Goal: Task Accomplishment & Management: Use online tool/utility

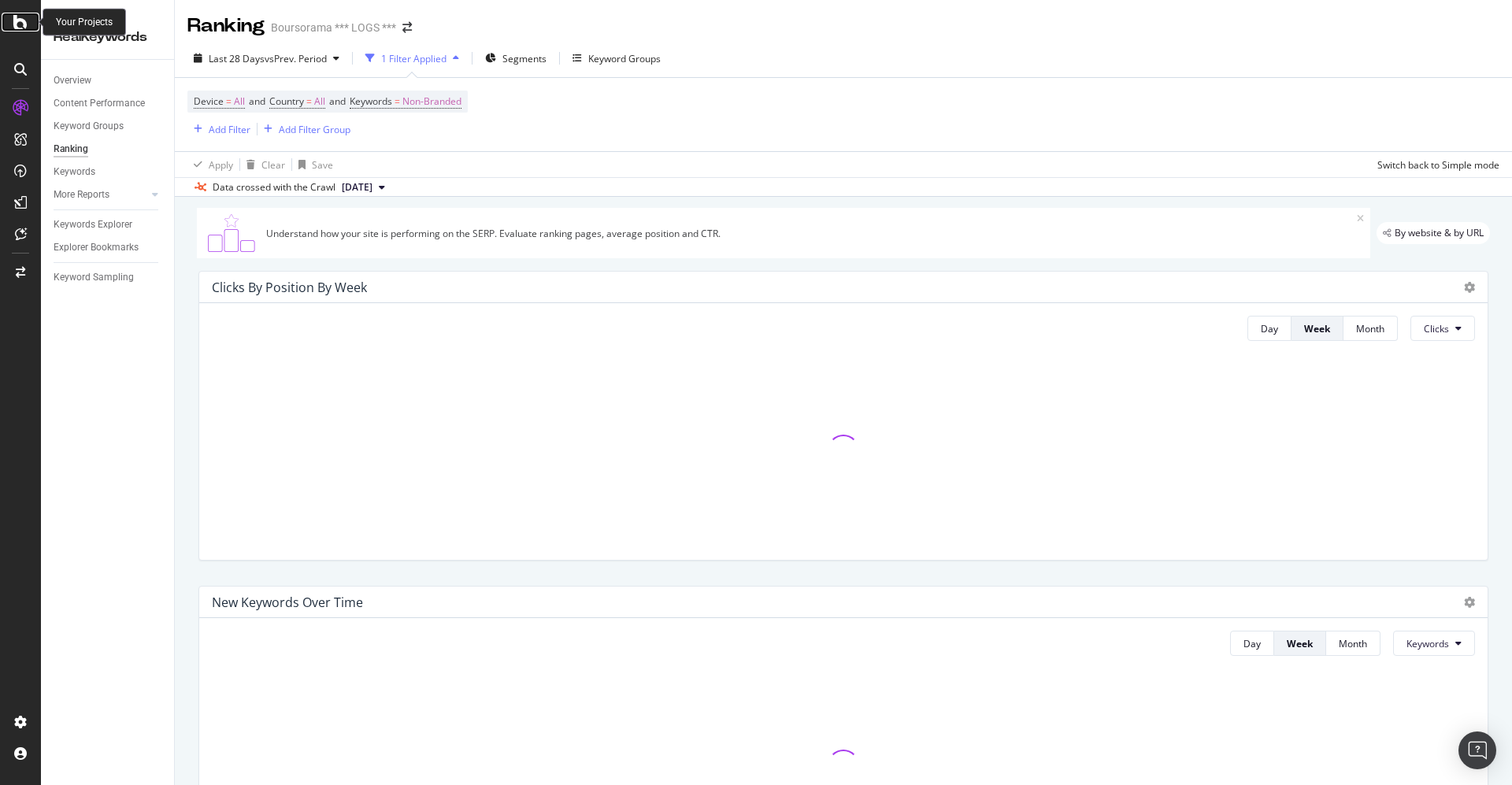
click at [20, 17] on icon at bounding box center [20, 22] width 14 height 19
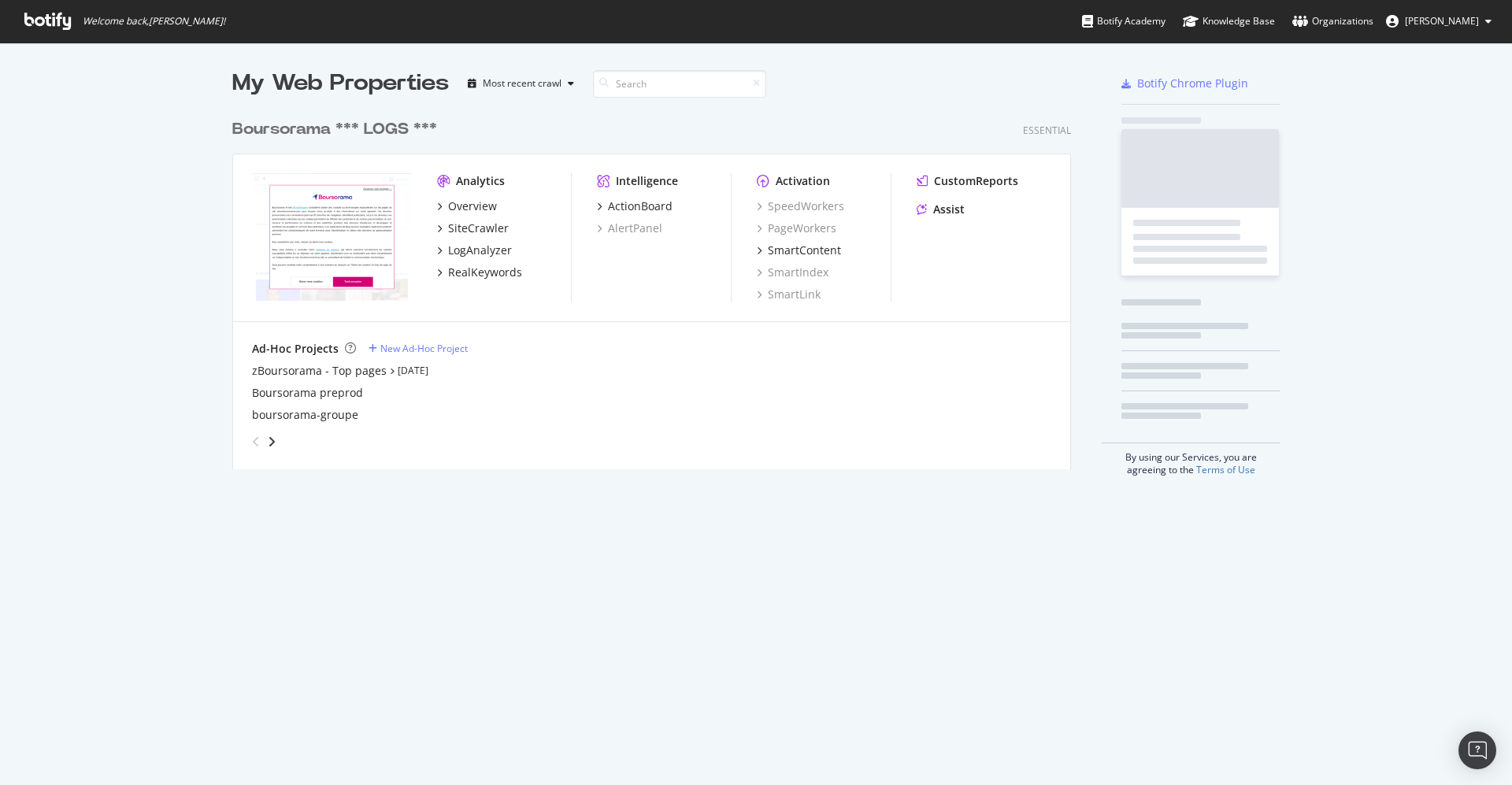
scroll to position [768, 1477]
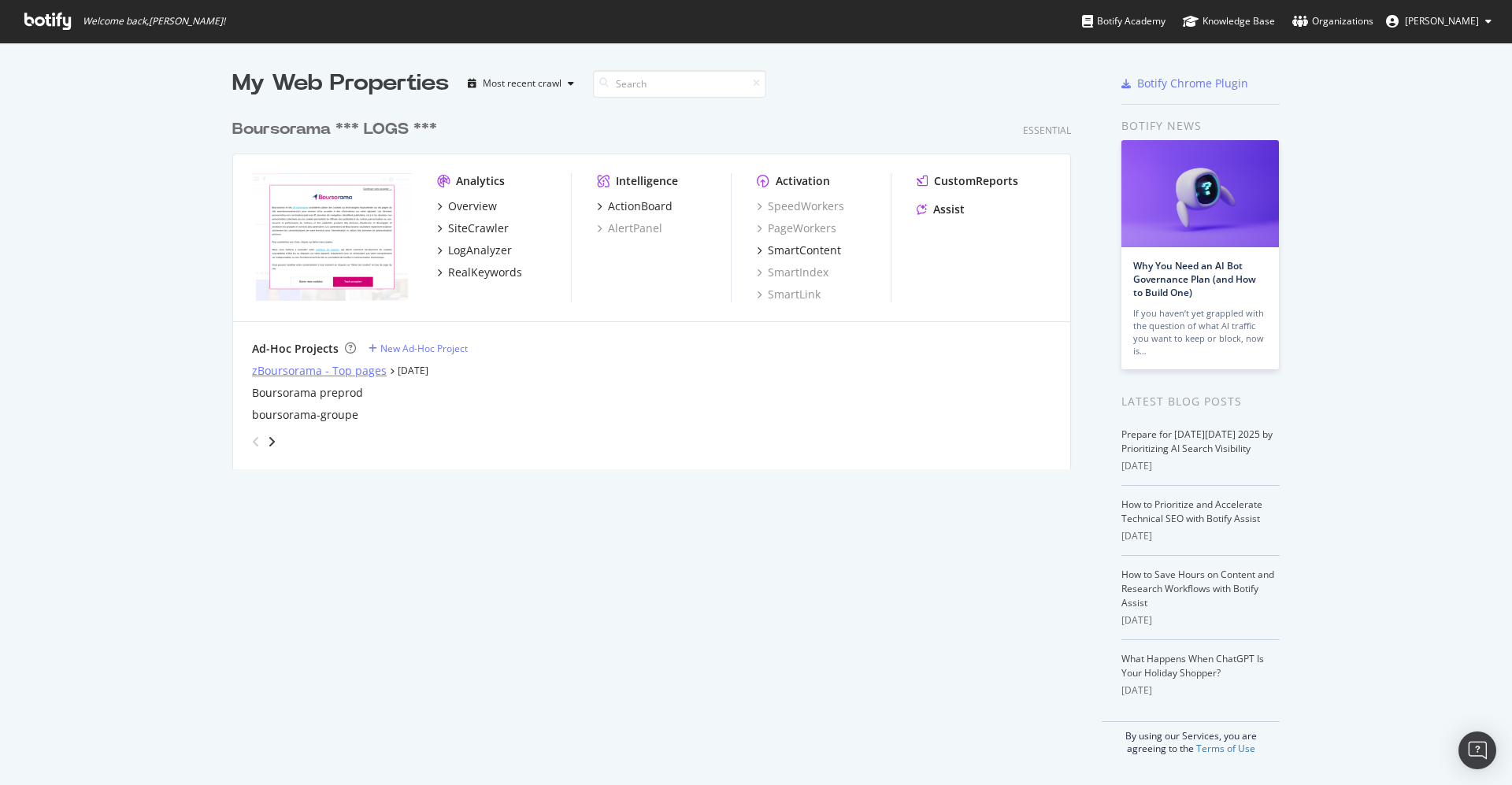
click at [298, 366] on div "zBoursorama - Top pages" at bounding box center [320, 370] width 135 height 16
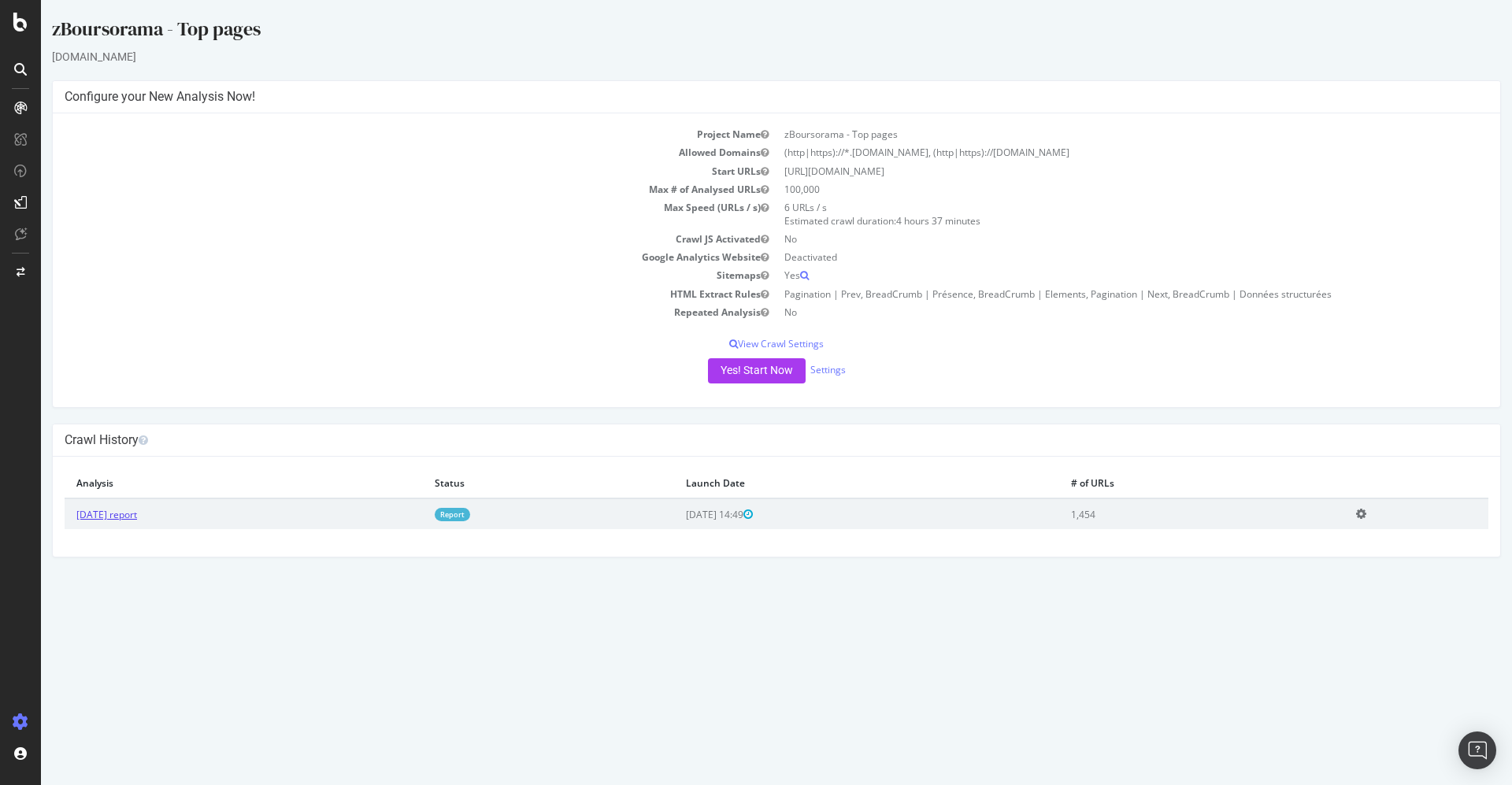
click at [137, 514] on link "[DATE] report" at bounding box center [106, 514] width 60 height 13
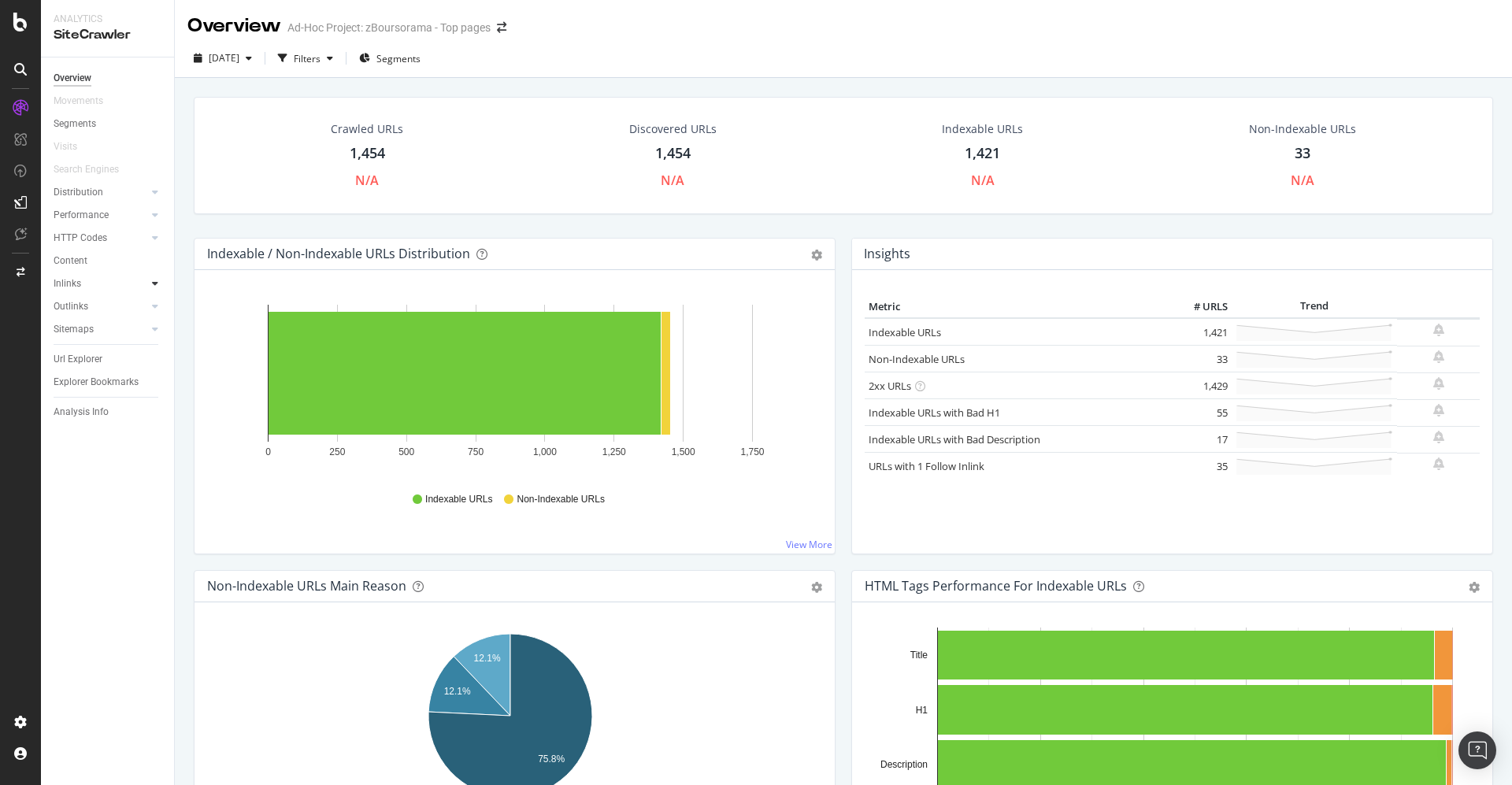
click at [154, 286] on icon at bounding box center [155, 283] width 6 height 9
click at [158, 304] on div at bounding box center [155, 306] width 16 height 16
click at [98, 329] on div "Top Charts" at bounding box center [84, 329] width 47 height 16
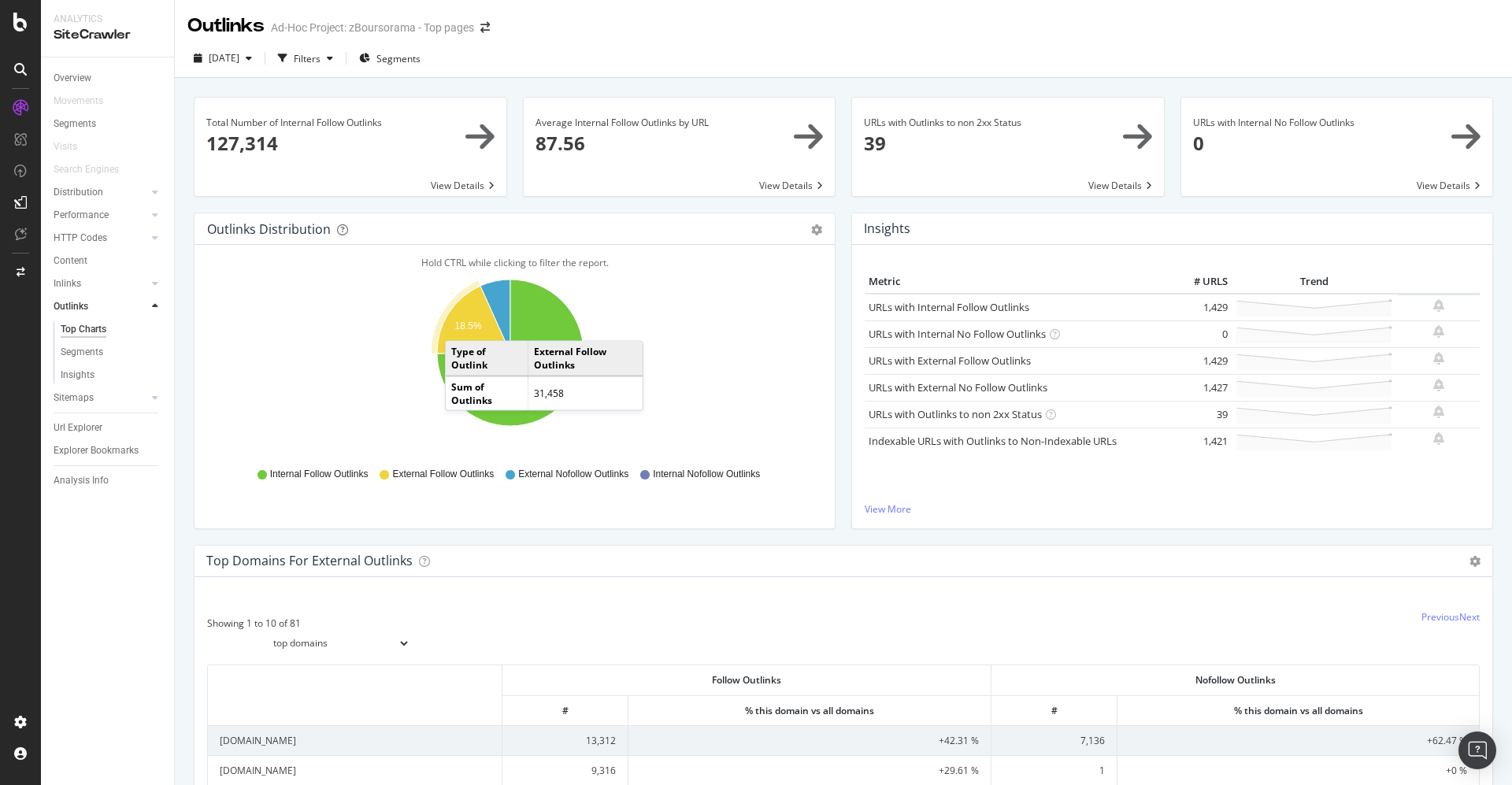
click at [461, 324] on text "18.5%" at bounding box center [468, 326] width 27 height 11
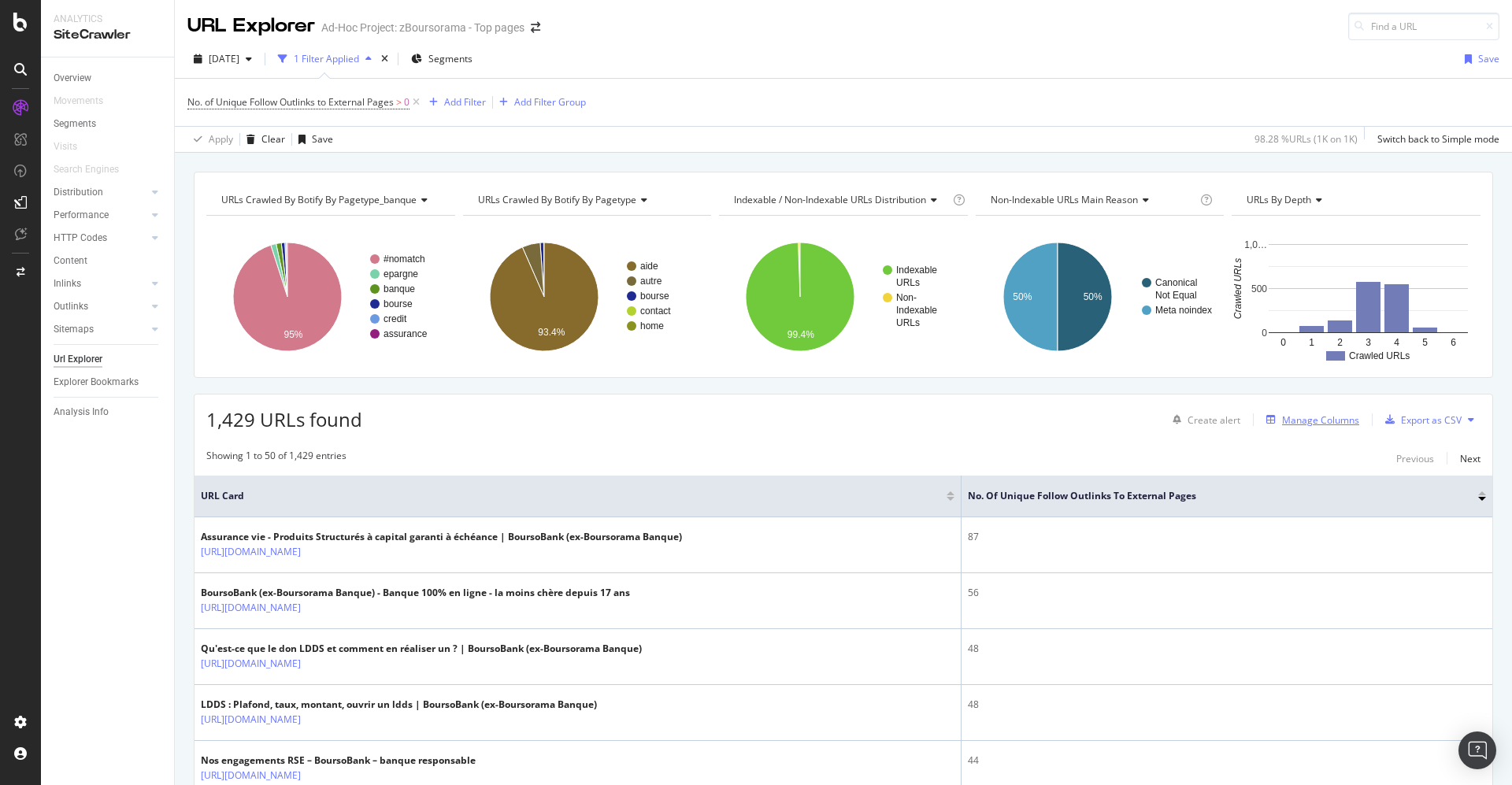
click at [1282, 418] on div "Manage Columns" at bounding box center [1320, 419] width 77 height 13
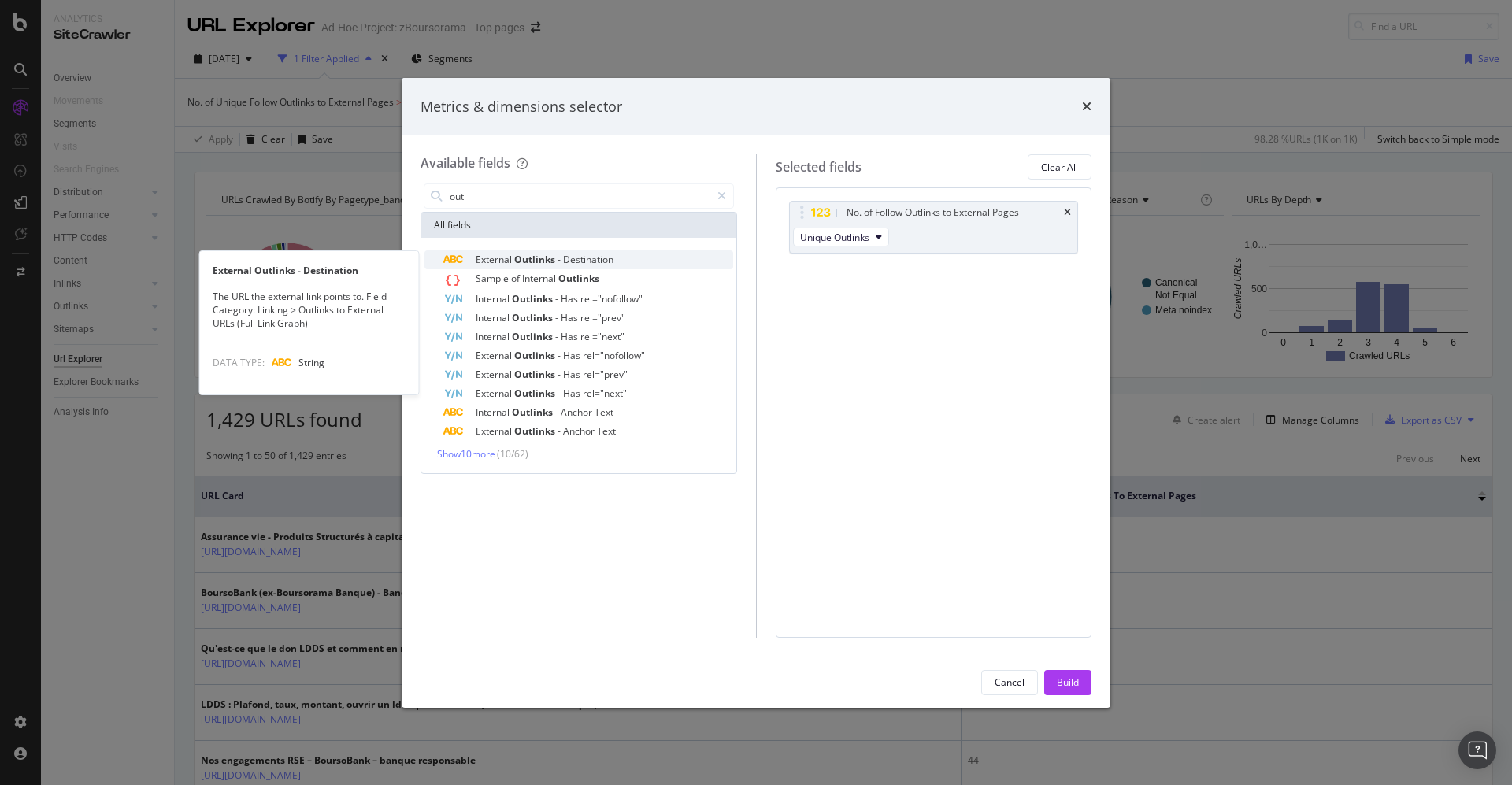
type input "outl"
click at [575, 257] on span "Destination" at bounding box center [588, 259] width 50 height 13
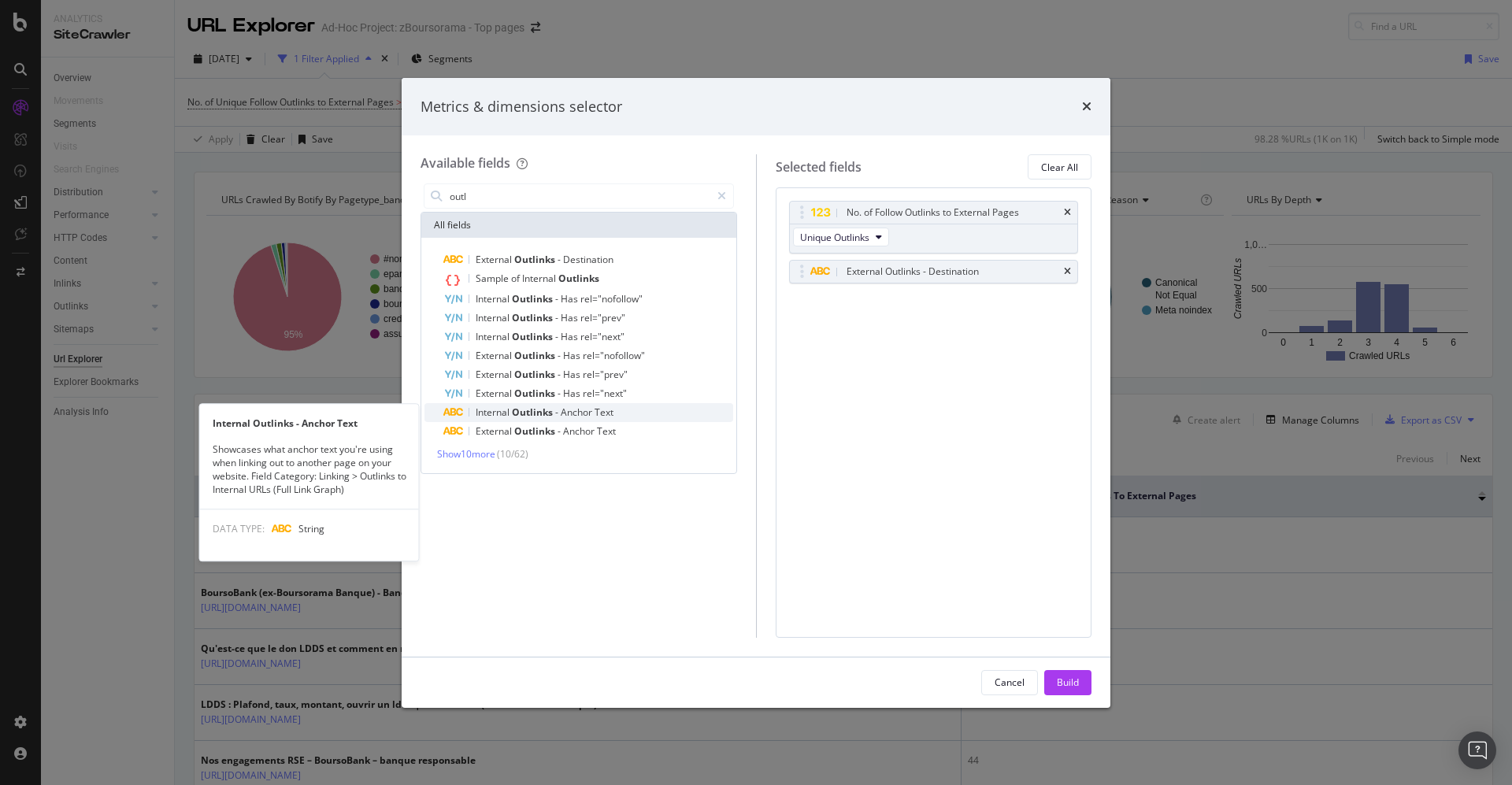
click at [588, 406] on span "Anchor" at bounding box center [577, 411] width 34 height 13
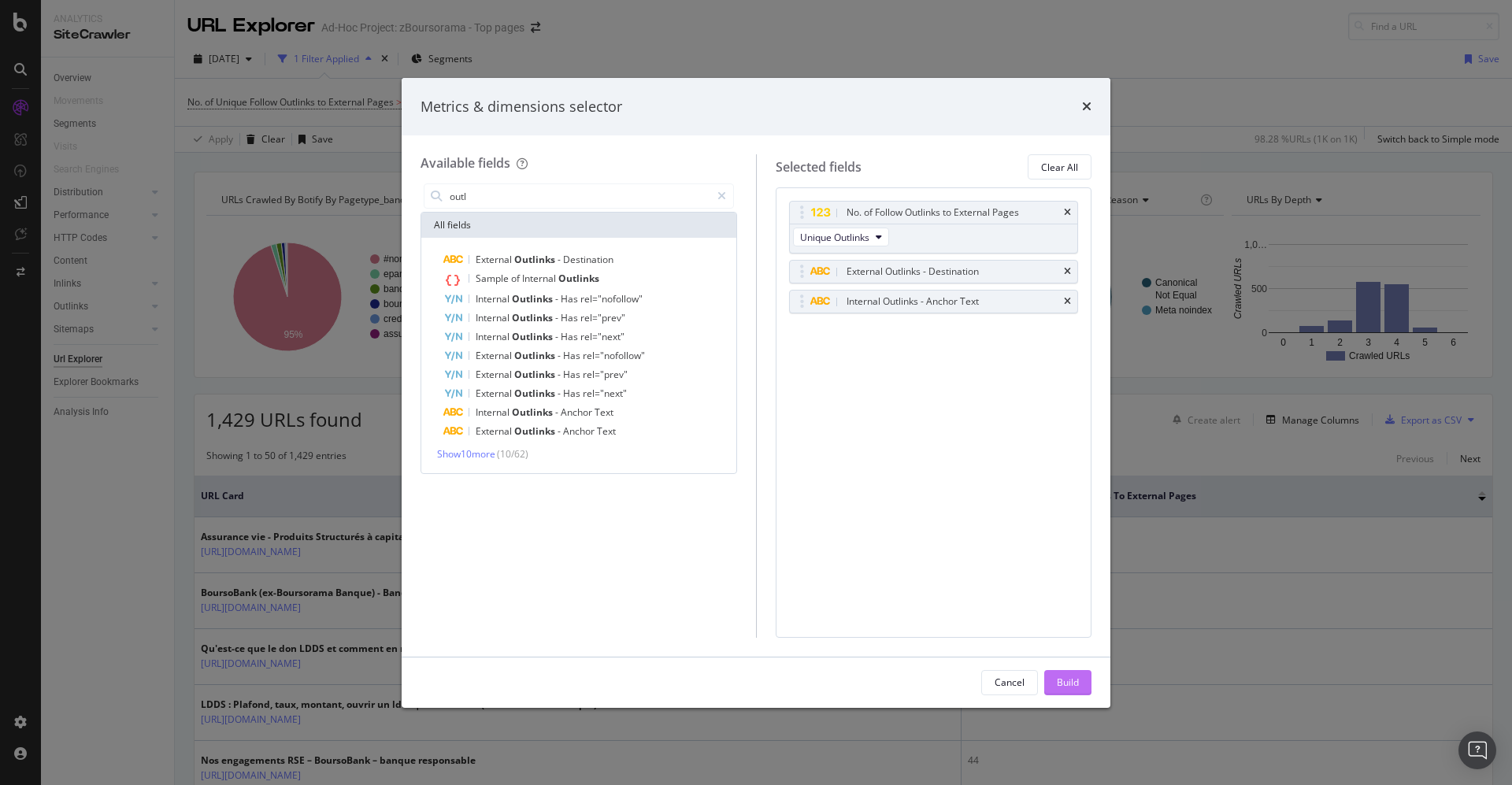
click at [1070, 682] on div "Build" at bounding box center [1068, 681] width 22 height 13
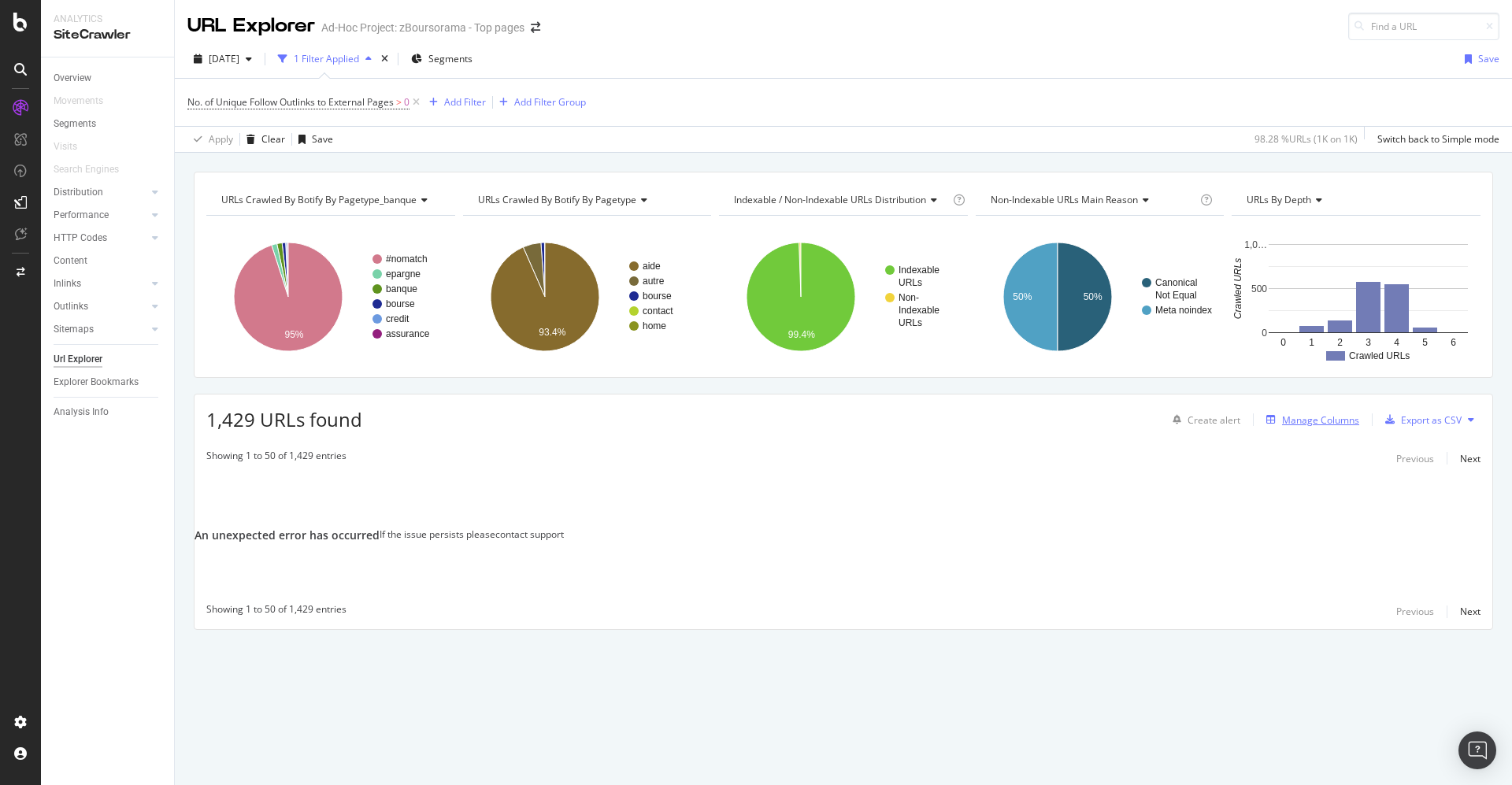
click at [1311, 418] on div "Manage Columns" at bounding box center [1320, 419] width 77 height 13
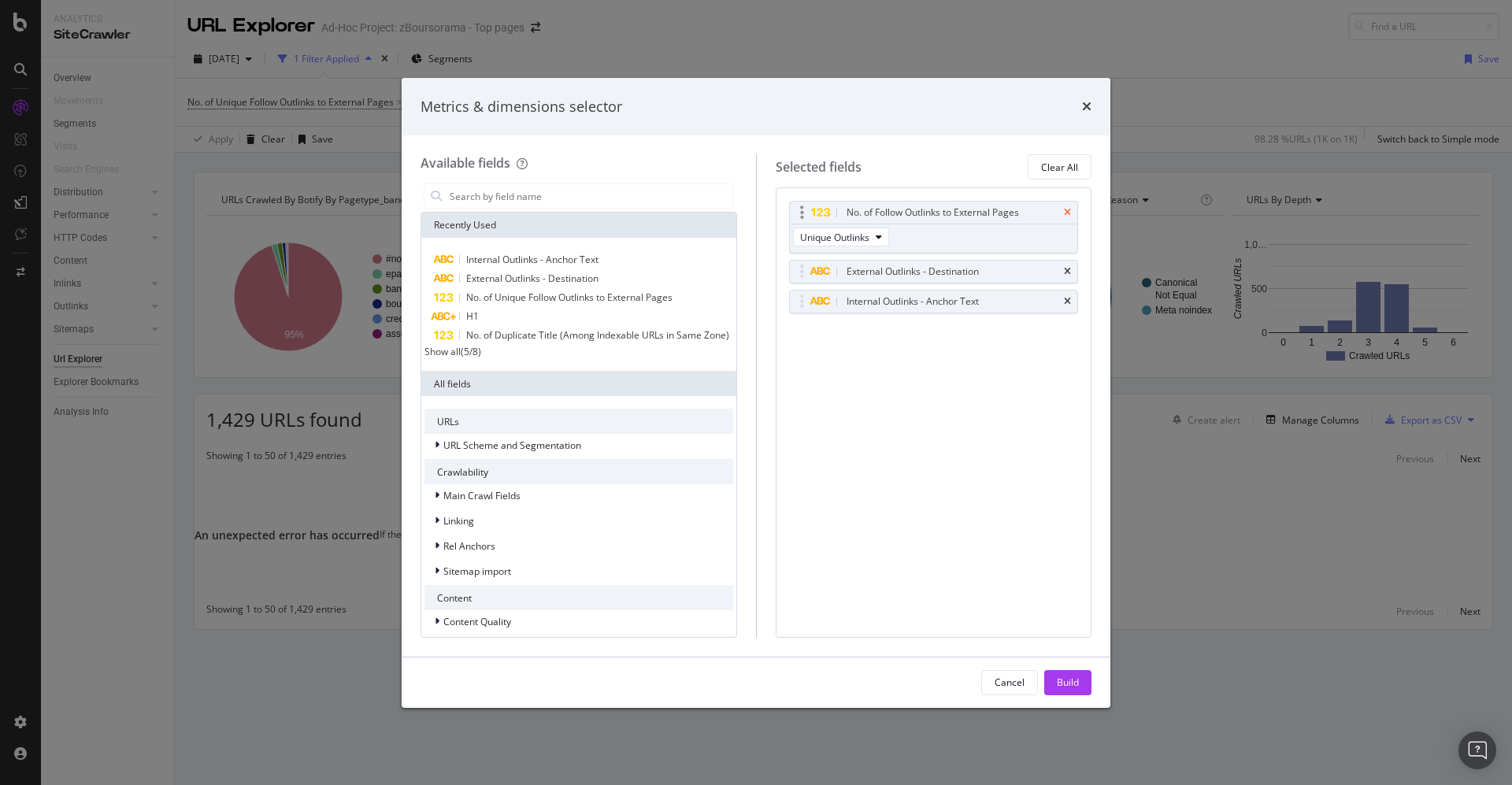
click at [1066, 208] on icon "times" at bounding box center [1067, 212] width 7 height 9
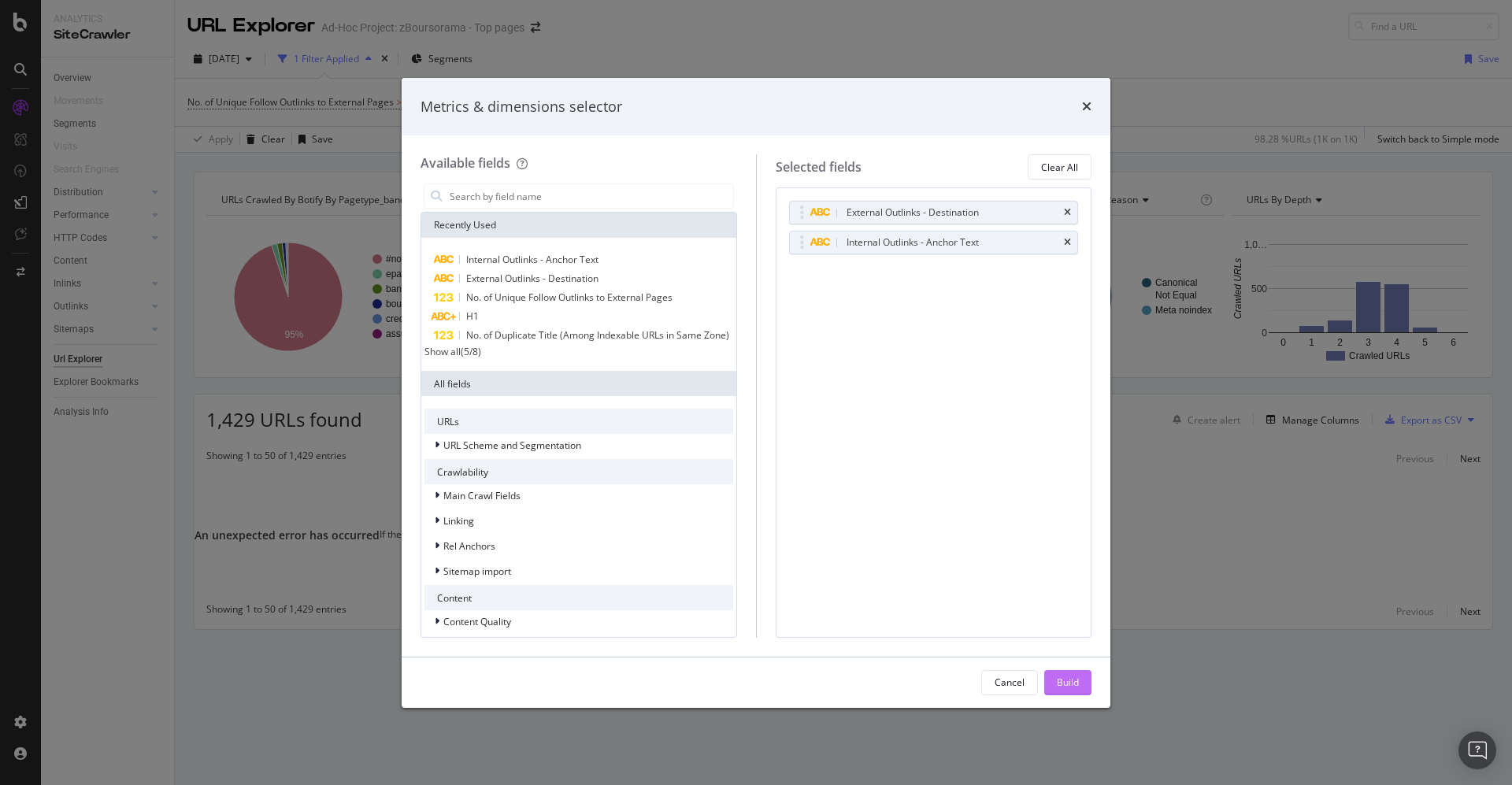
click at [1067, 680] on div "Build" at bounding box center [1068, 681] width 22 height 13
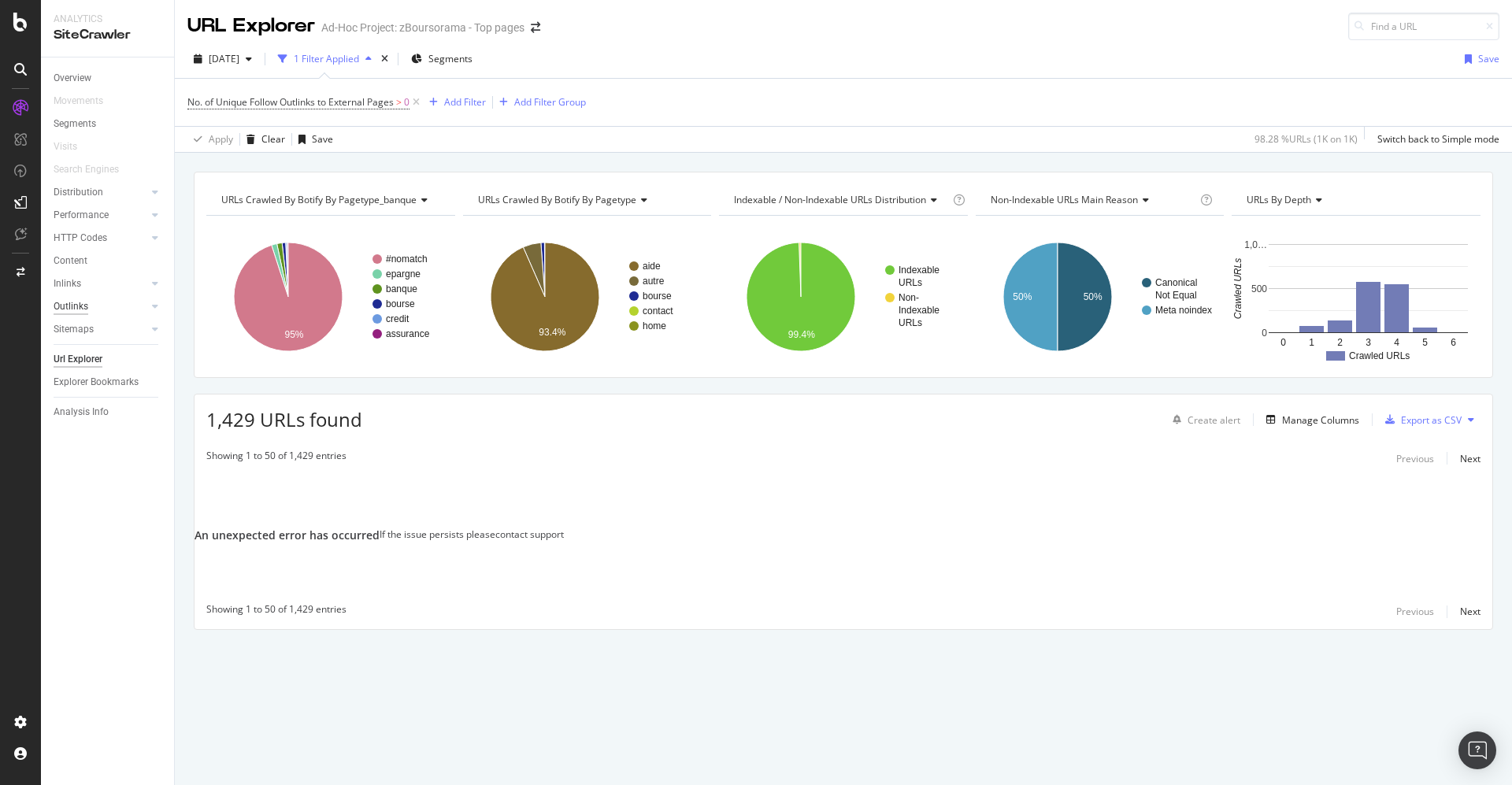
click at [75, 301] on div "Outlinks" at bounding box center [71, 306] width 35 height 16
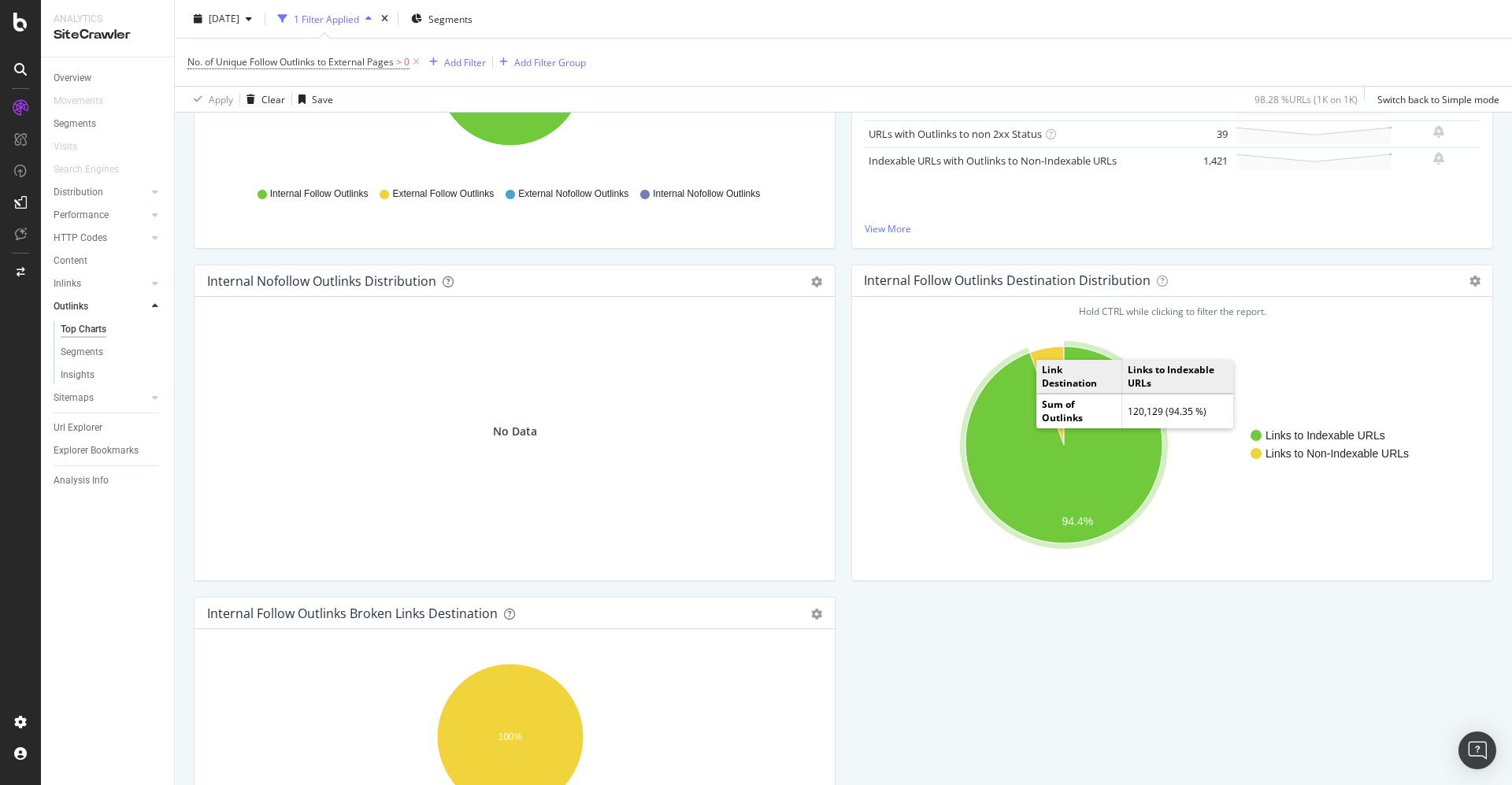
scroll to position [472, 0]
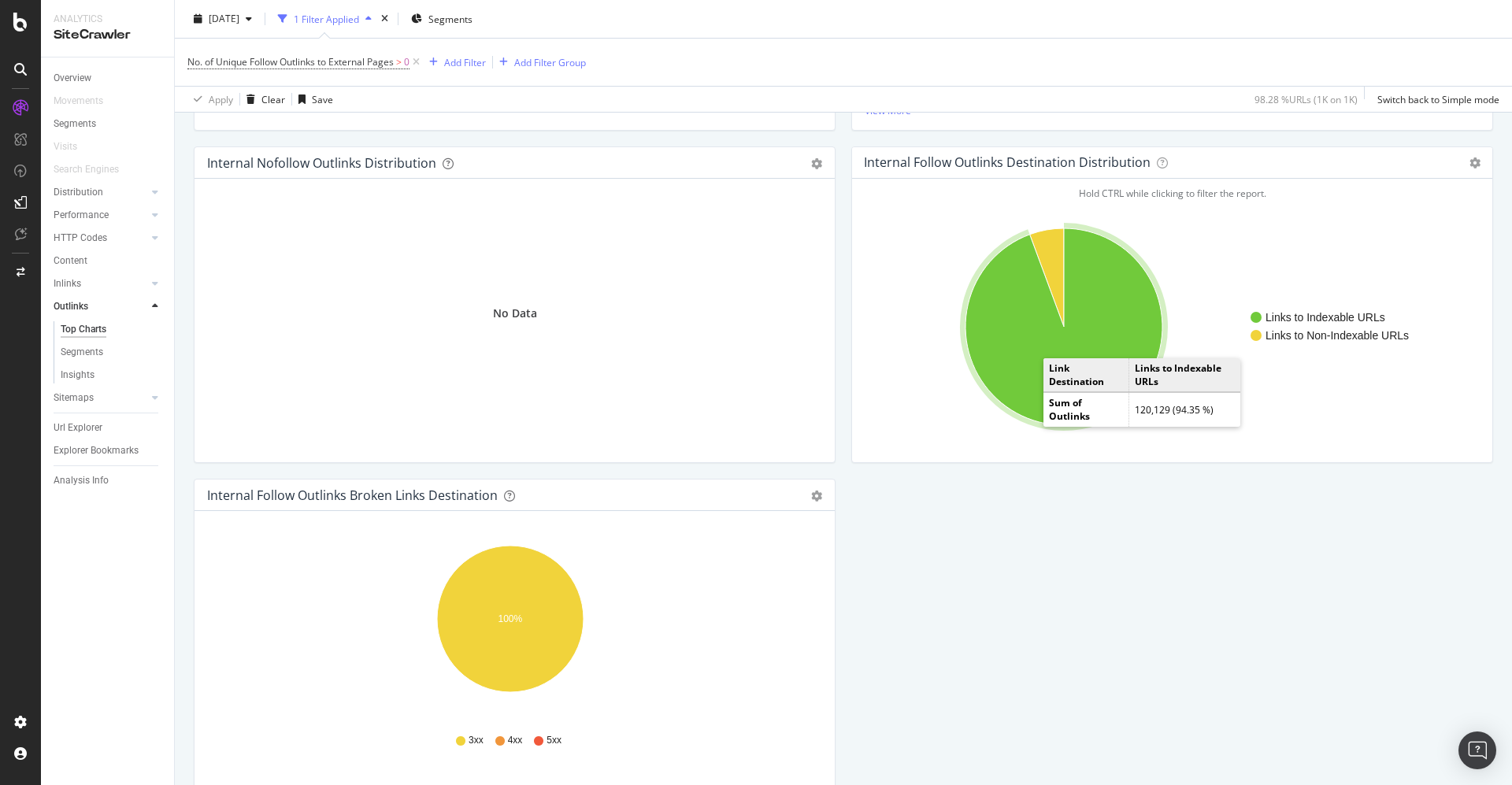
click at [1018, 350] on icon "A chart." at bounding box center [1064, 326] width 197 height 197
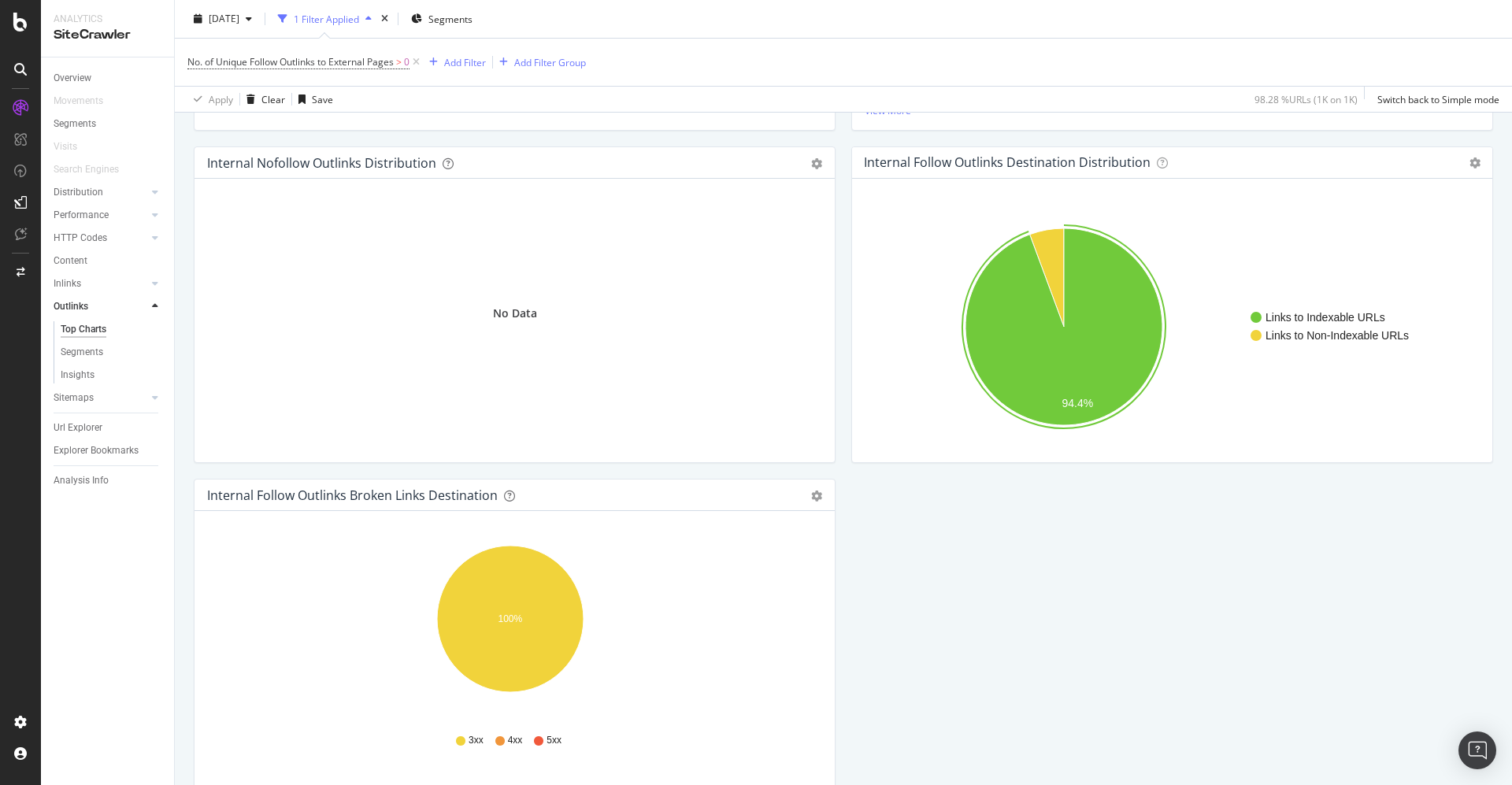
scroll to position [236, 0]
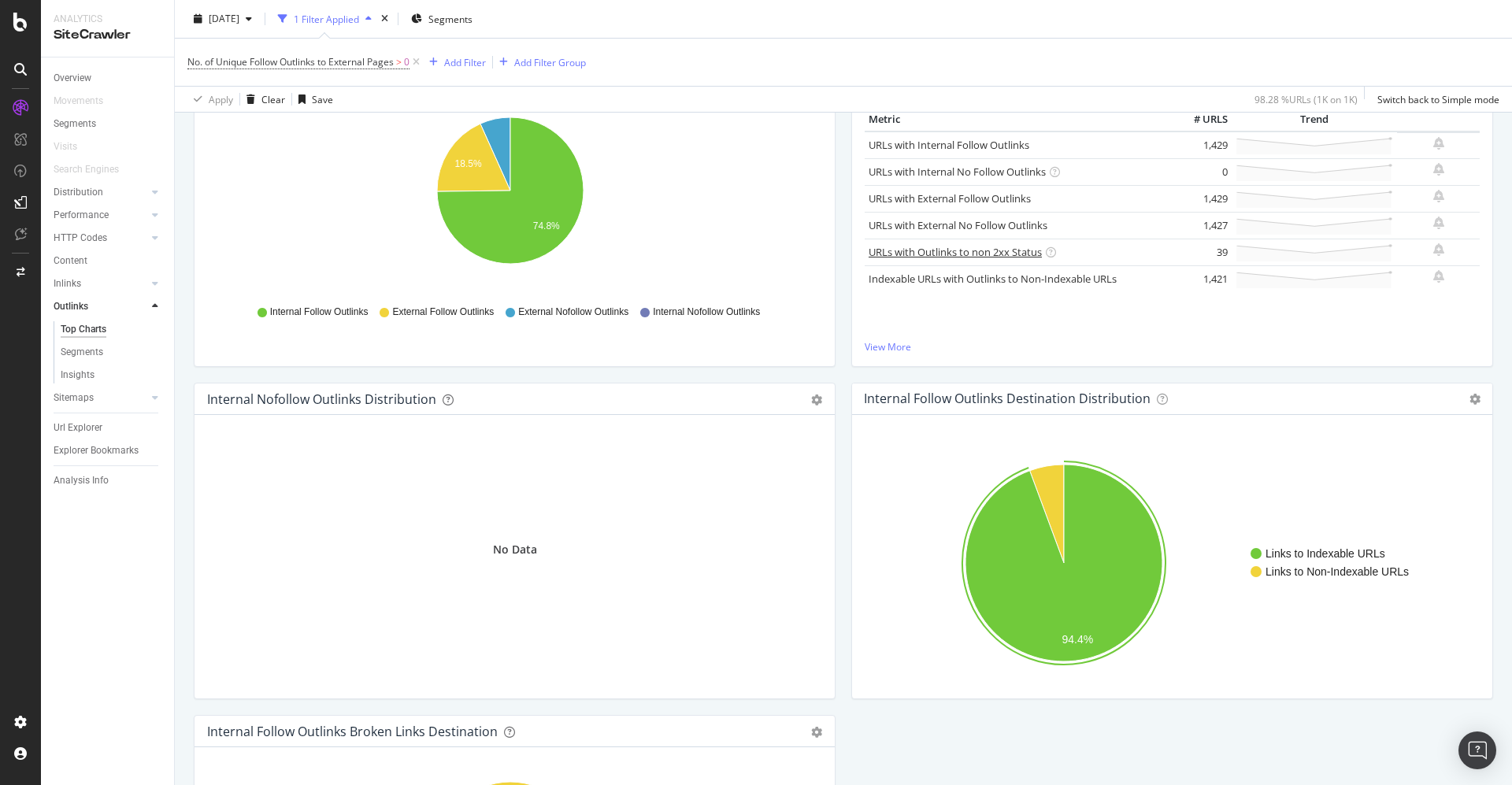
click at [971, 251] on link "URLs with Outlinks to non 2xx Status" at bounding box center [955, 251] width 174 height 14
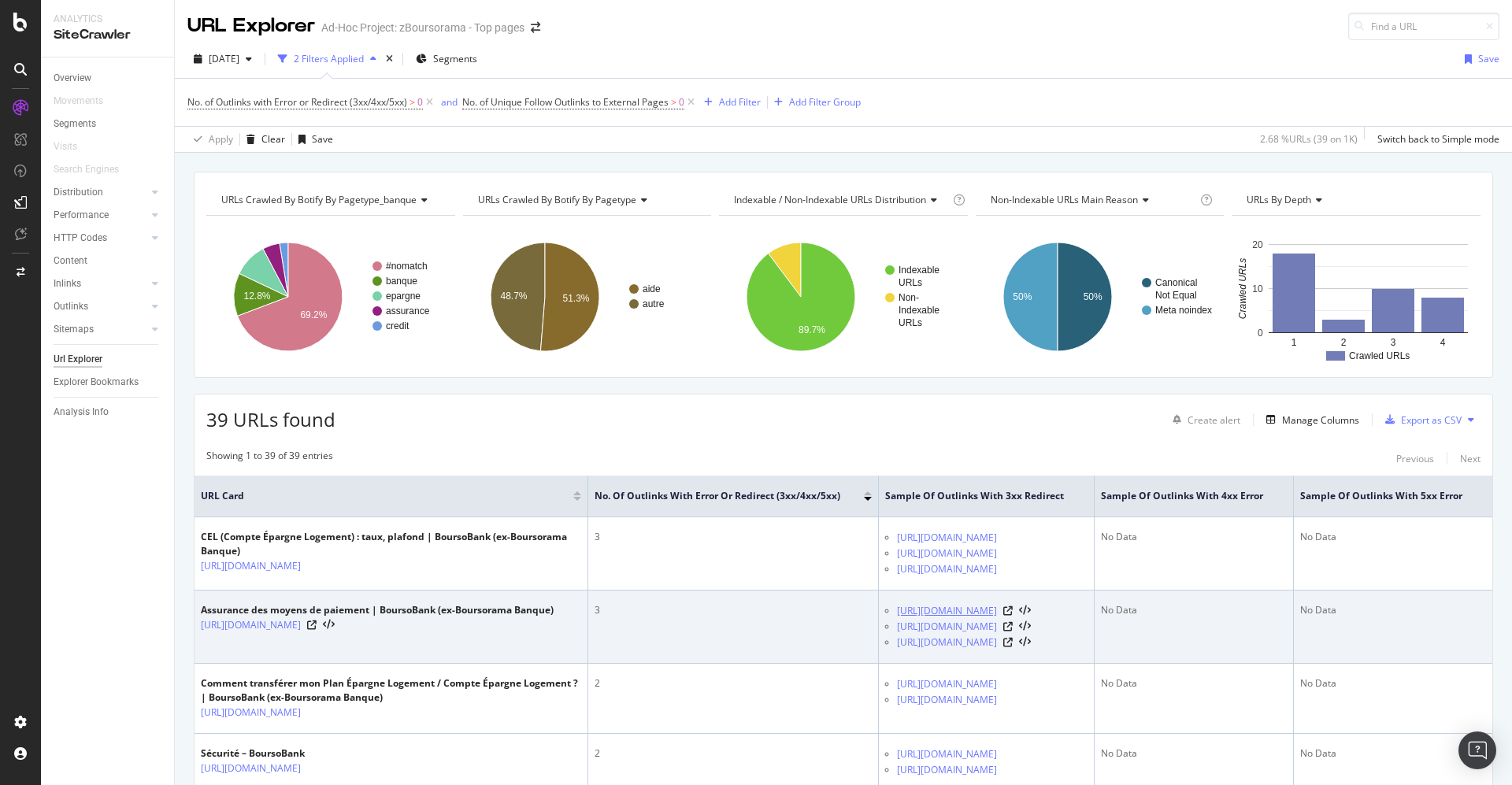
click at [982, 609] on link "[URL][DOMAIN_NAME]" at bounding box center [947, 611] width 100 height 16
click at [1013, 613] on icon at bounding box center [1007, 611] width 10 height 9
click at [1013, 614] on icon at bounding box center [1007, 611] width 10 height 9
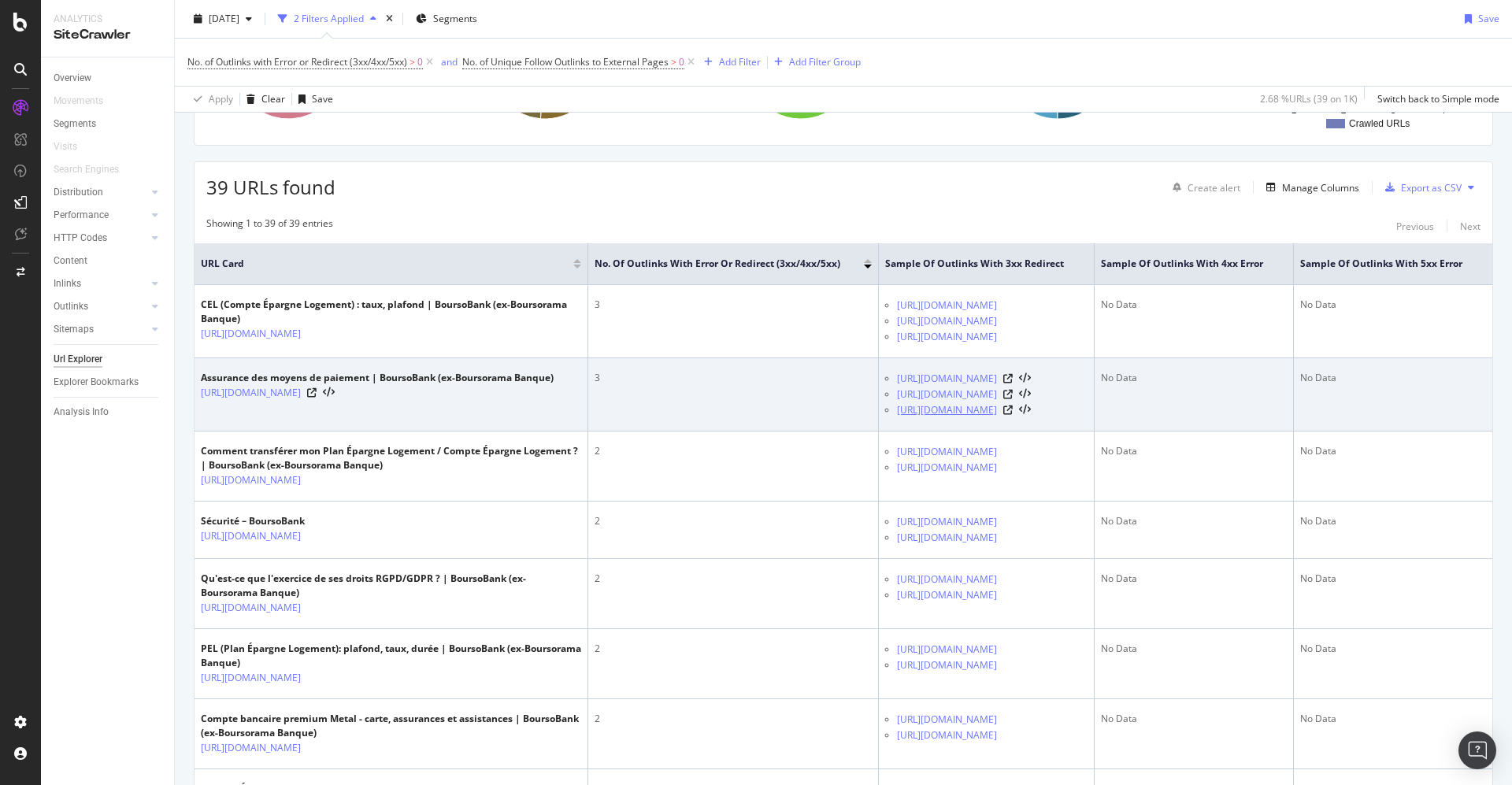
scroll to position [236, 0]
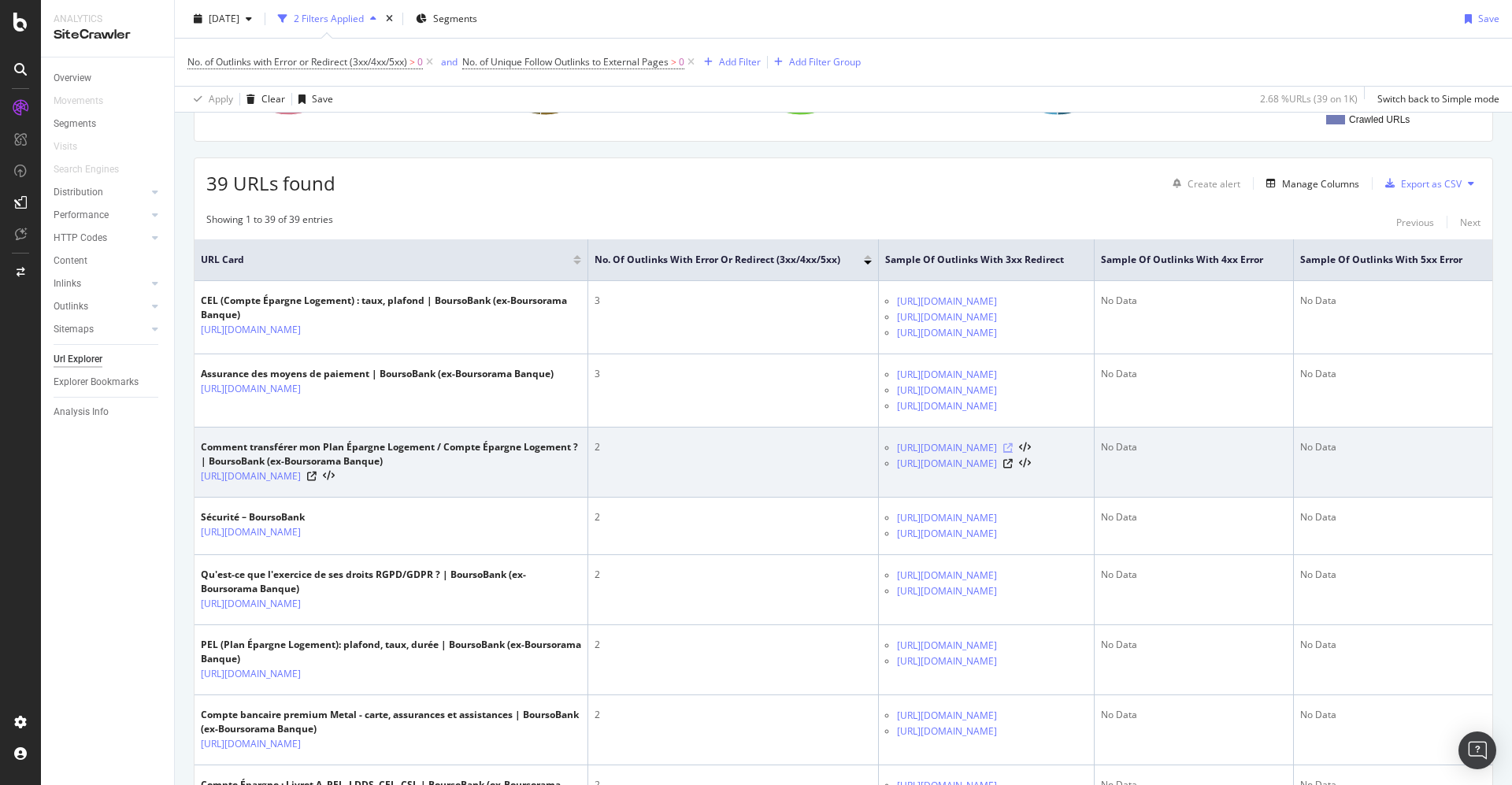
click at [1004, 453] on icon at bounding box center [1007, 447] width 10 height 9
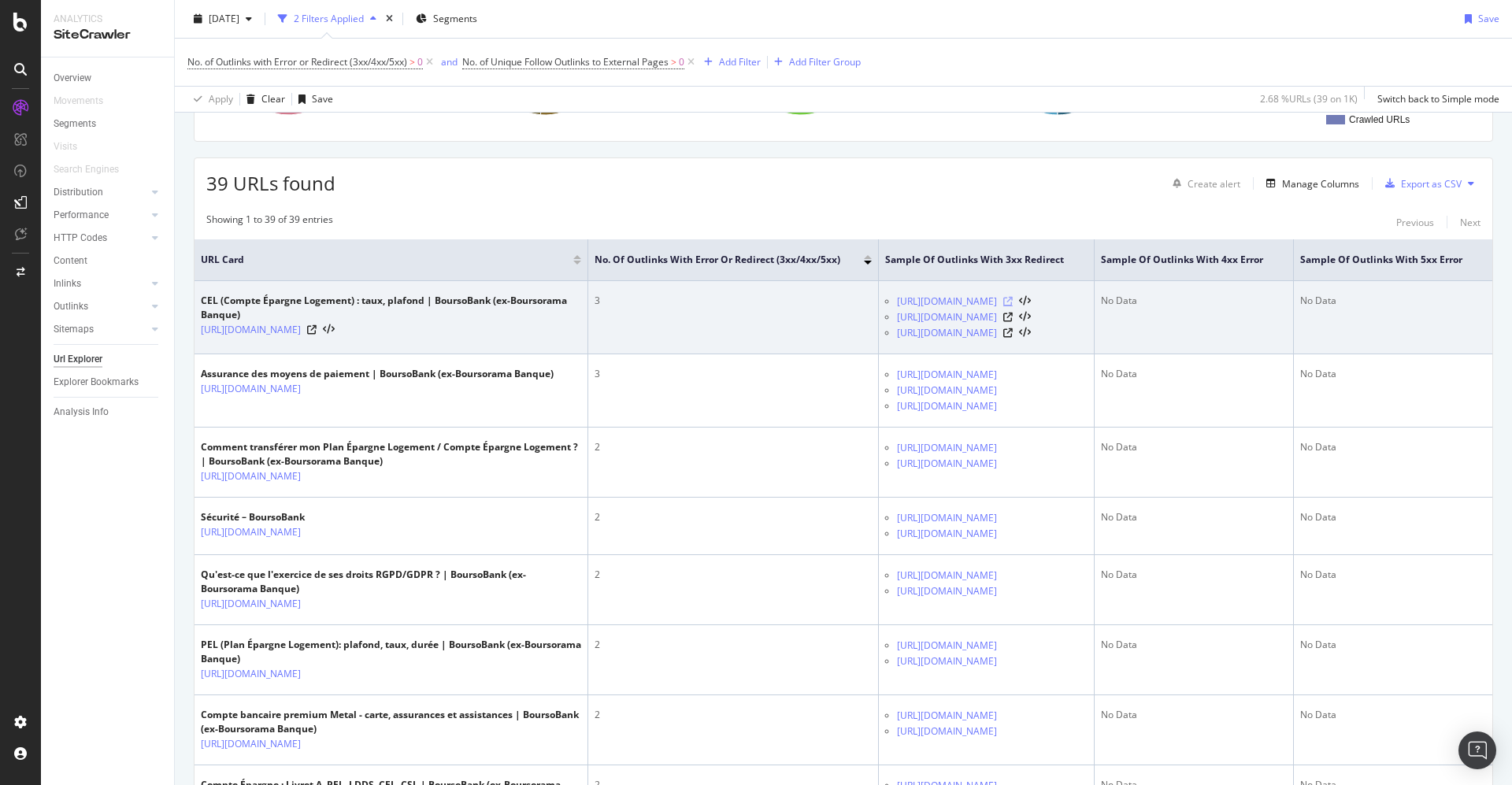
click at [1003, 297] on icon at bounding box center [1007, 301] width 10 height 9
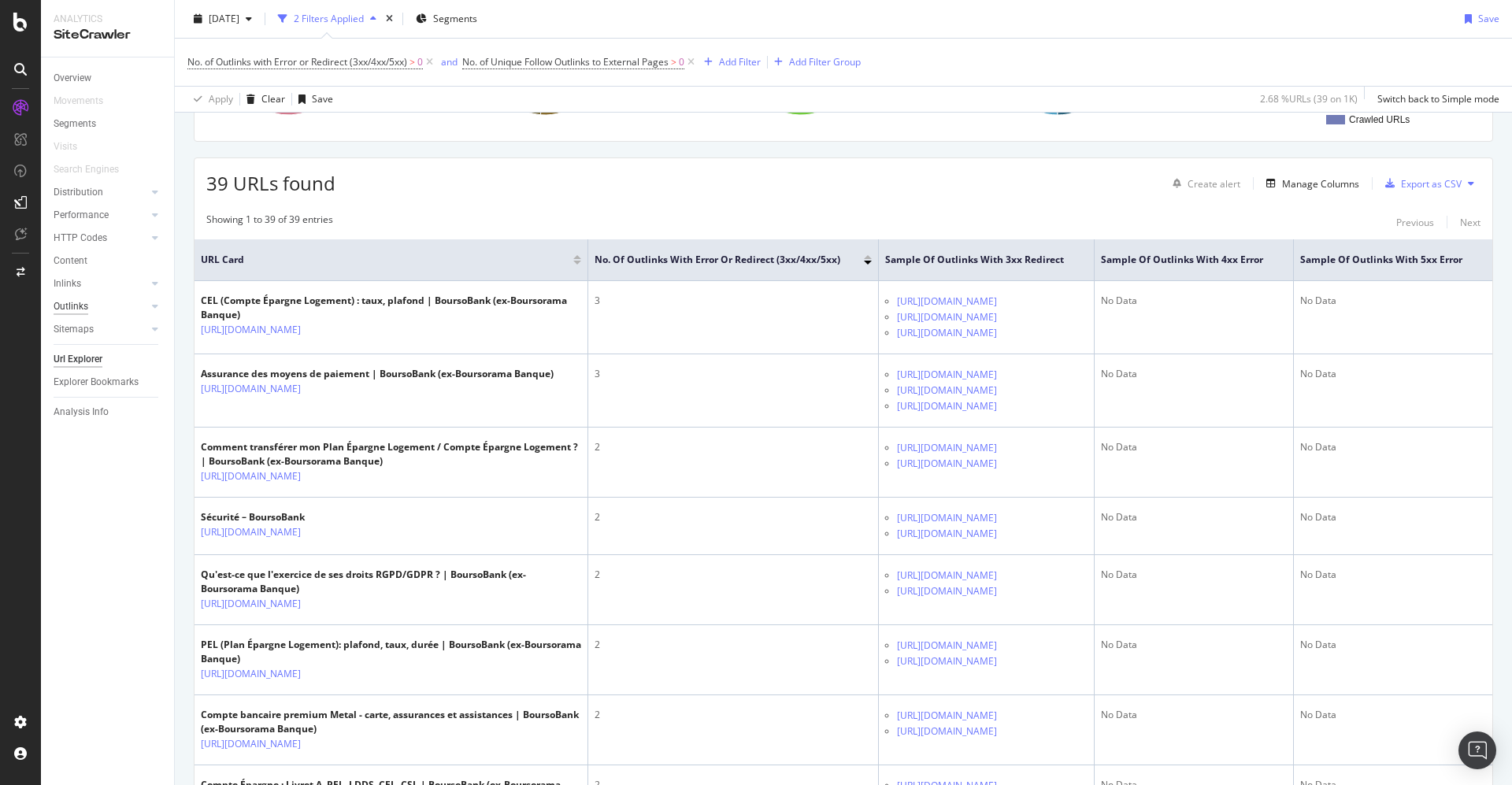
click at [83, 307] on div "Outlinks" at bounding box center [71, 306] width 35 height 16
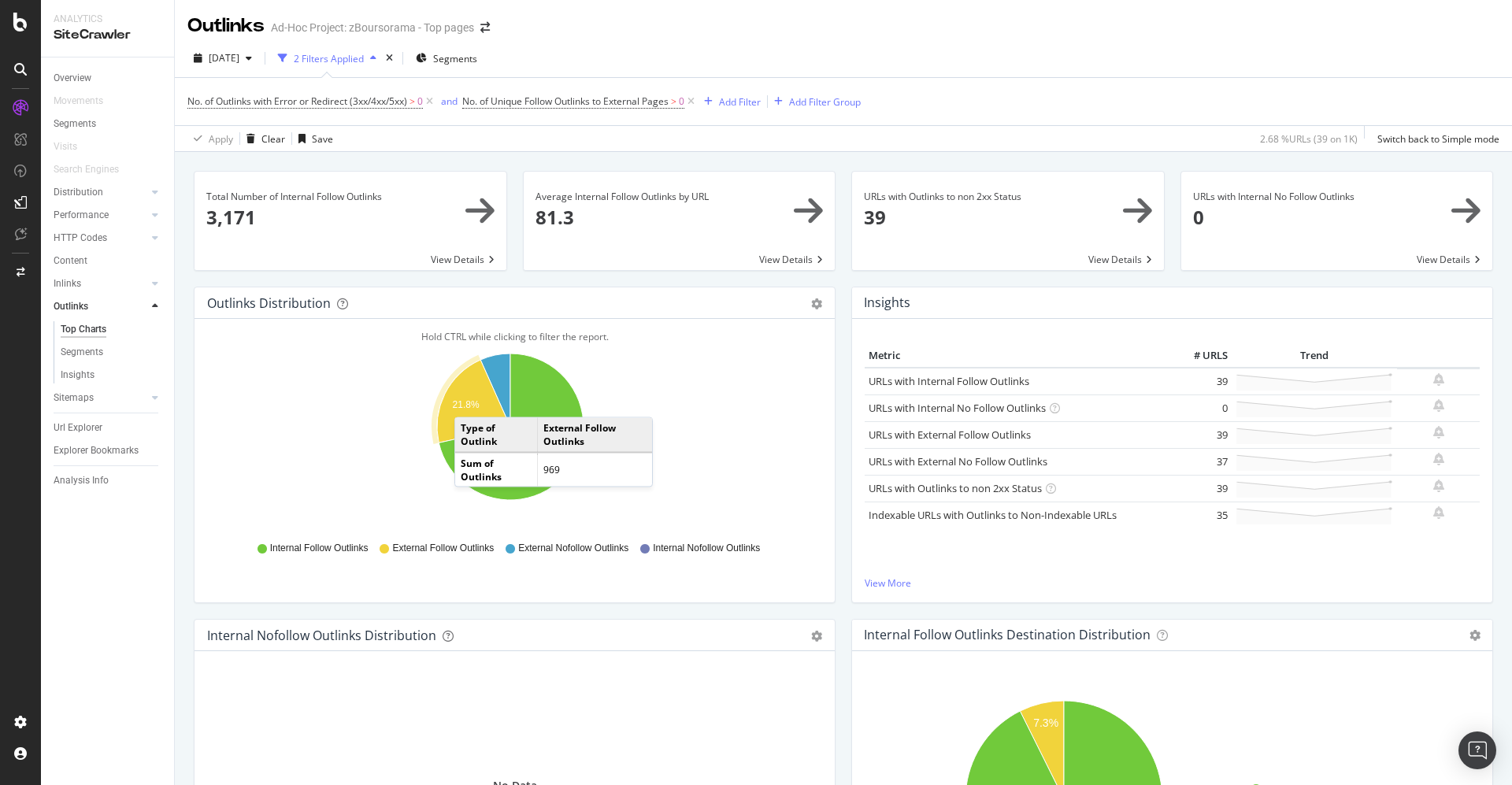
click at [470, 401] on text "21.8%" at bounding box center [466, 404] width 27 height 11
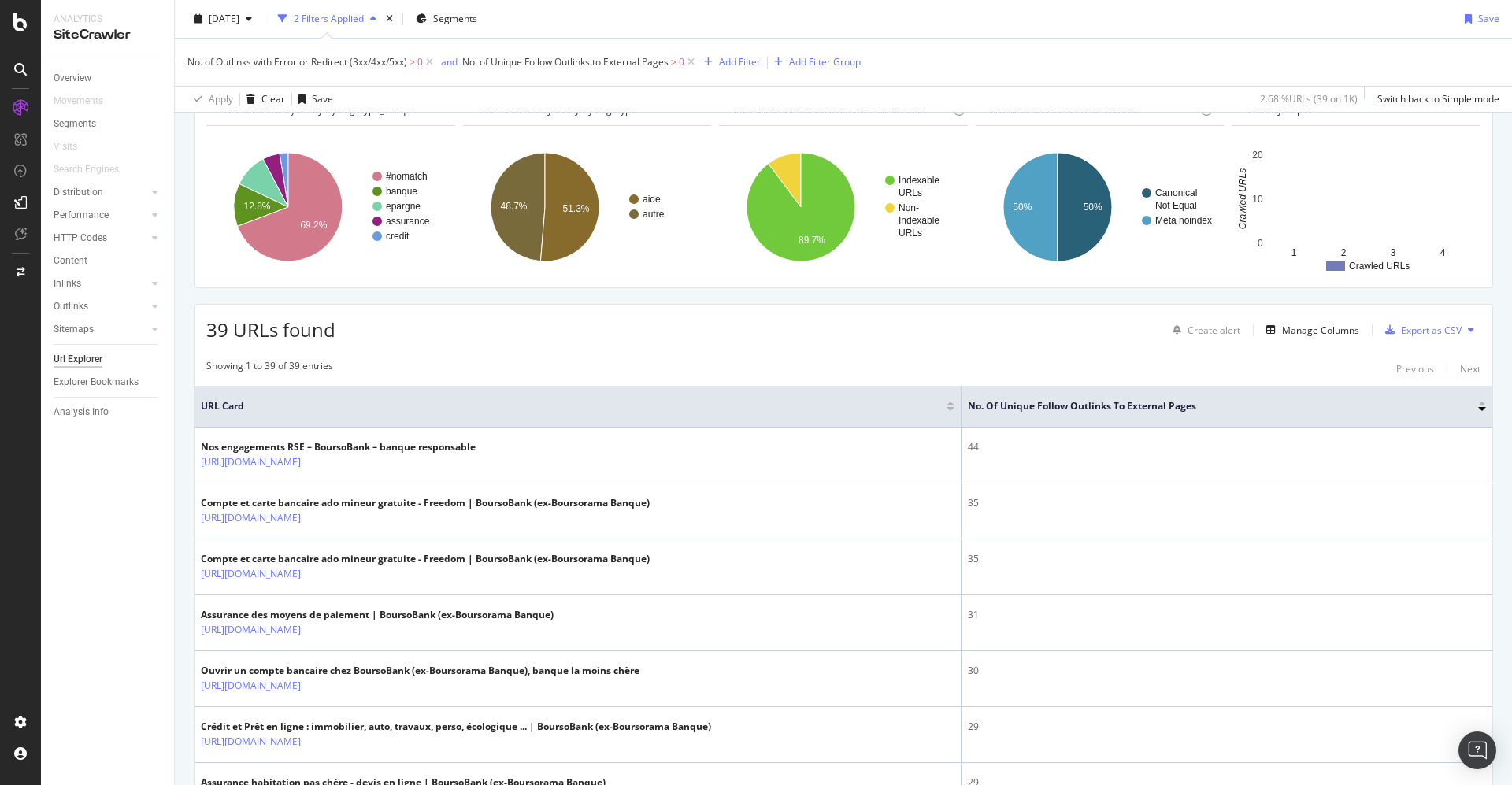
scroll to position [118, 0]
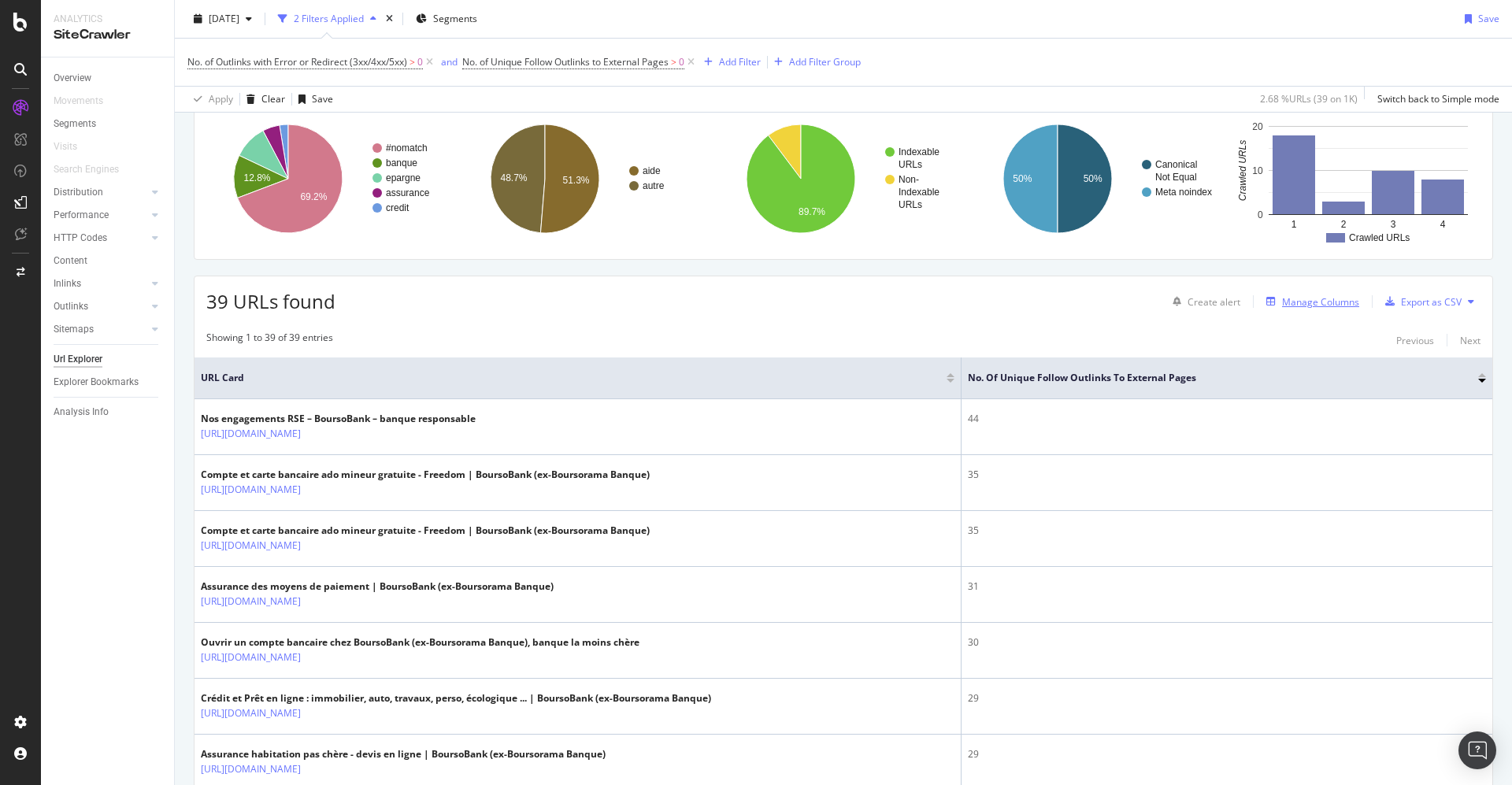
click at [1293, 297] on div "Manage Columns" at bounding box center [1320, 301] width 77 height 13
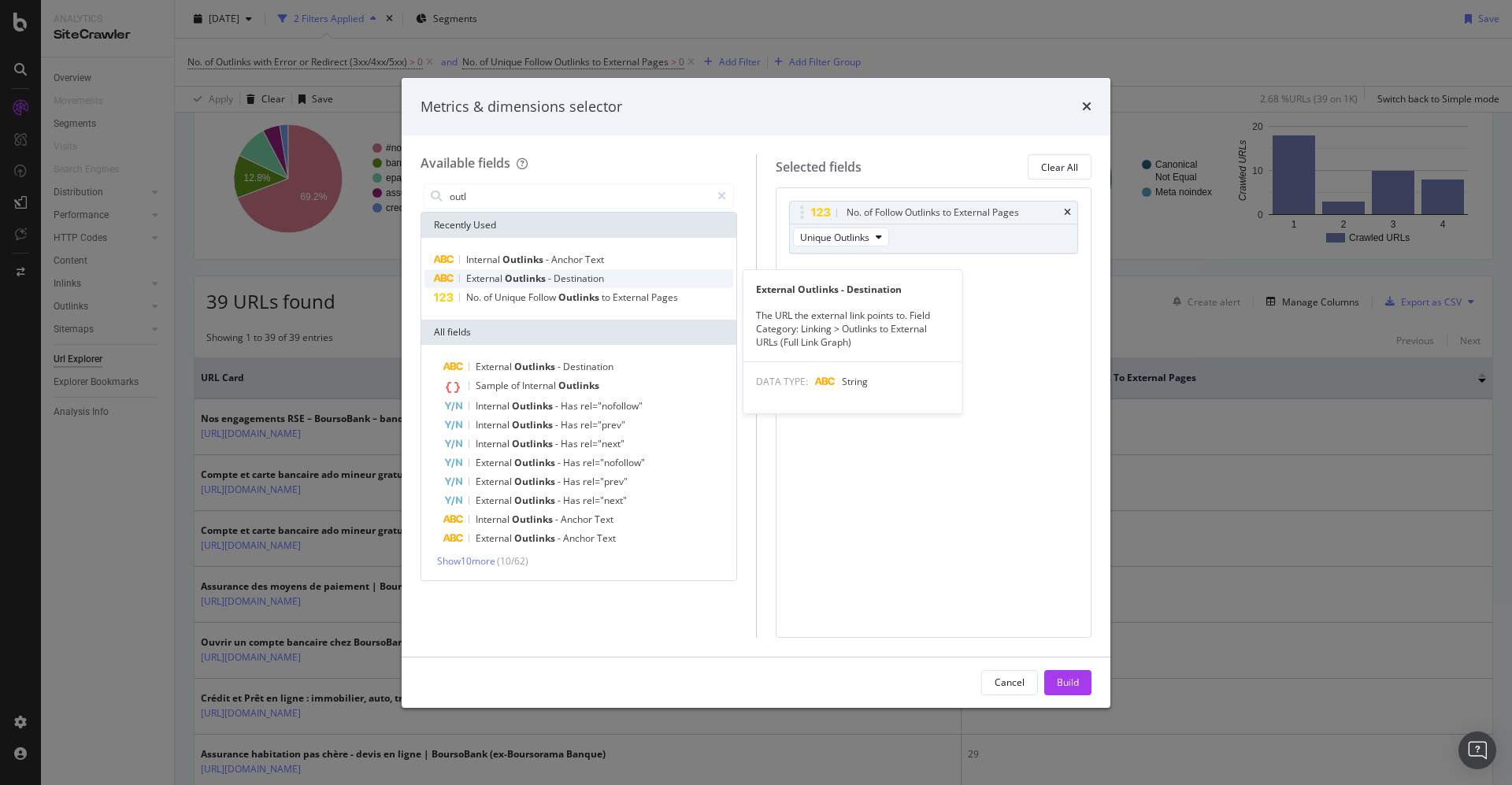
type input "outl"
click at [513, 270] on div "External Outlinks - Destination" at bounding box center [578, 279] width 308 height 19
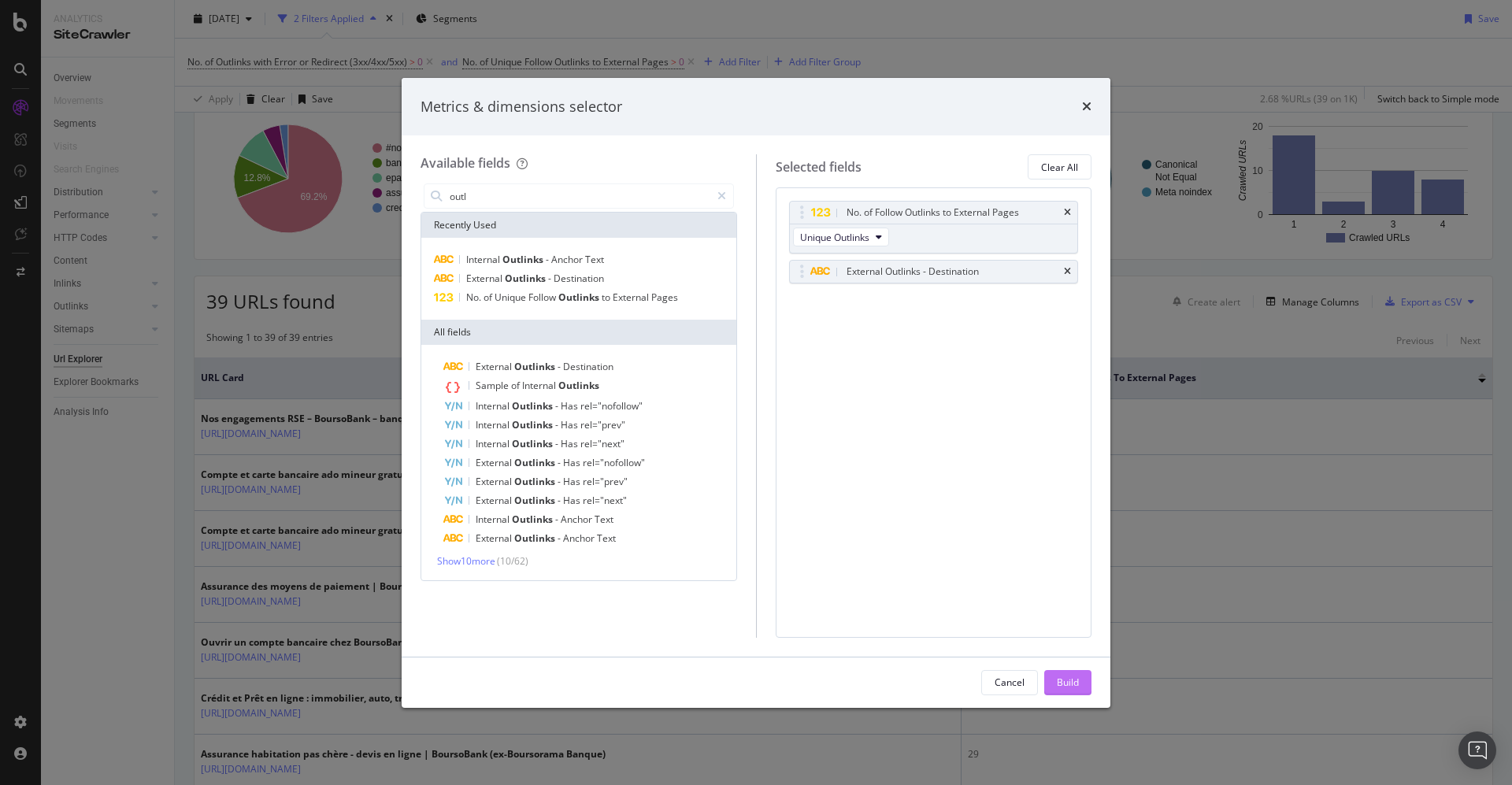
click at [1065, 681] on div "Build" at bounding box center [1068, 681] width 22 height 13
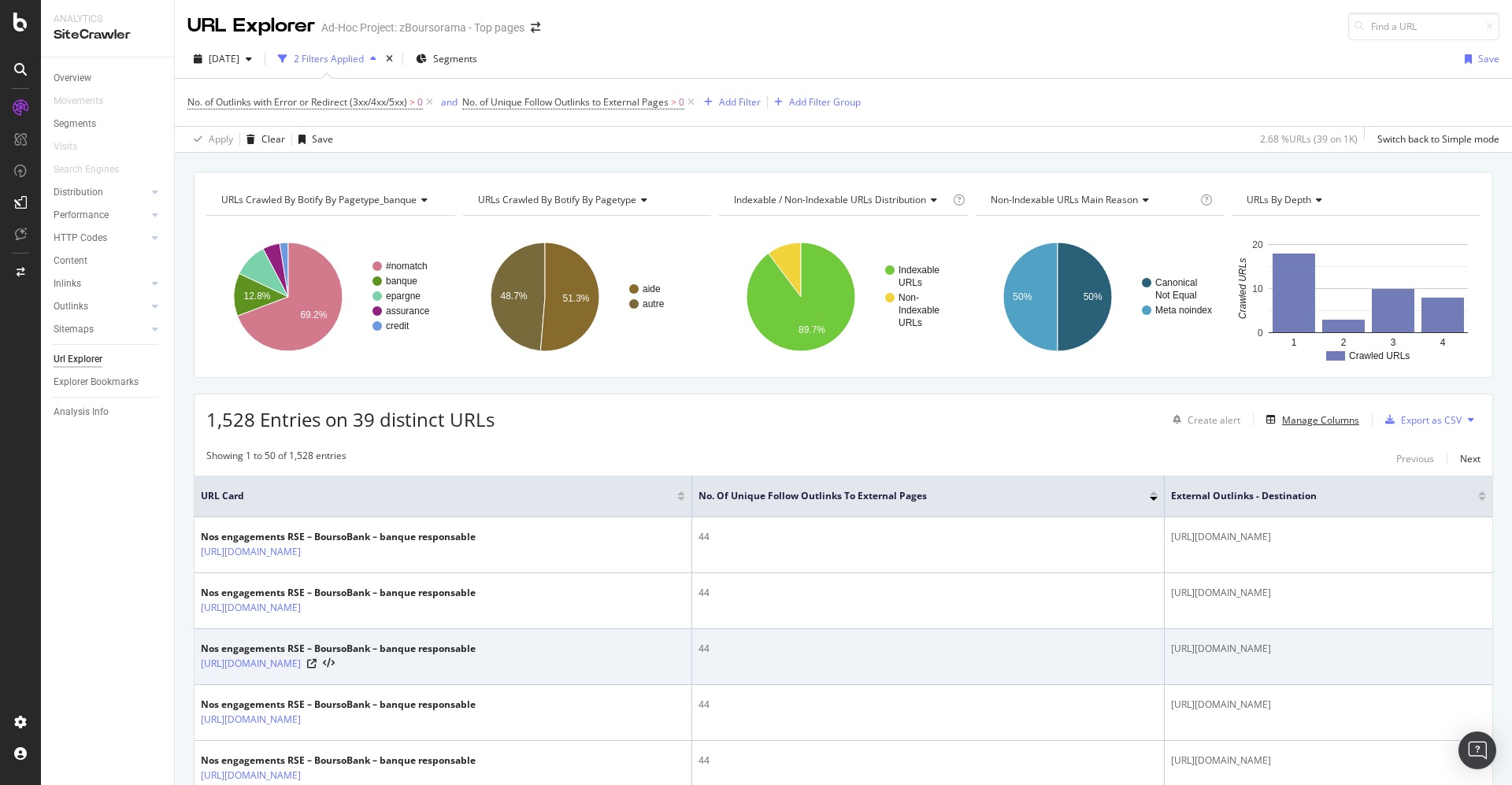
scroll to position [118, 0]
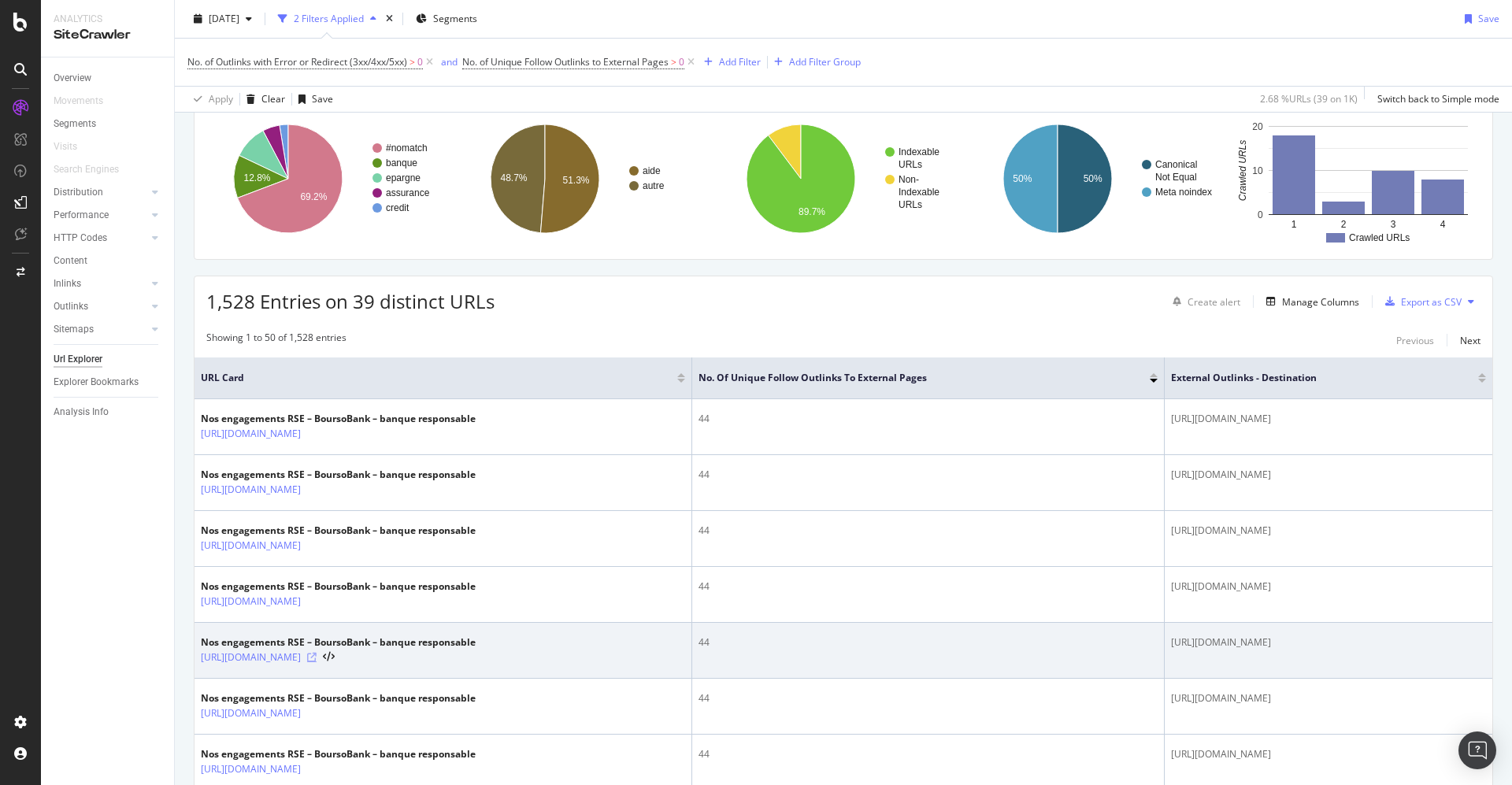
click at [316, 653] on icon at bounding box center [311, 657] width 10 height 9
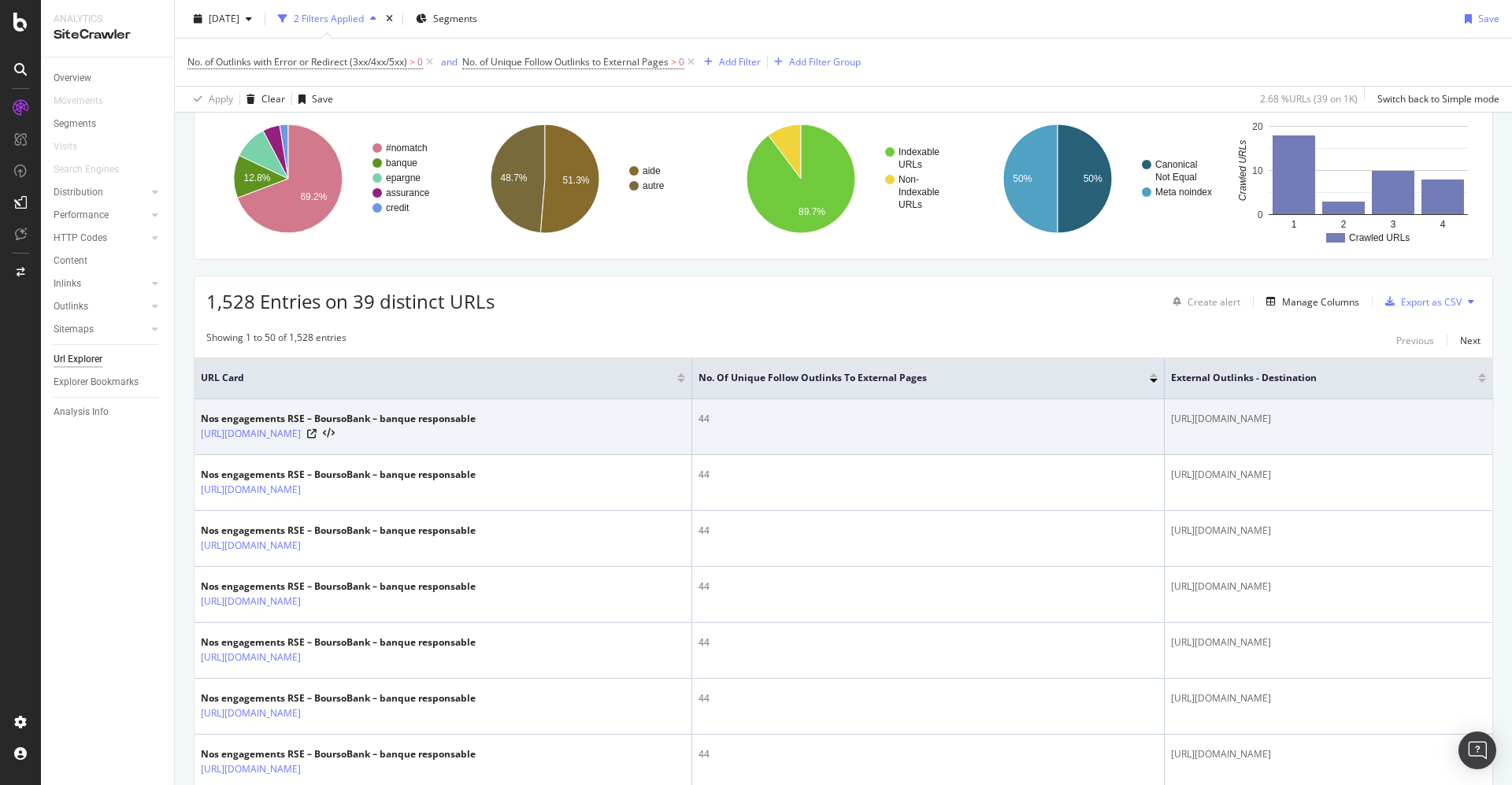
click at [1257, 448] on td "[URL][DOMAIN_NAME]" at bounding box center [1328, 427] width 327 height 56
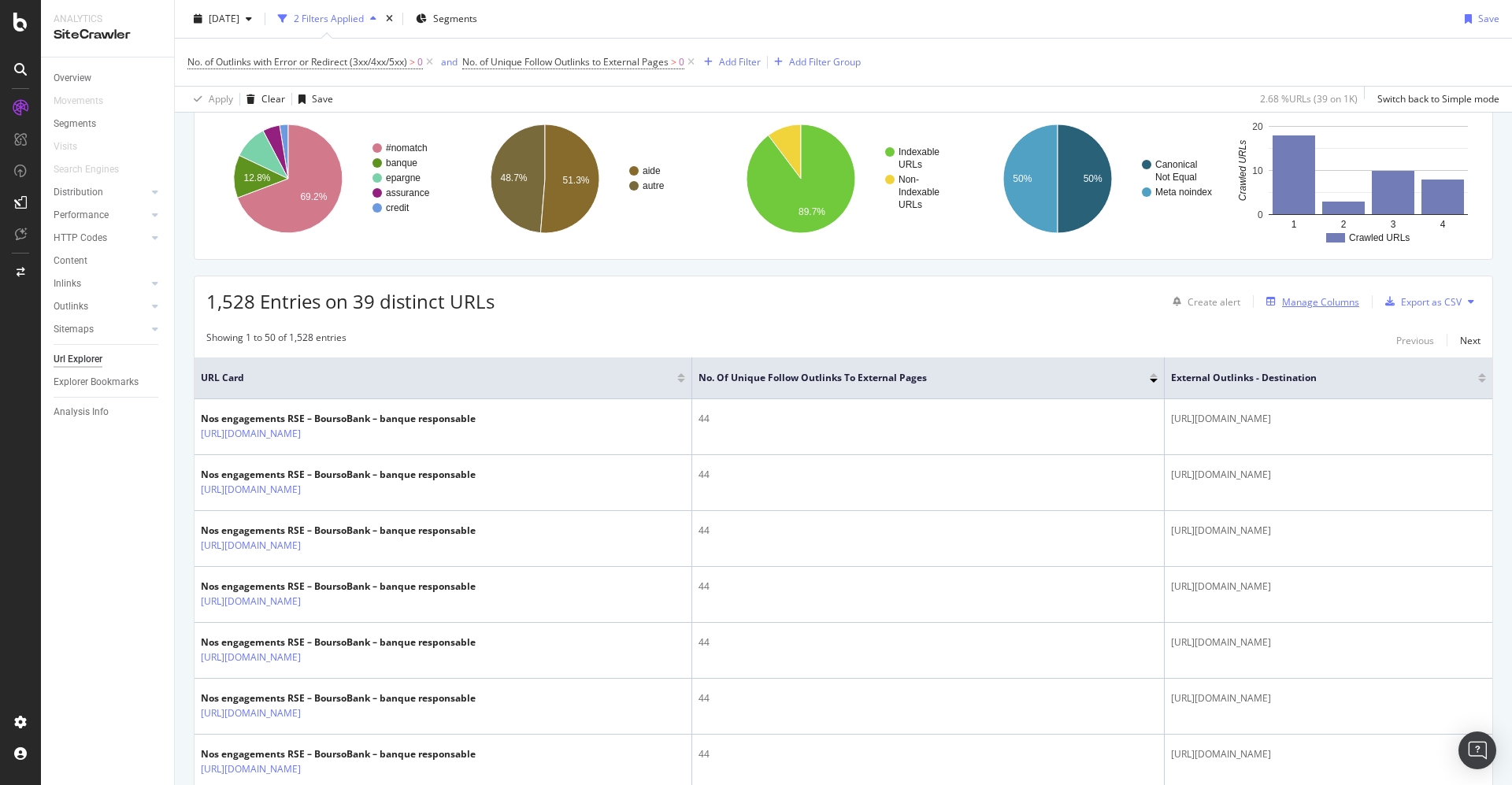
click at [1309, 295] on div "Manage Columns" at bounding box center [1320, 301] width 77 height 13
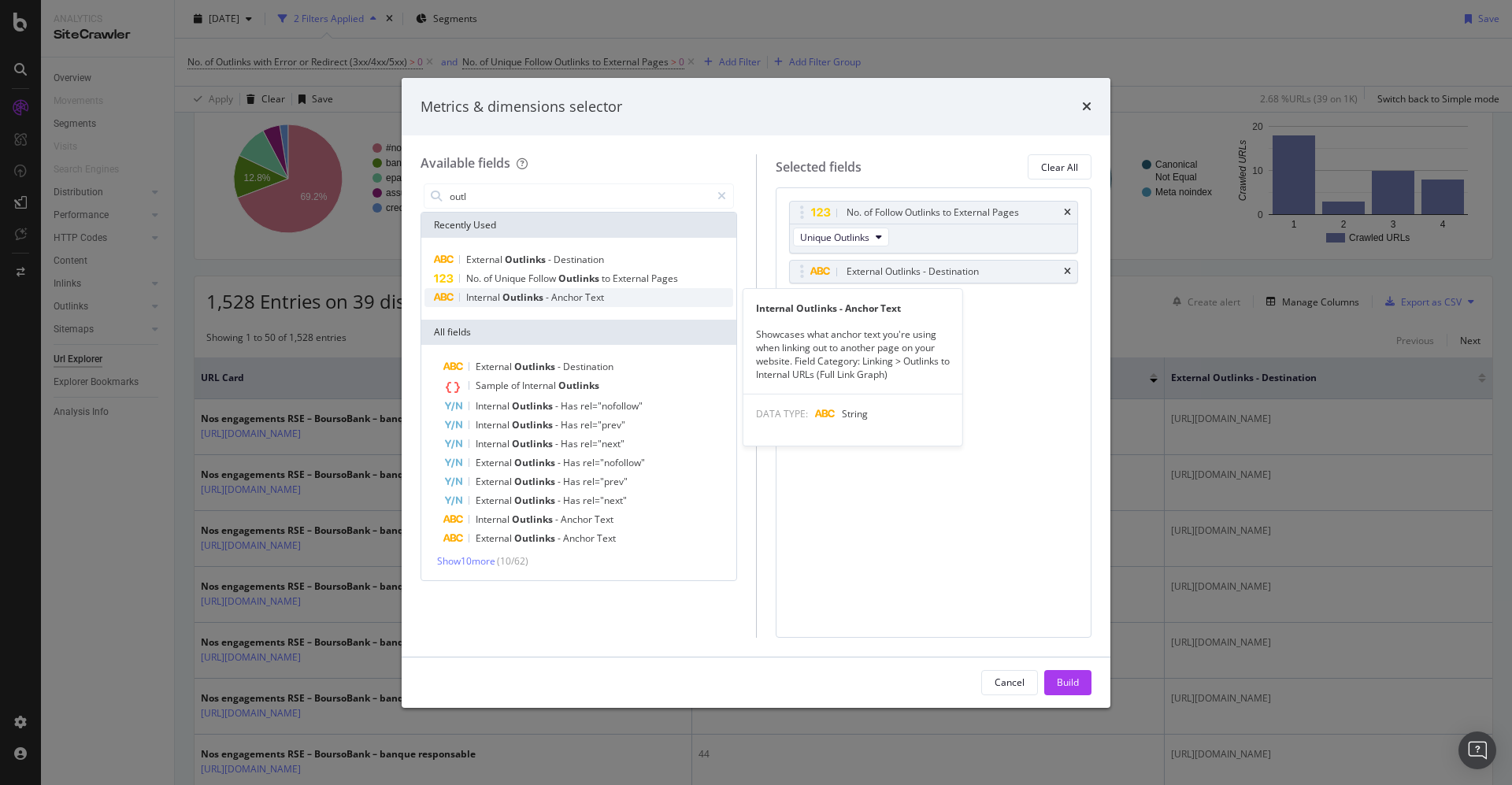
type input "outl"
click at [577, 294] on span "Anchor" at bounding box center [568, 296] width 34 height 13
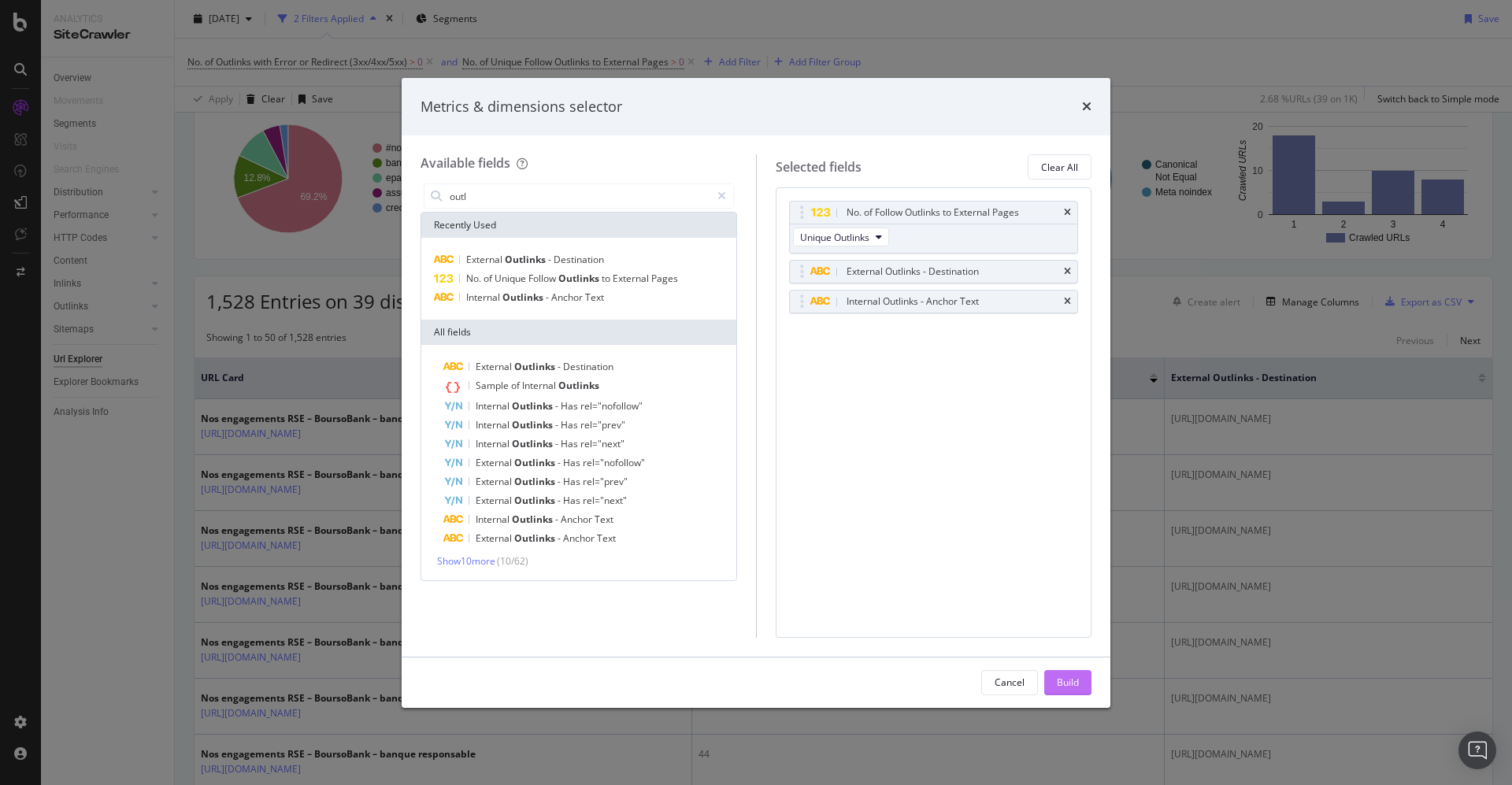
click at [1069, 689] on div "Build" at bounding box center [1068, 682] width 22 height 23
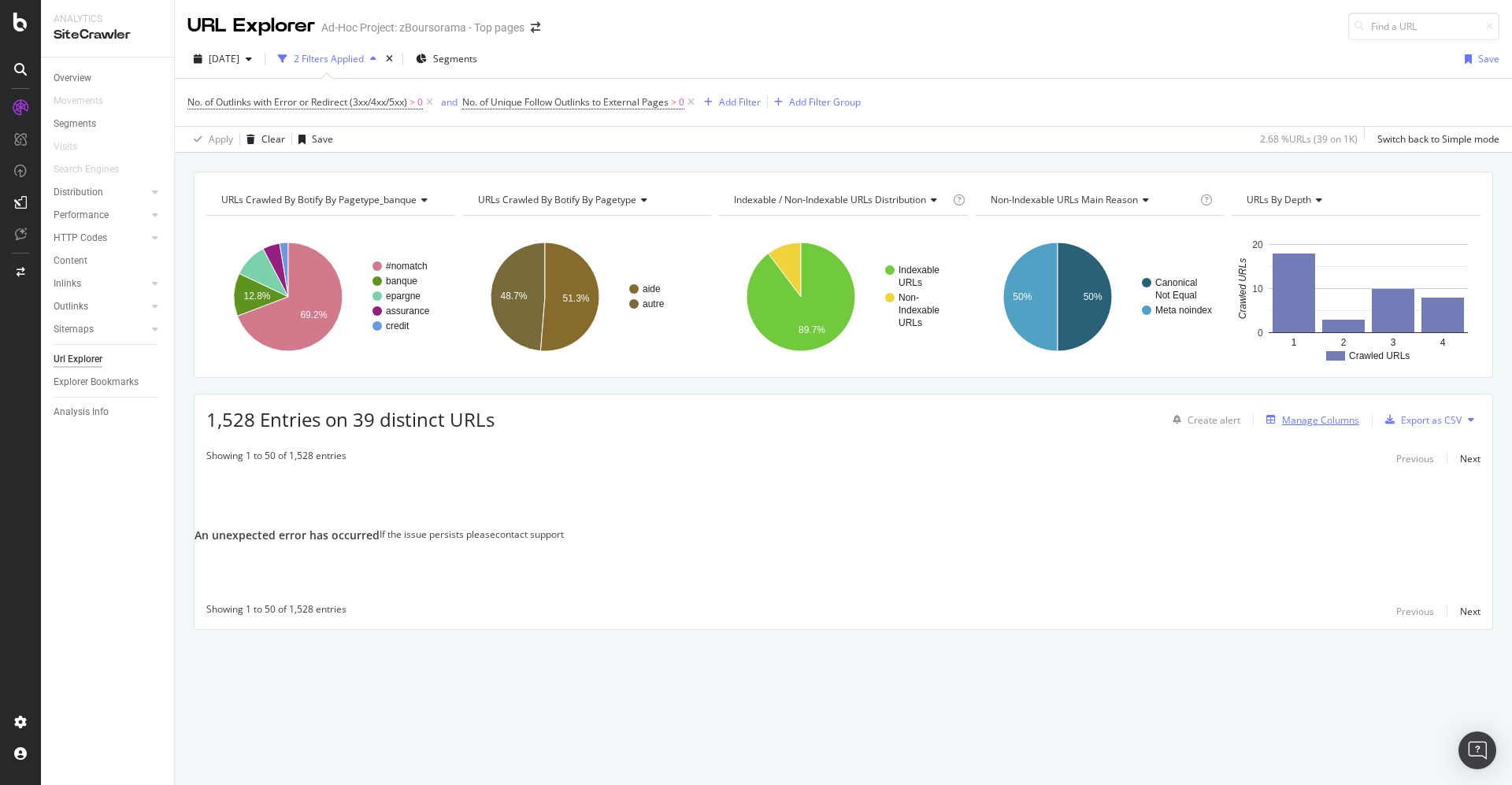
click at [1299, 415] on div "Manage Columns" at bounding box center [1320, 419] width 77 height 13
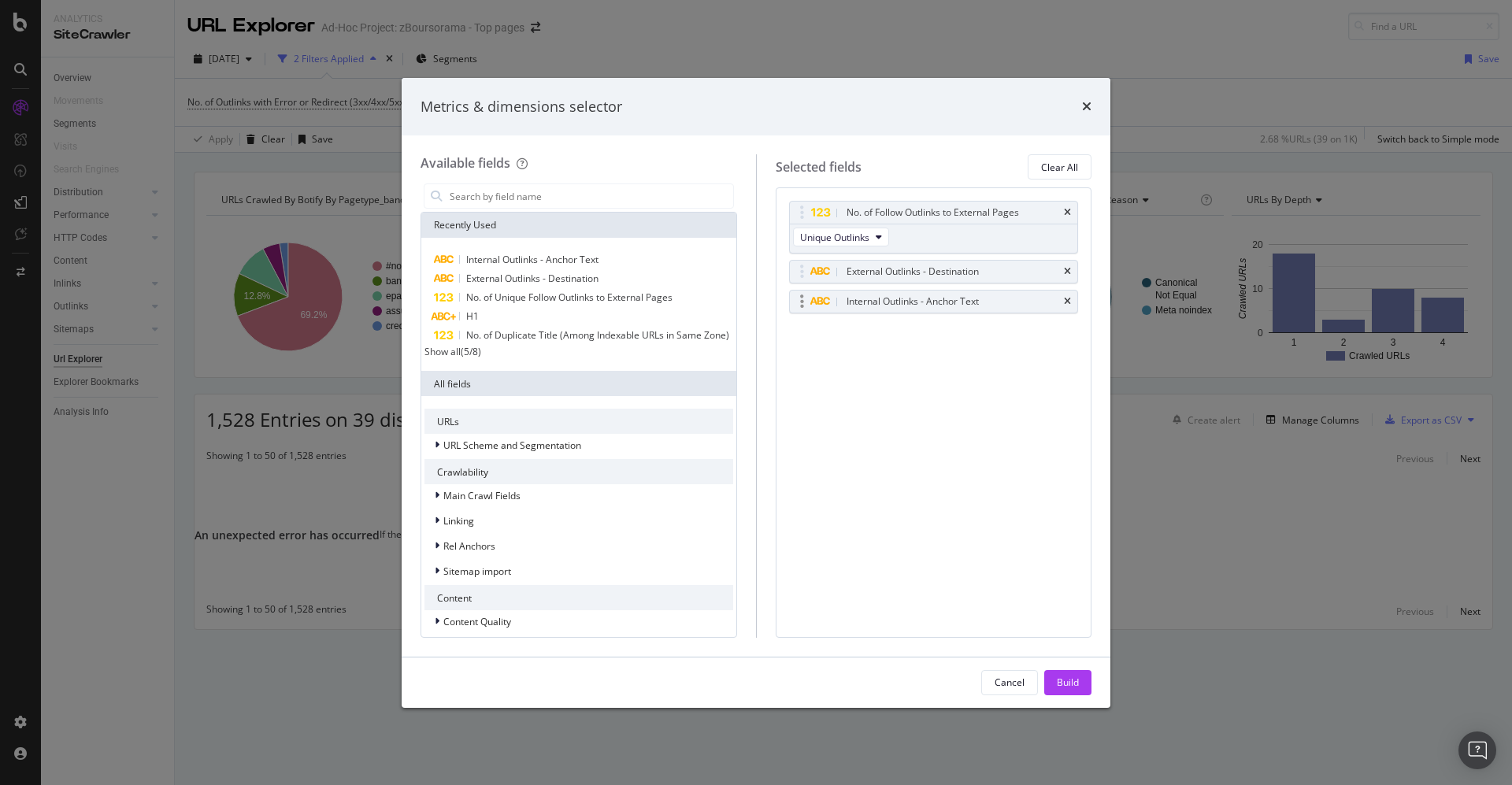
click at [1070, 306] on div "Internal Outlinks - Anchor Text" at bounding box center [934, 301] width 289 height 22
click at [1068, 298] on icon "times" at bounding box center [1067, 301] width 7 height 9
click at [1075, 673] on div "Build" at bounding box center [1068, 682] width 22 height 23
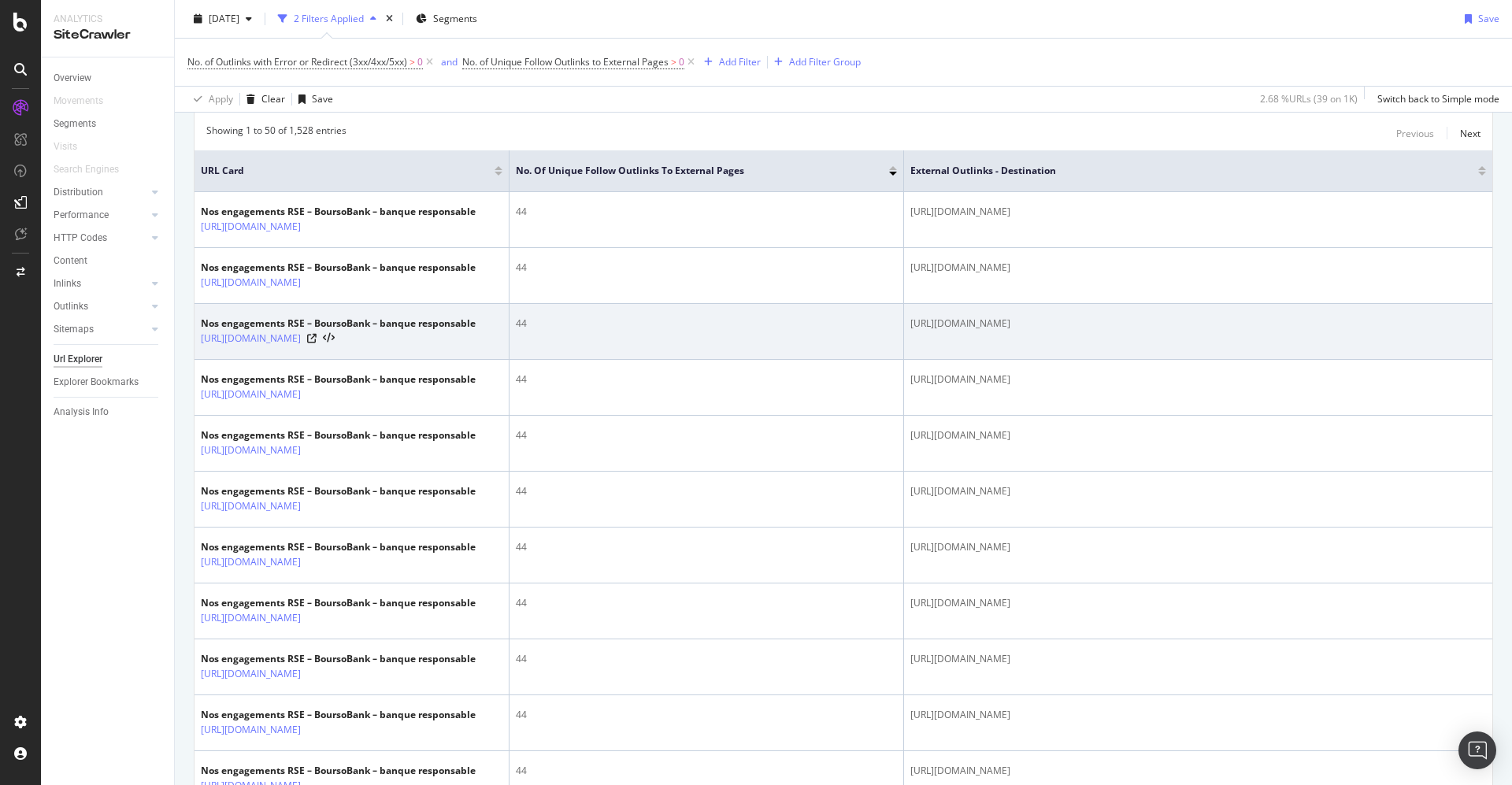
scroll to position [354, 0]
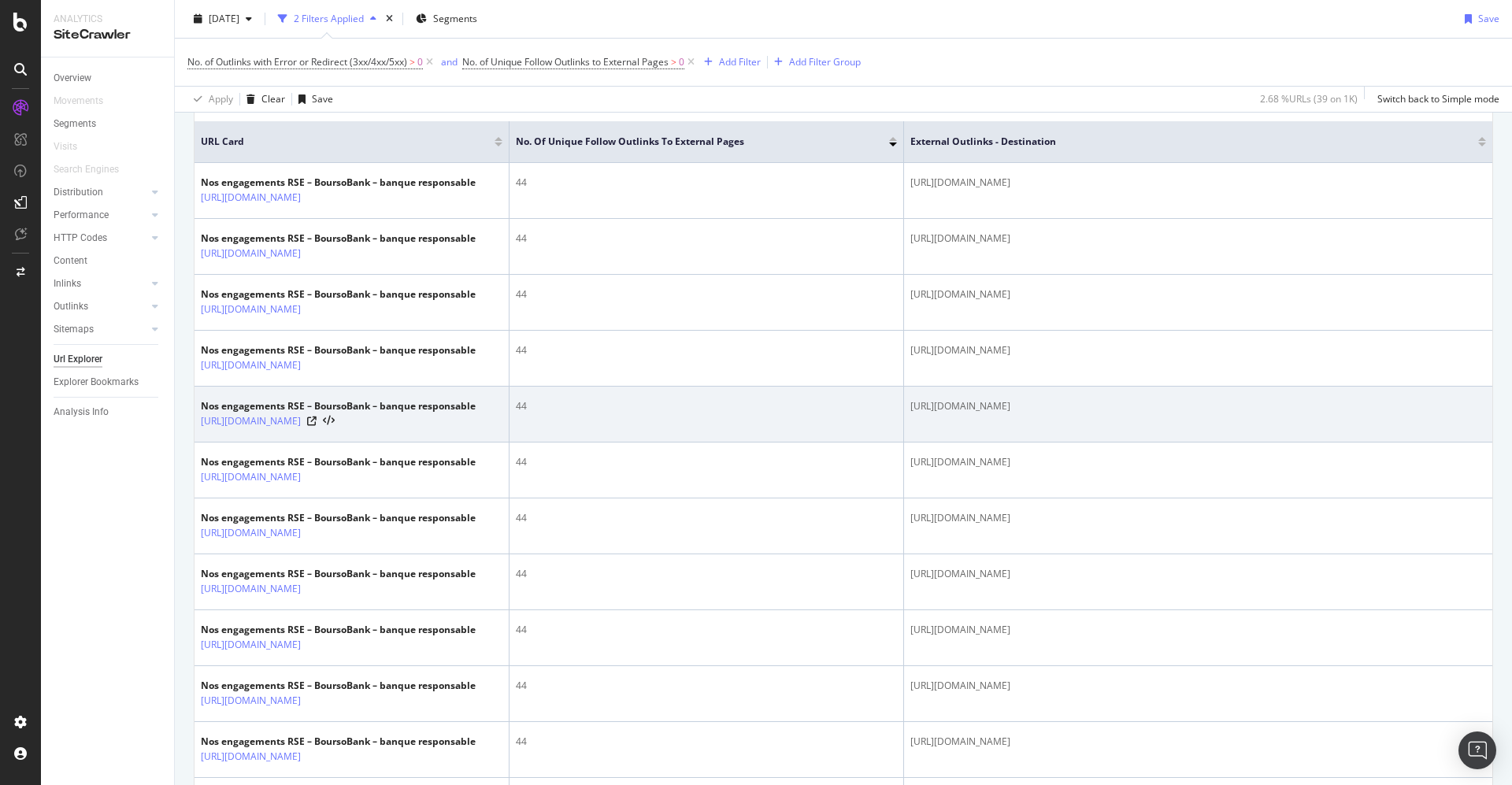
drag, startPoint x: 1102, startPoint y: 401, endPoint x: 911, endPoint y: 399, distance: 191.0
click at [911, 399] on div "[URL][DOMAIN_NAME]" at bounding box center [1198, 406] width 575 height 14
drag, startPoint x: 931, startPoint y: 392, endPoint x: 1158, endPoint y: 388, distance: 227.0
click at [1172, 387] on td "[URL][DOMAIN_NAME]" at bounding box center [1198, 415] width 588 height 56
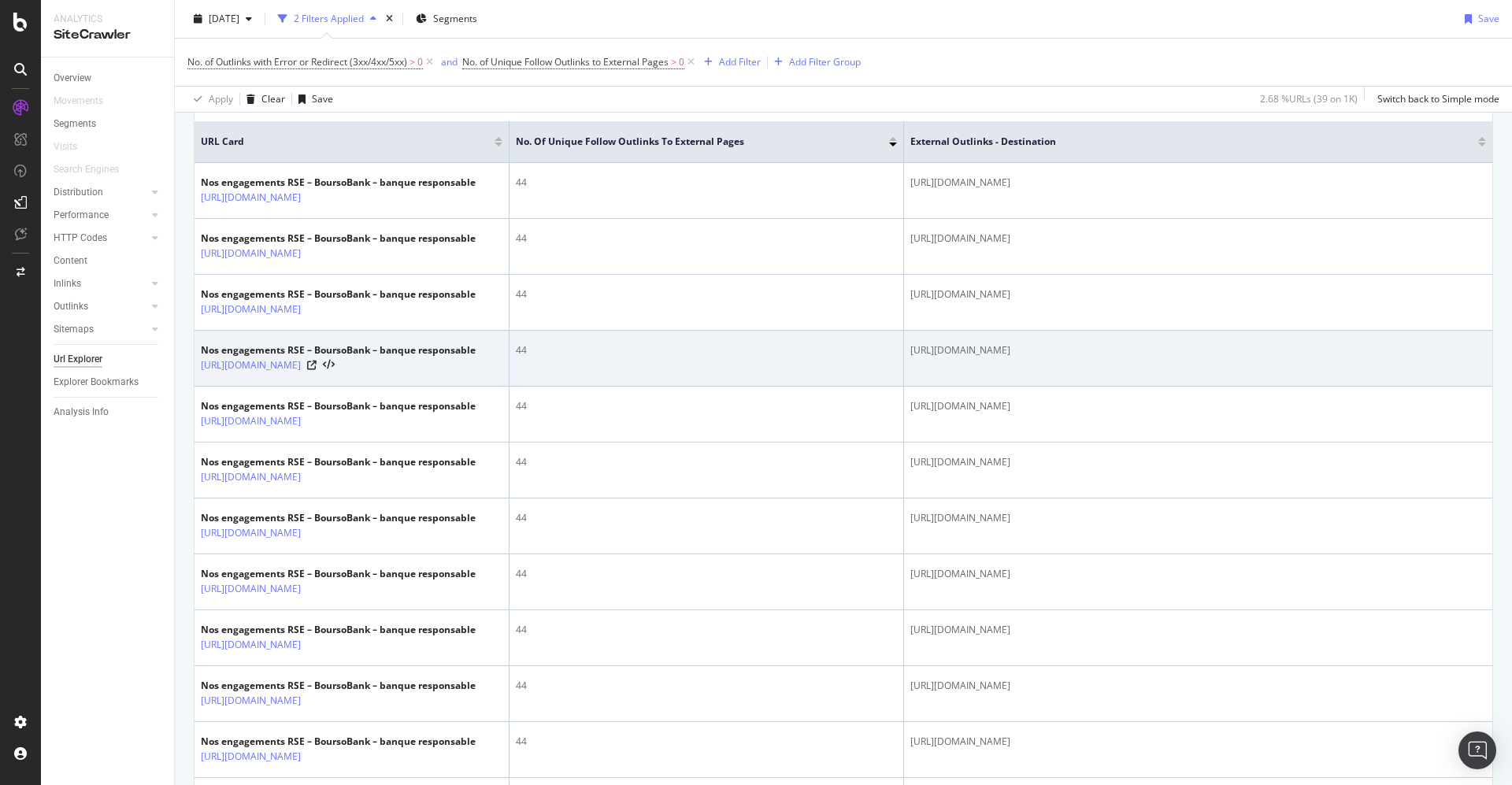
click at [1248, 351] on div "[URL][DOMAIN_NAME]" at bounding box center [1198, 350] width 575 height 14
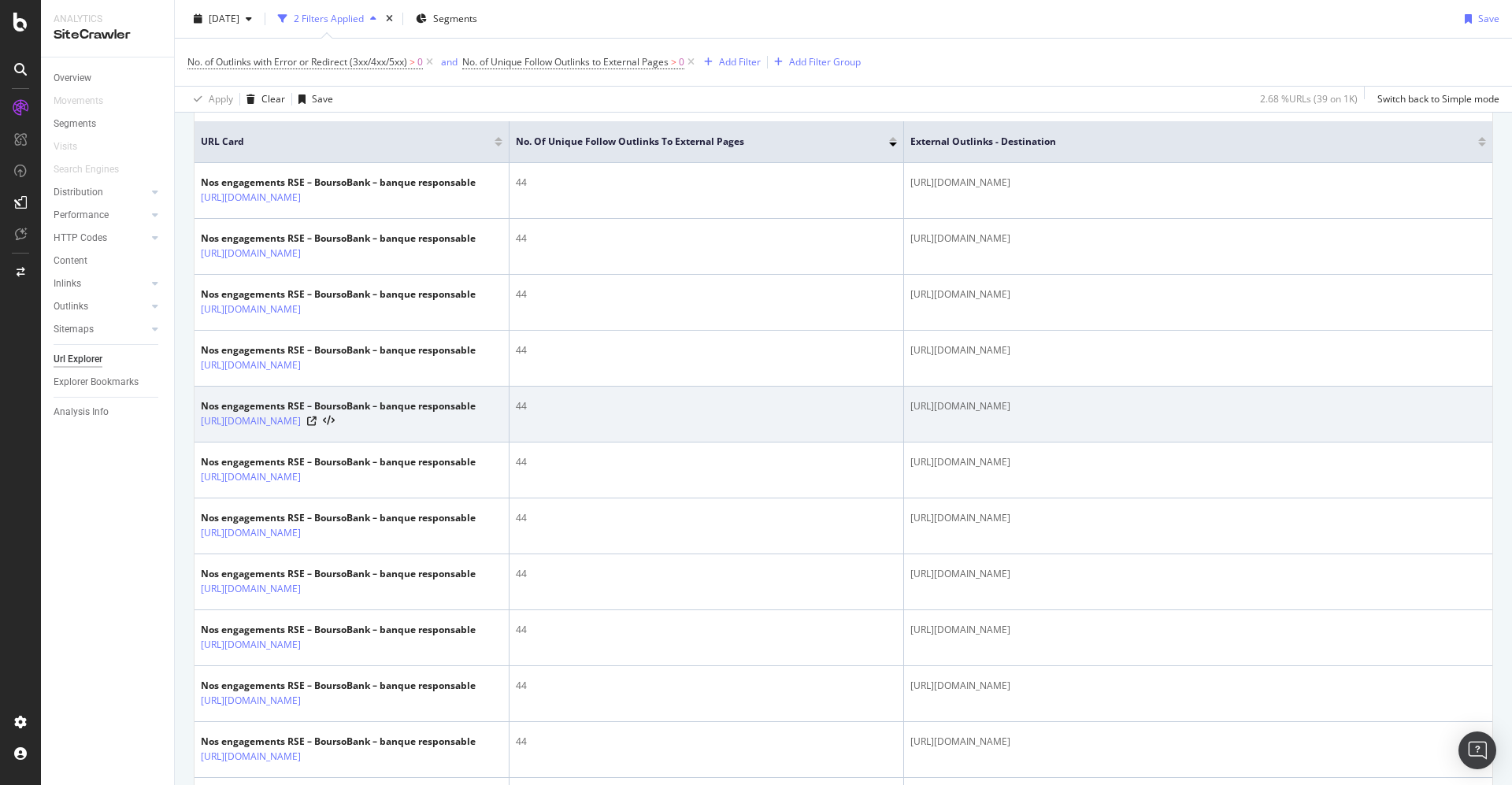
click at [1173, 402] on div "[URL][DOMAIN_NAME]" at bounding box center [1198, 406] width 575 height 14
drag, startPoint x: 1096, startPoint y: 414, endPoint x: 1045, endPoint y: 406, distance: 51.6
click at [1045, 406] on td "[URL][DOMAIN_NAME]" at bounding box center [1198, 415] width 588 height 56
copy div "/pedagogie"
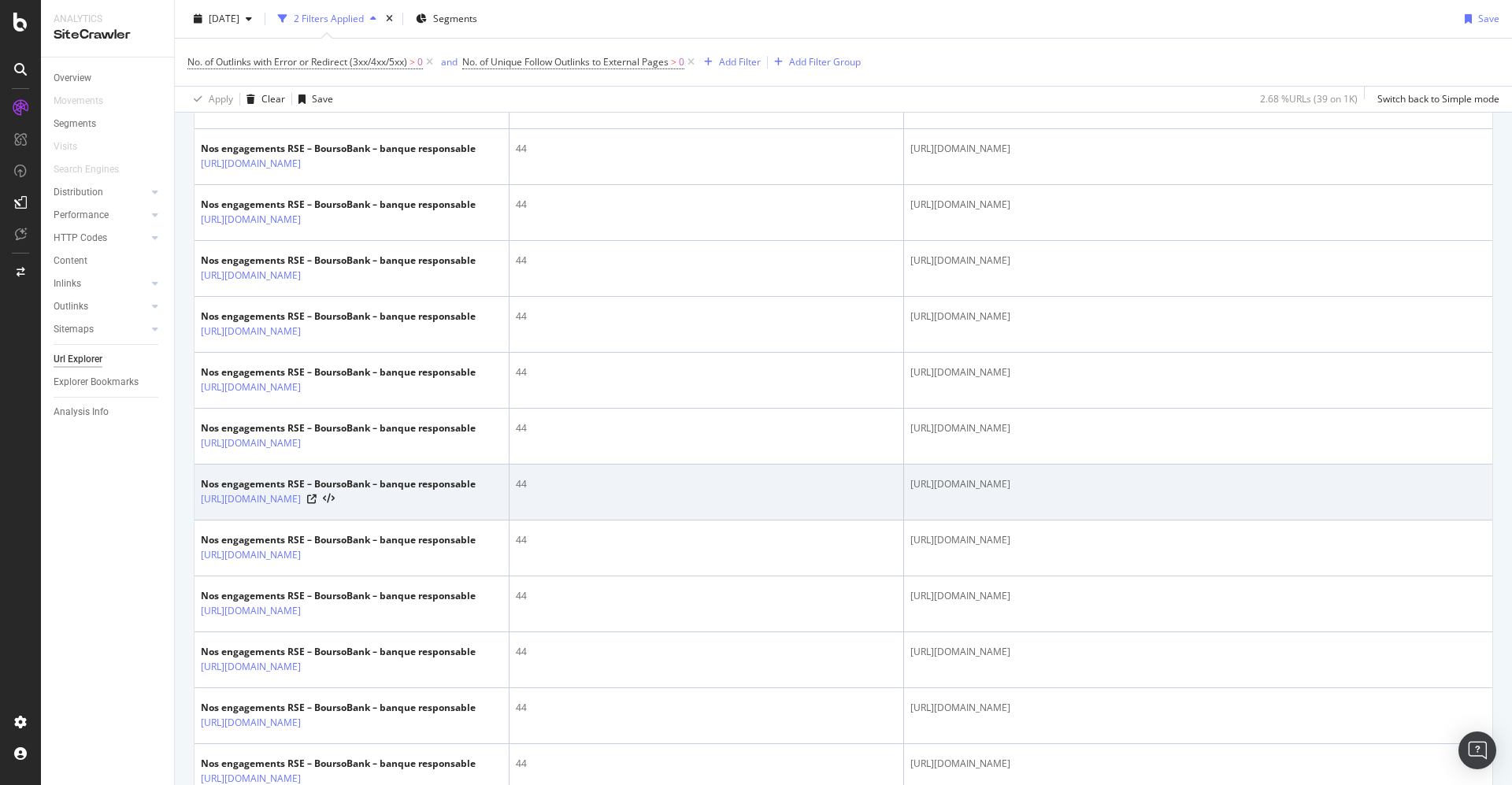
scroll to position [472, 0]
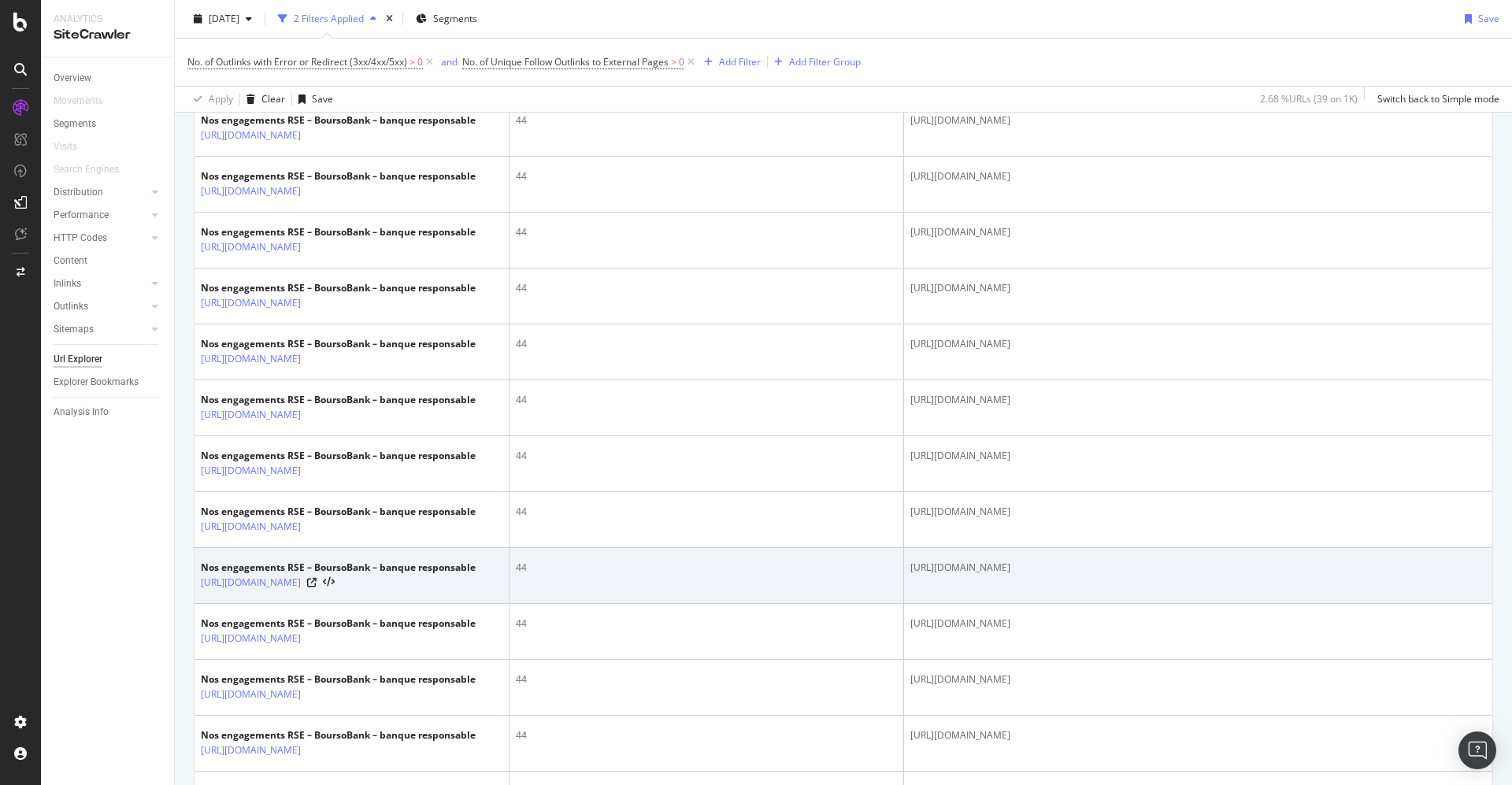
drag, startPoint x: 1039, startPoint y: 576, endPoint x: 1002, endPoint y: 584, distance: 37.9
click at [1002, 584] on td "[URL][DOMAIN_NAME]" at bounding box center [1198, 575] width 588 height 56
click at [1026, 573] on td "[URL][DOMAIN_NAME]" at bounding box center [1198, 575] width 588 height 56
click at [316, 578] on icon at bounding box center [311, 582] width 10 height 9
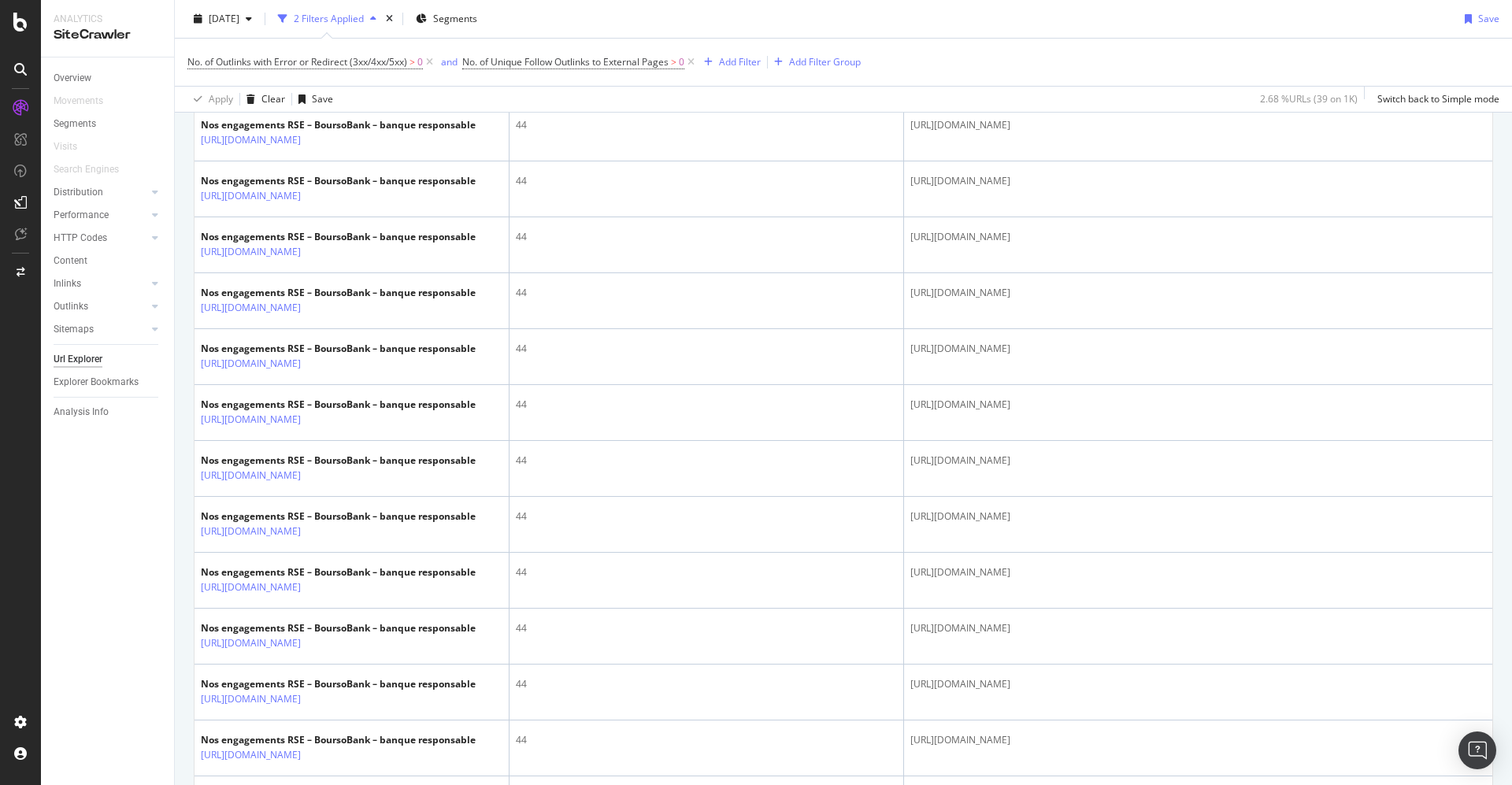
scroll to position [2605, 0]
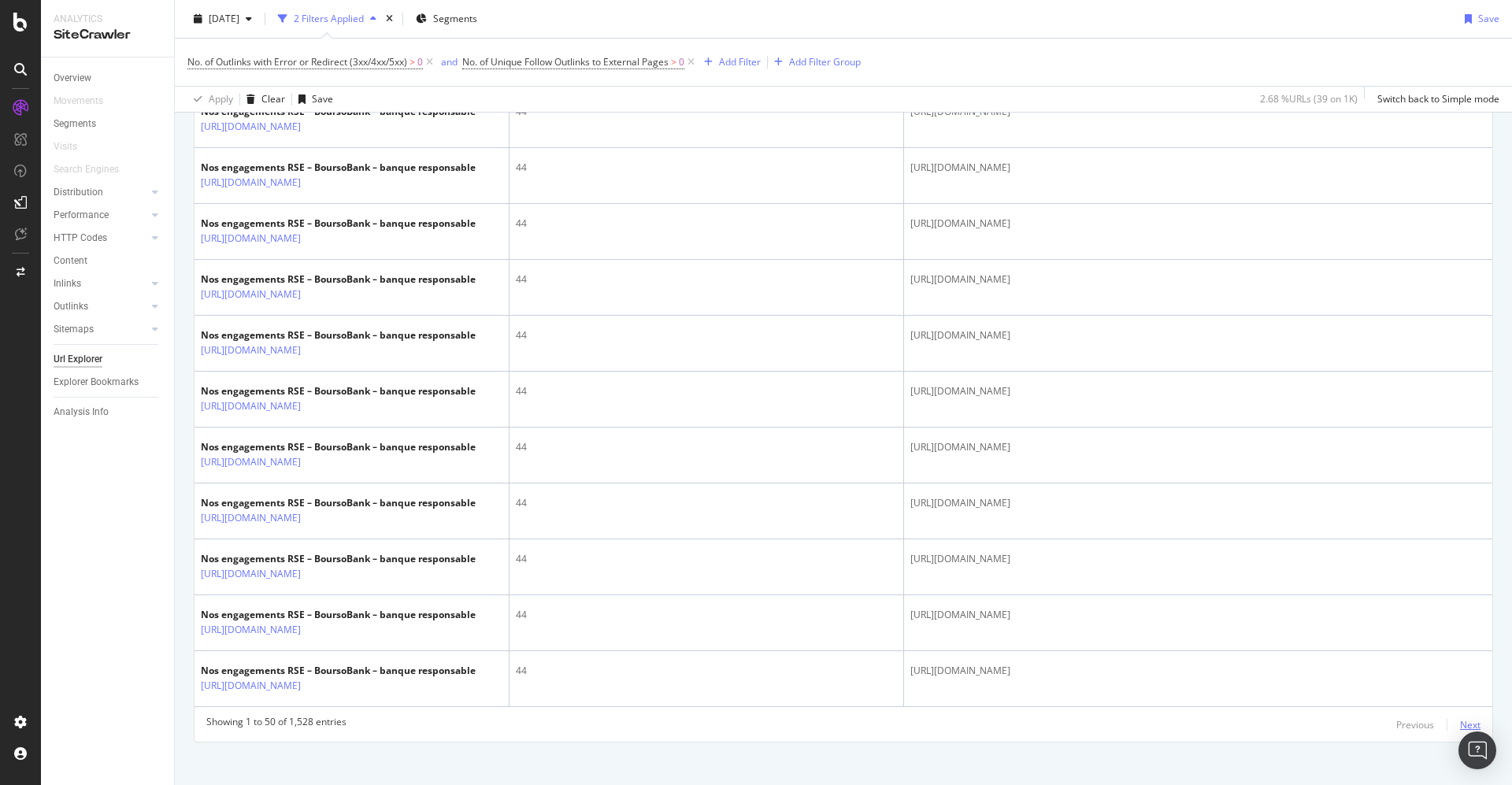
click at [1460, 718] on div "Next" at bounding box center [1471, 724] width 21 height 13
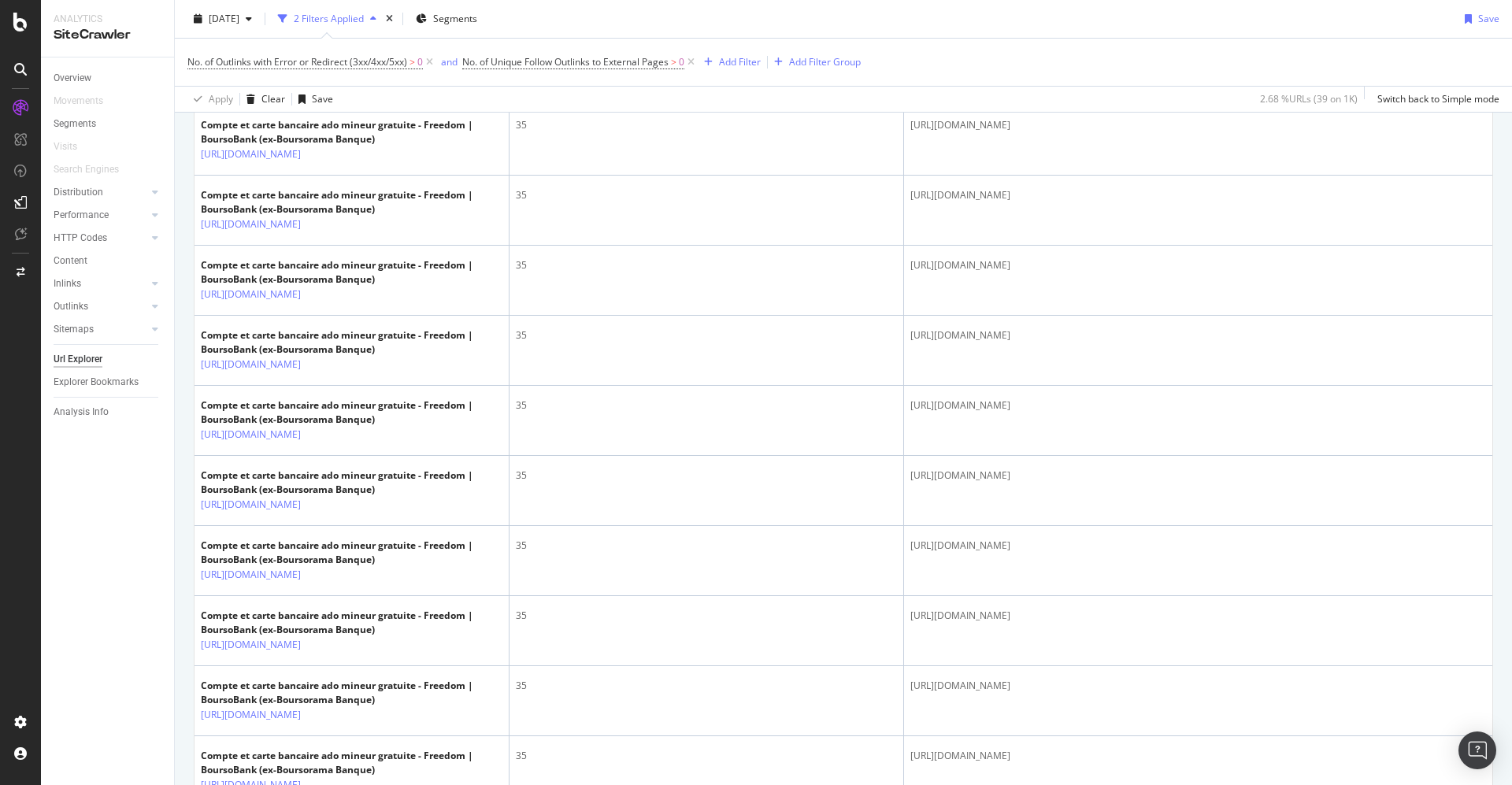
scroll to position [1299, 0]
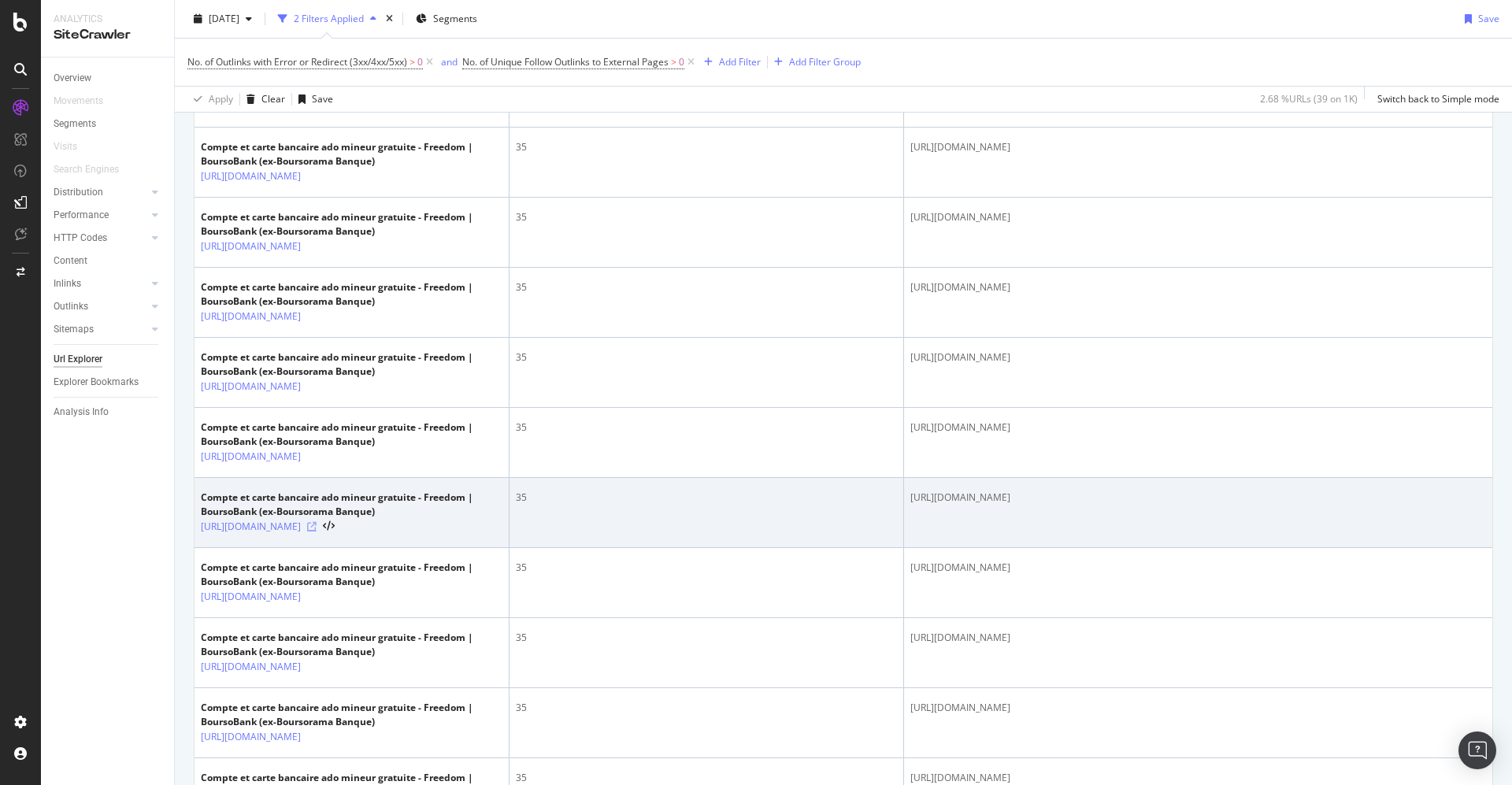
click at [316, 531] on icon at bounding box center [311, 526] width 10 height 9
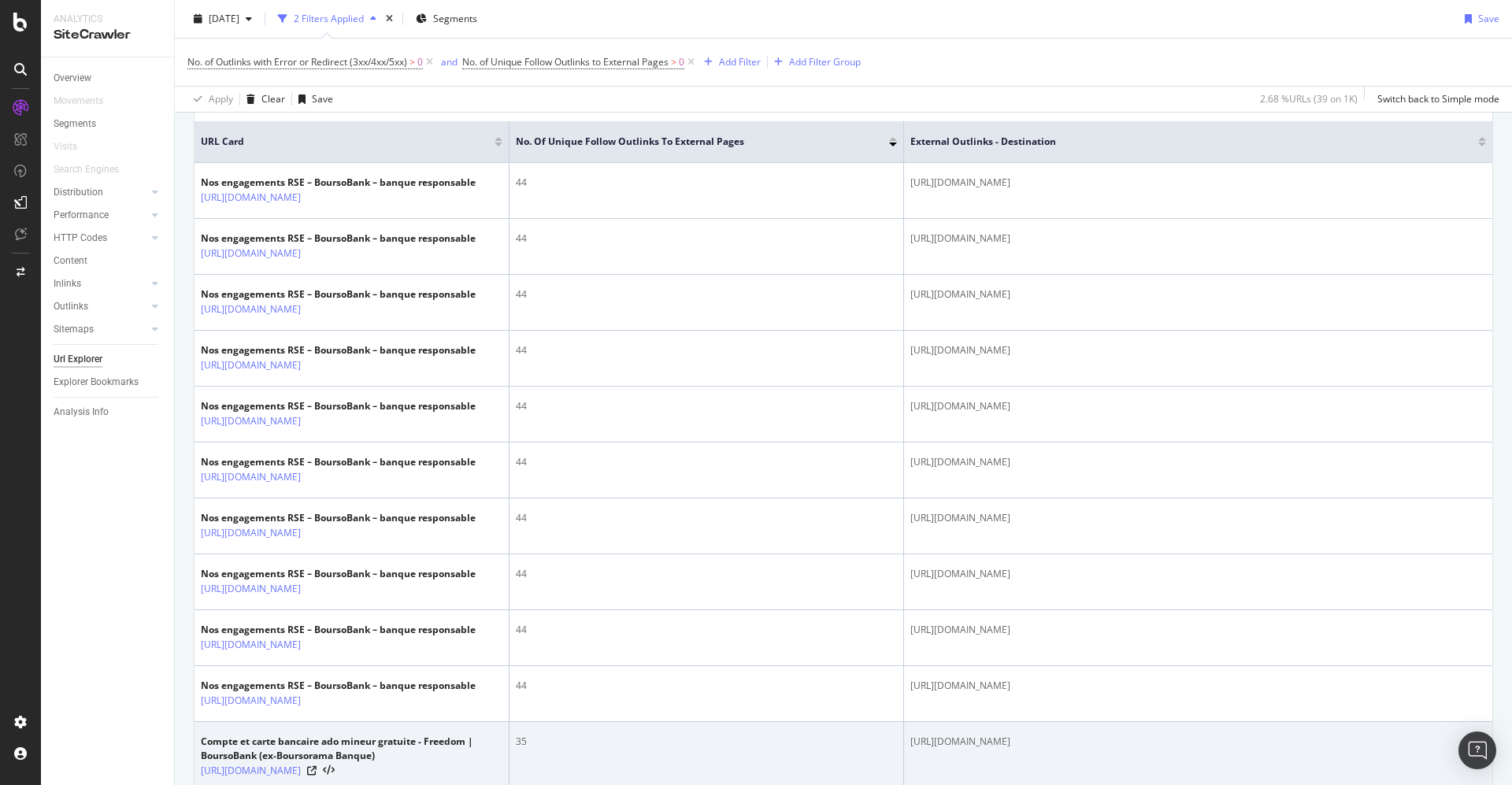
scroll to position [0, 0]
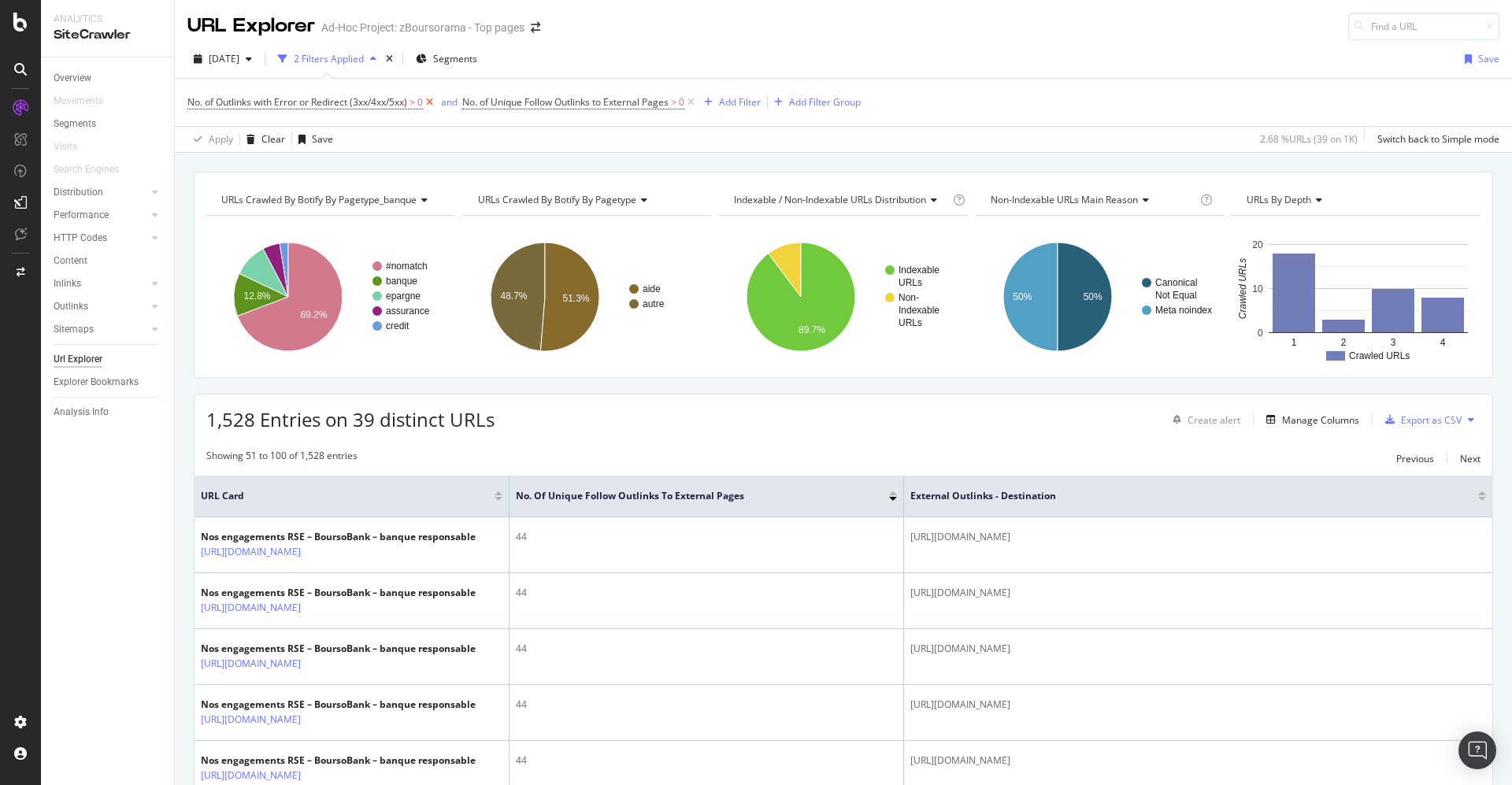
click at [431, 95] on icon at bounding box center [429, 102] width 13 height 16
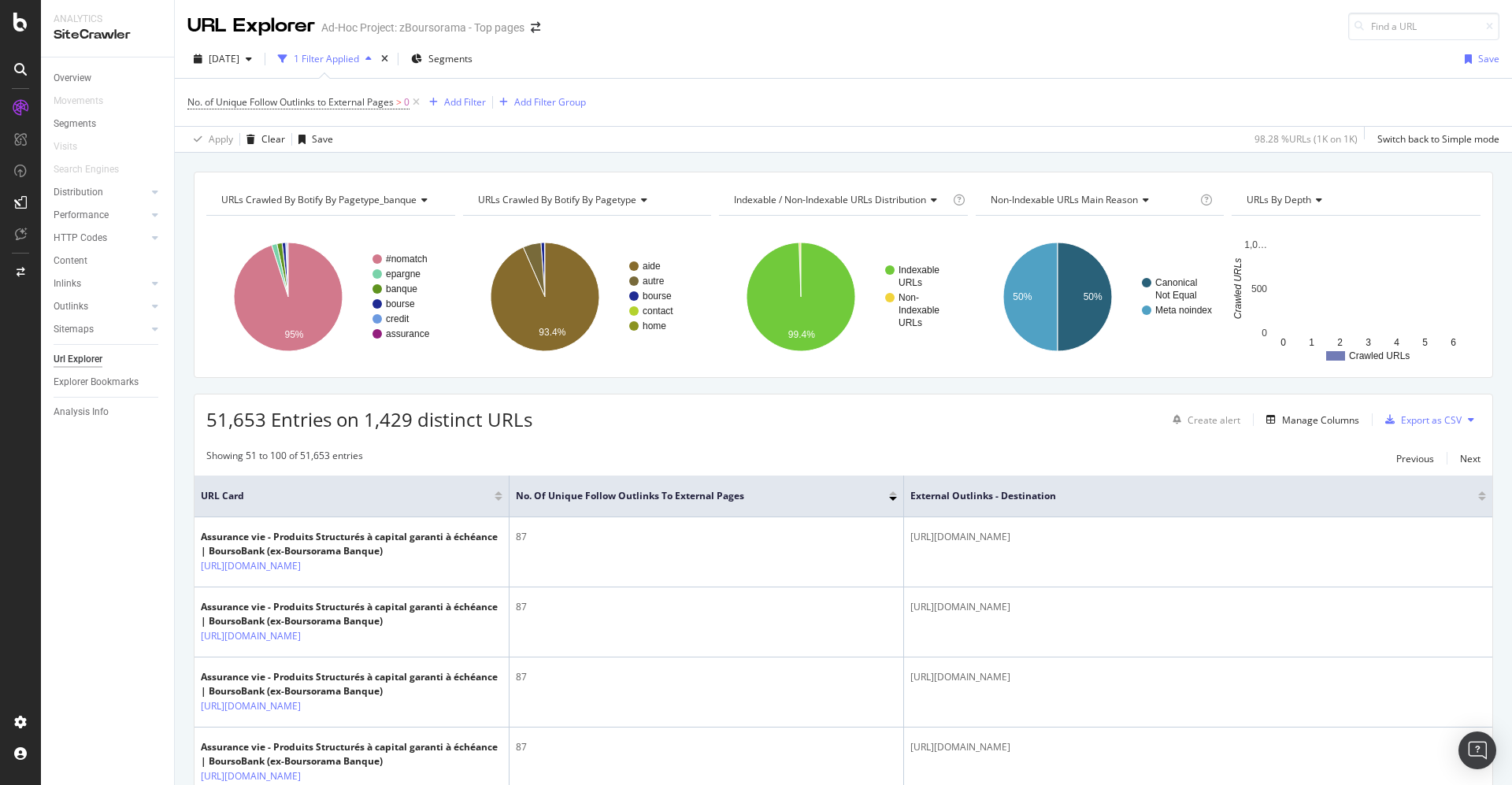
scroll to position [354, 0]
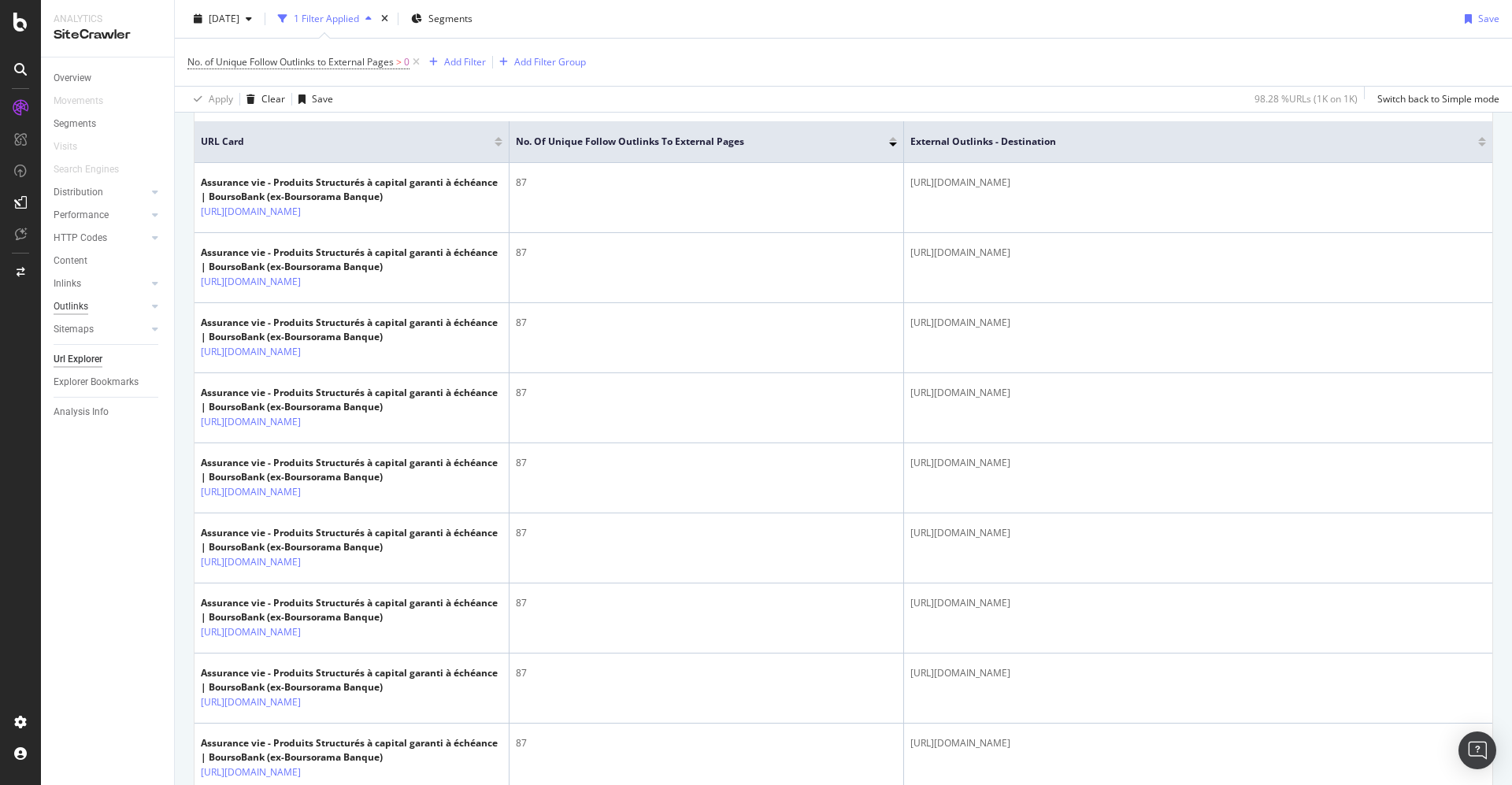
click at [80, 305] on div "Outlinks" at bounding box center [71, 306] width 35 height 16
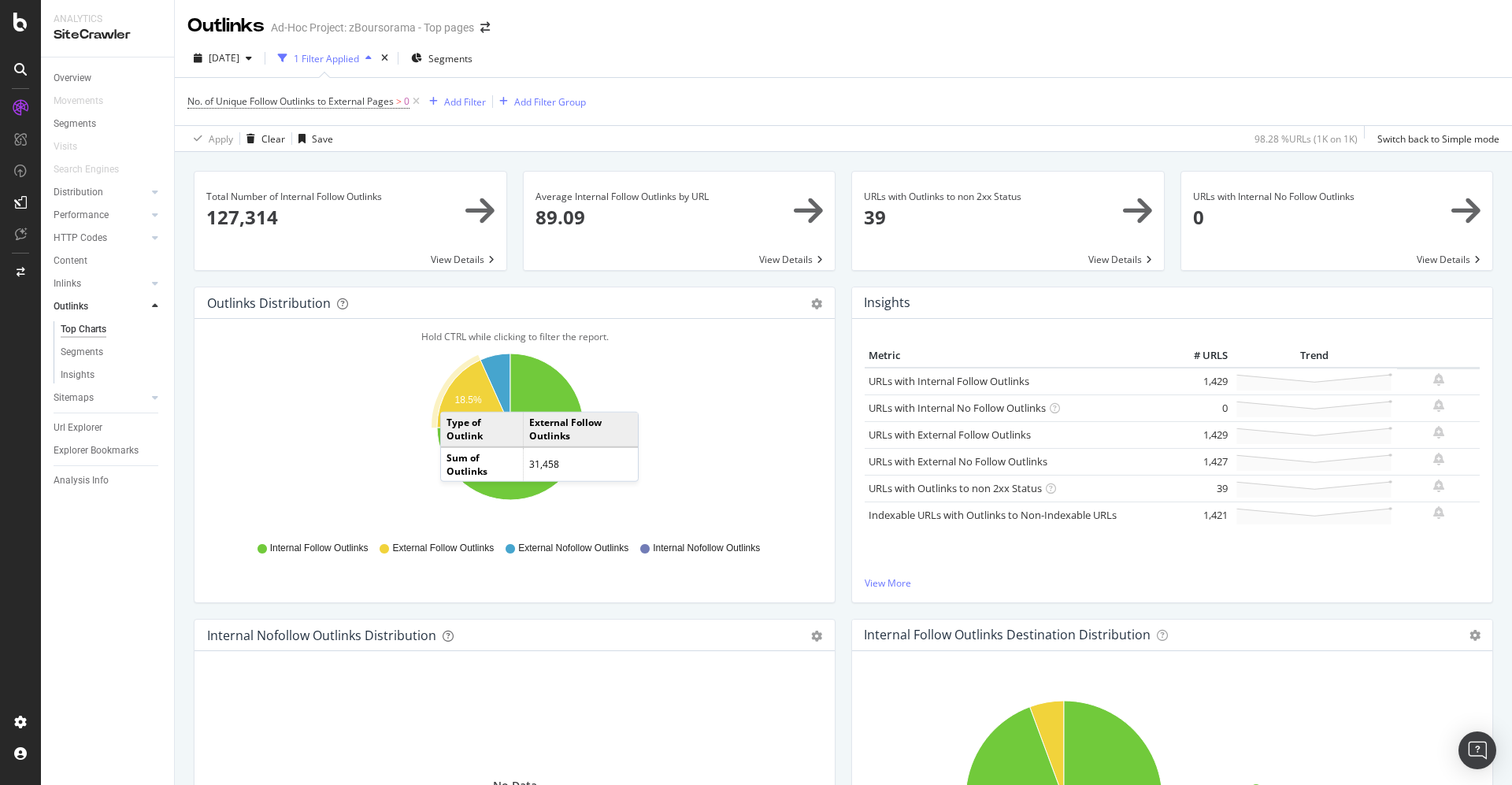
click at [456, 396] on text "18.5%" at bounding box center [468, 400] width 27 height 11
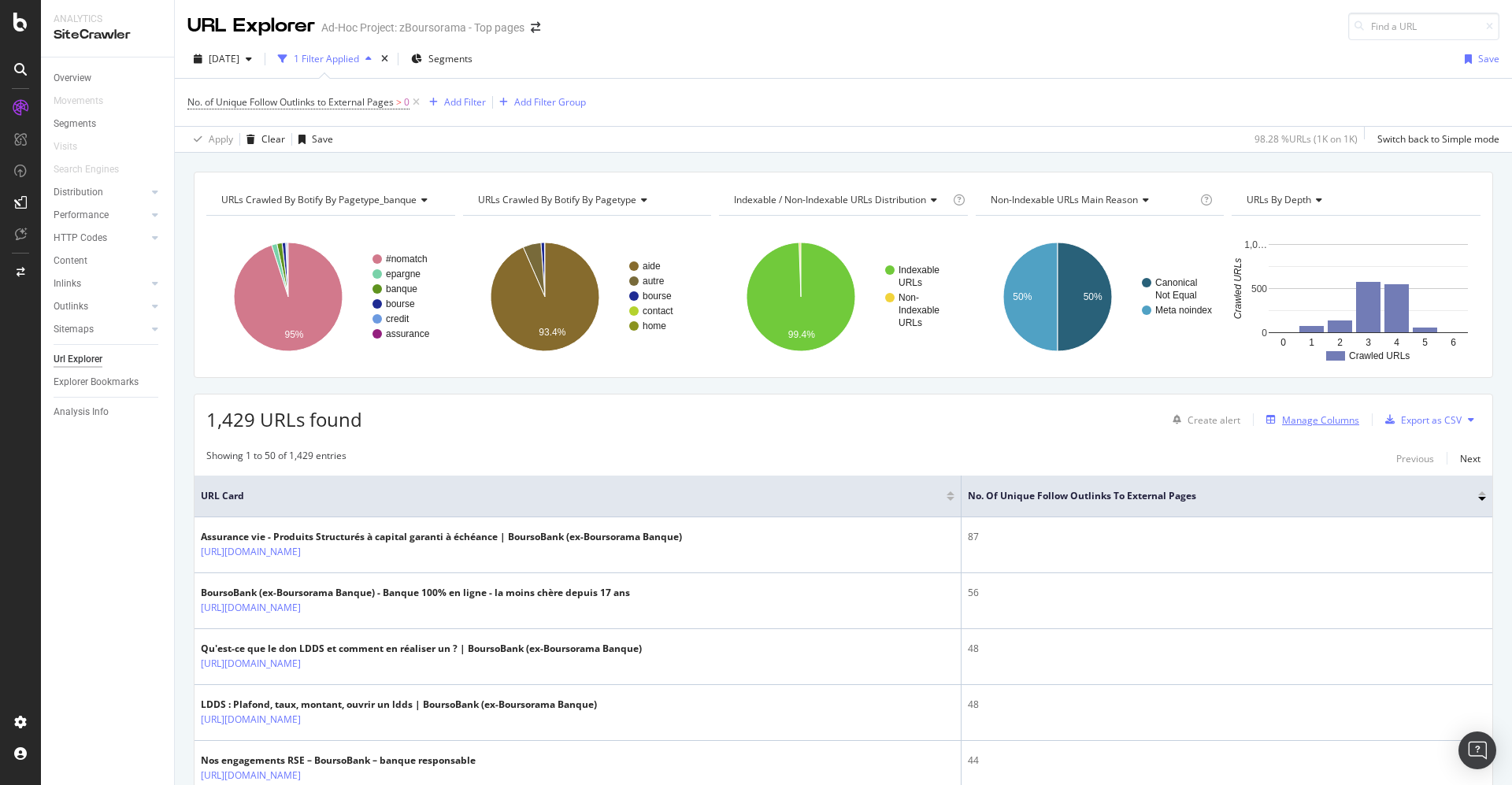
click at [1308, 413] on div "Manage Columns" at bounding box center [1320, 419] width 77 height 13
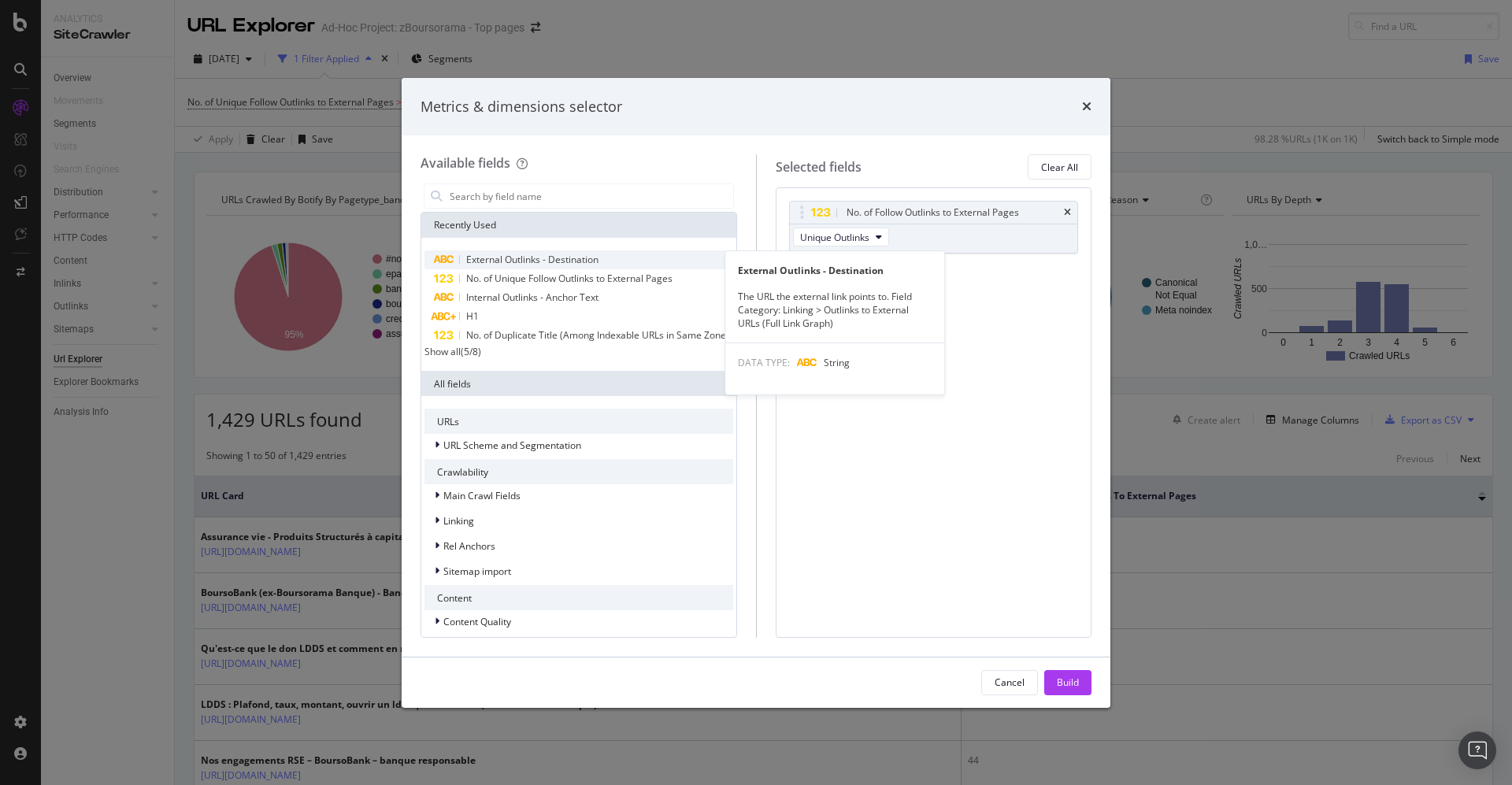
click at [572, 255] on span "External Outlinks - Destination" at bounding box center [532, 259] width 132 height 13
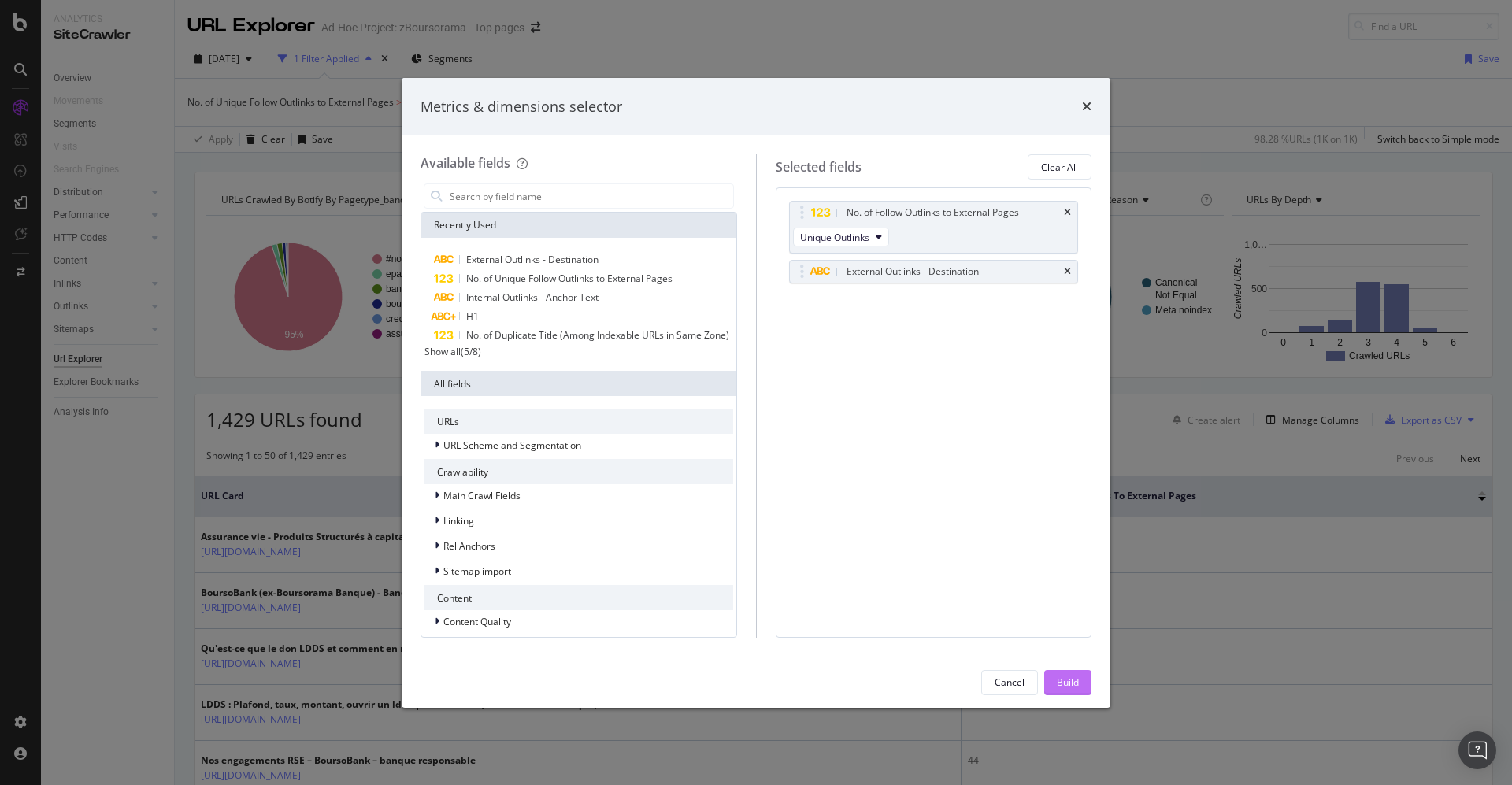
click at [1058, 678] on div "Build" at bounding box center [1068, 681] width 22 height 13
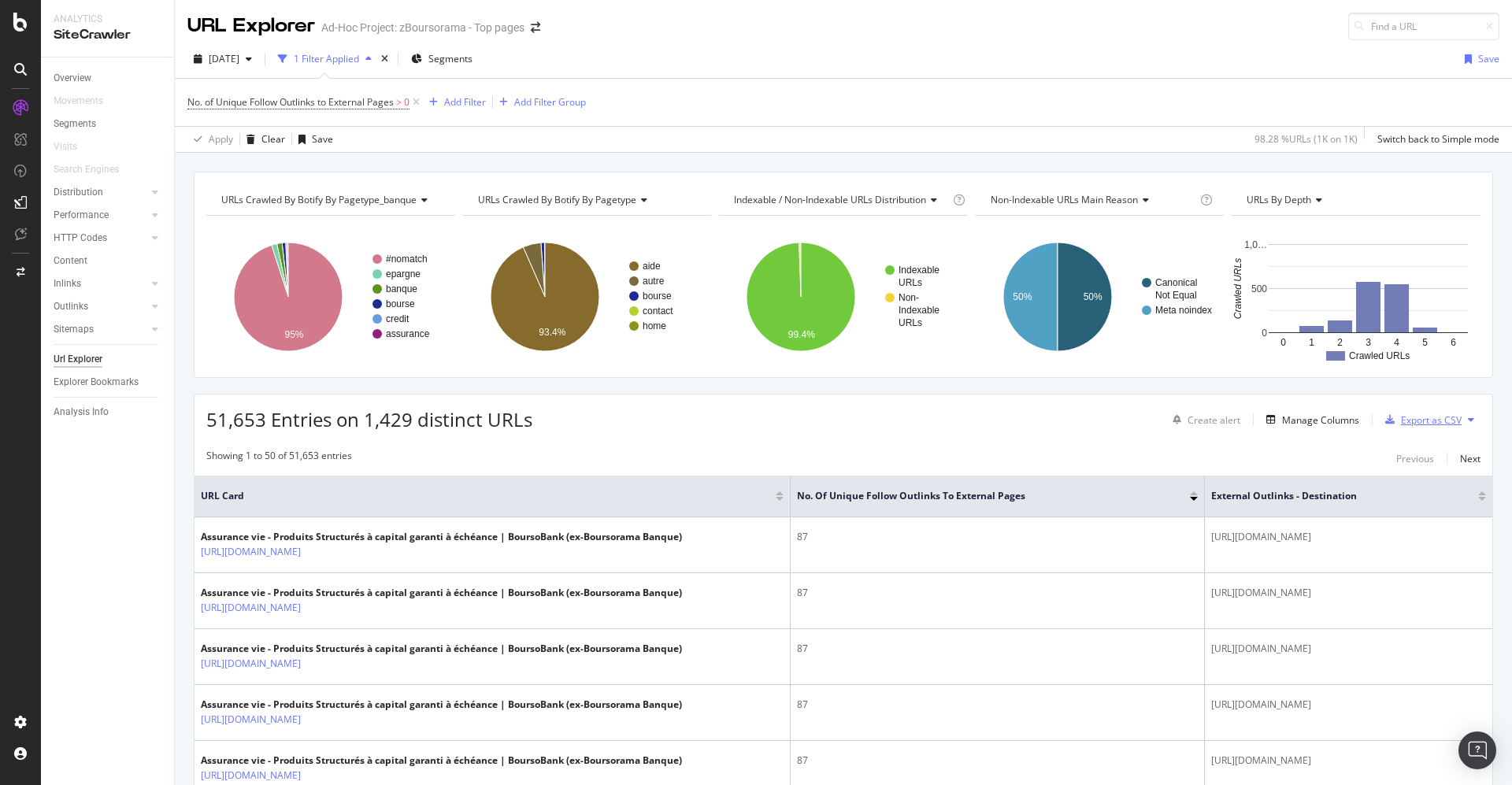
click at [1401, 413] on div "Export as CSV" at bounding box center [1431, 419] width 60 height 13
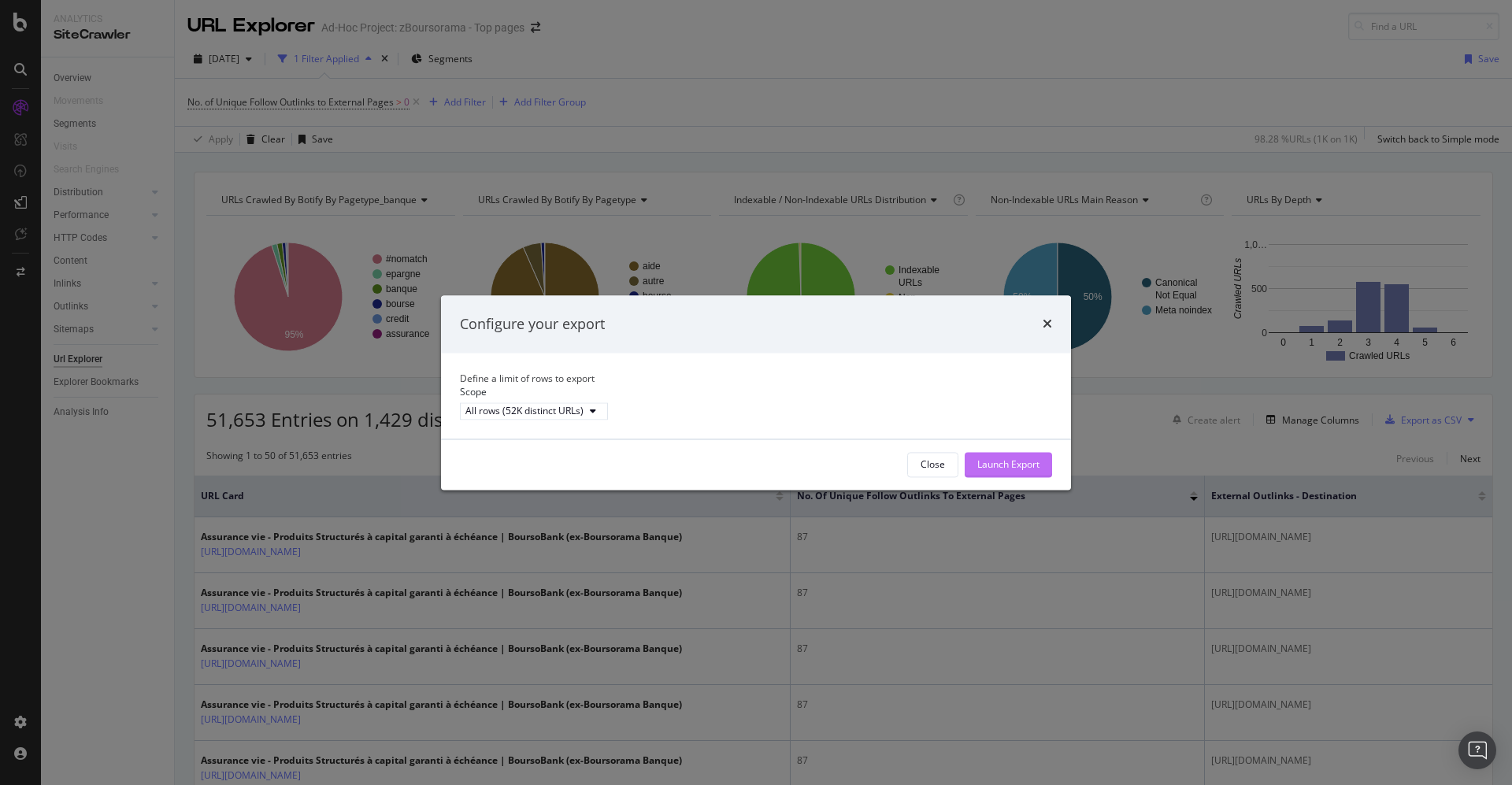
click at [994, 470] on div "Launch Export" at bounding box center [1008, 464] width 62 height 23
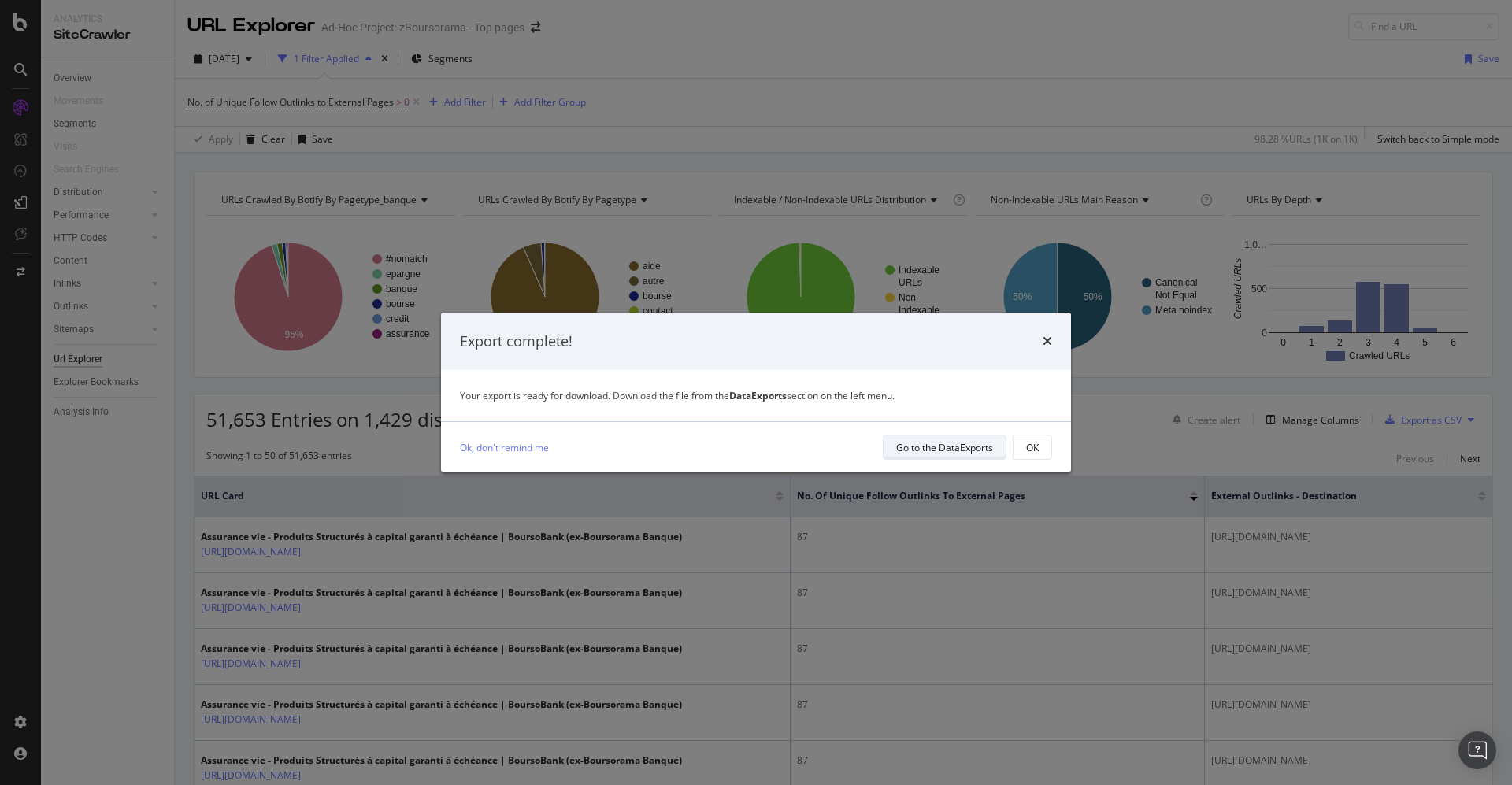
click at [962, 444] on div "Go to the DataExports" at bounding box center [944, 446] width 97 height 13
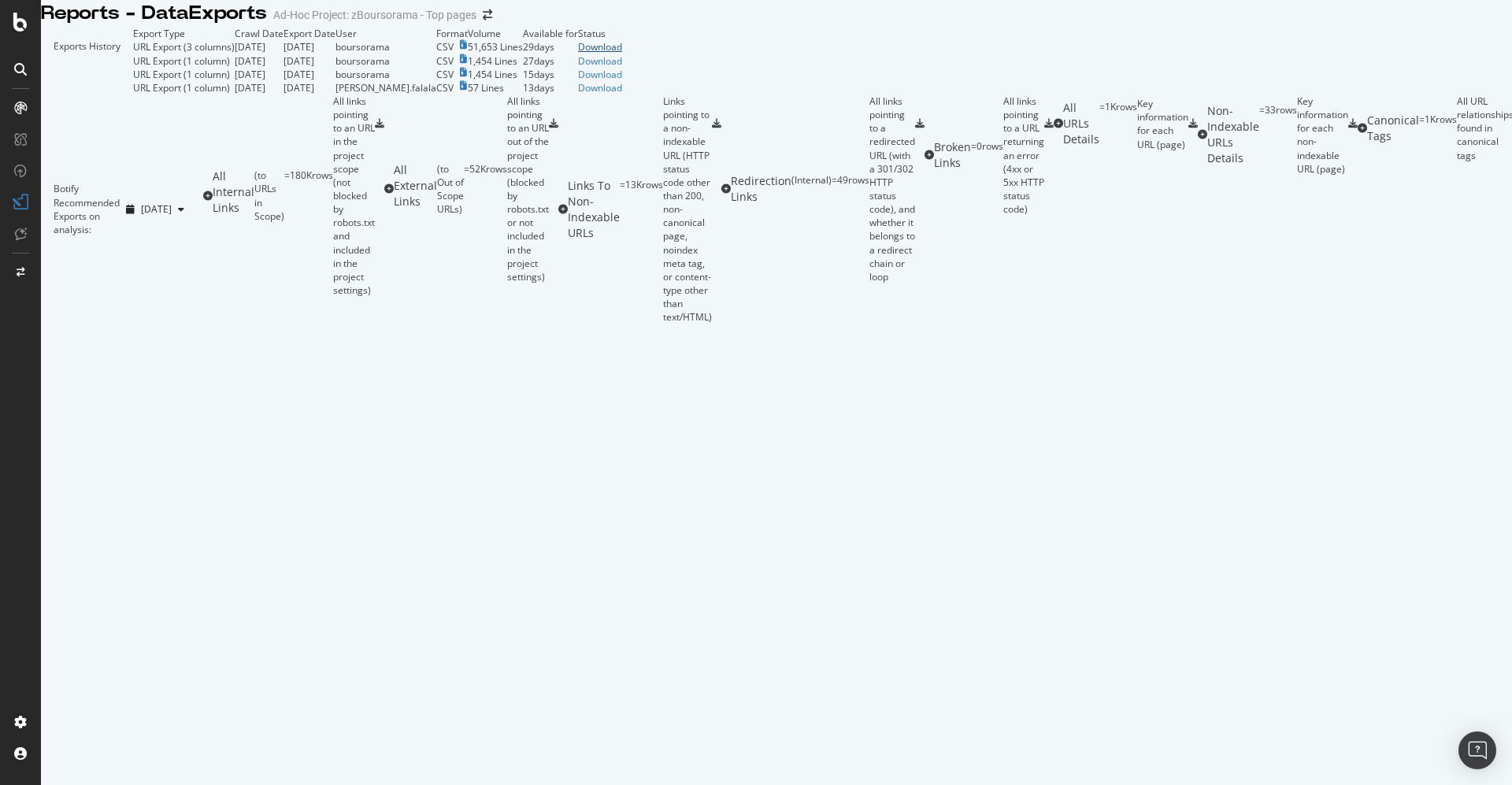
click at [622, 54] on div "Download" at bounding box center [600, 46] width 44 height 13
